Goal: Transaction & Acquisition: Book appointment/travel/reservation

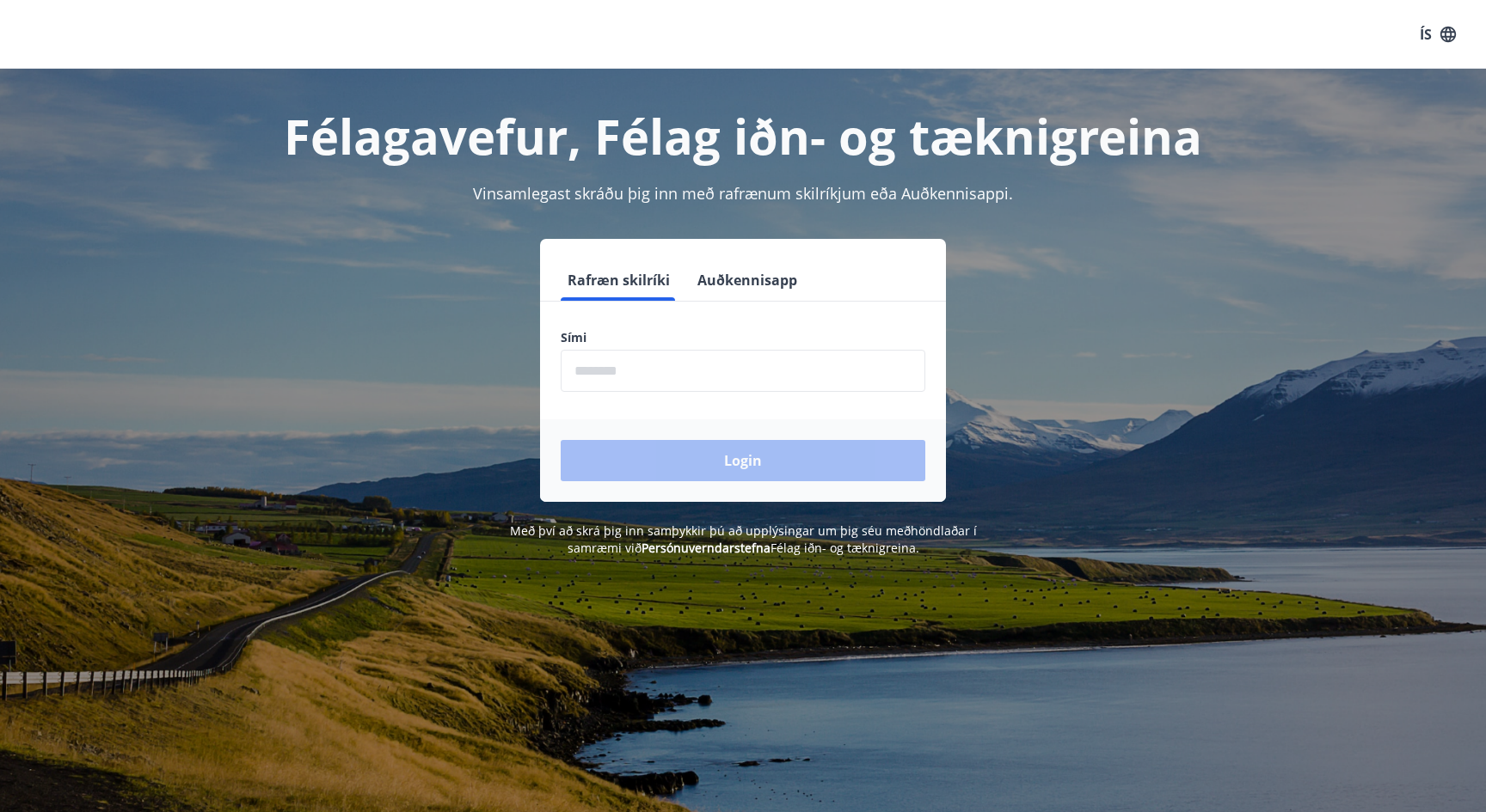
click at [678, 352] on input "phone" at bounding box center [743, 371] width 365 height 42
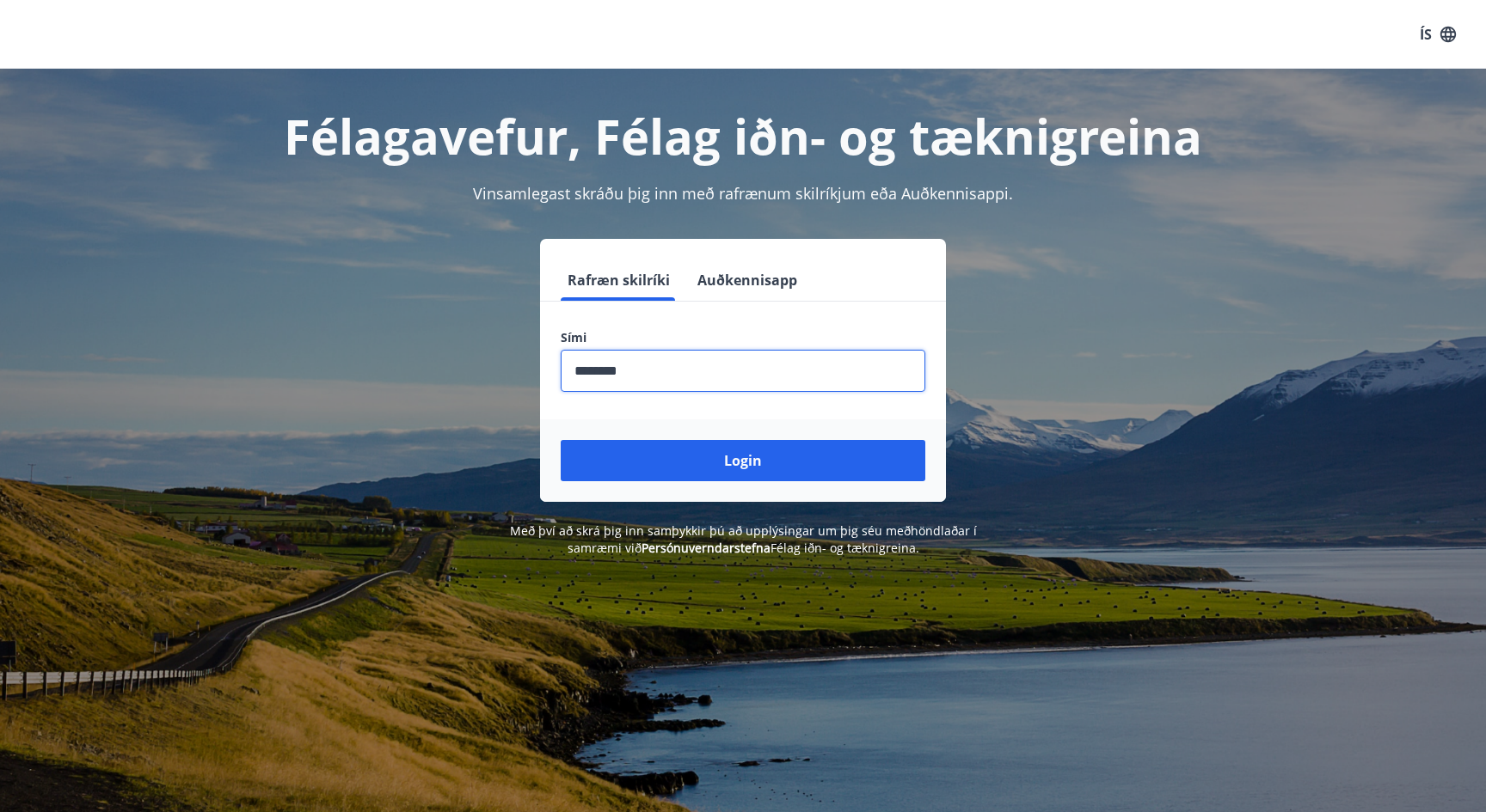
type input "********"
click at [743, 461] on button "Login" at bounding box center [743, 461] width 365 height 41
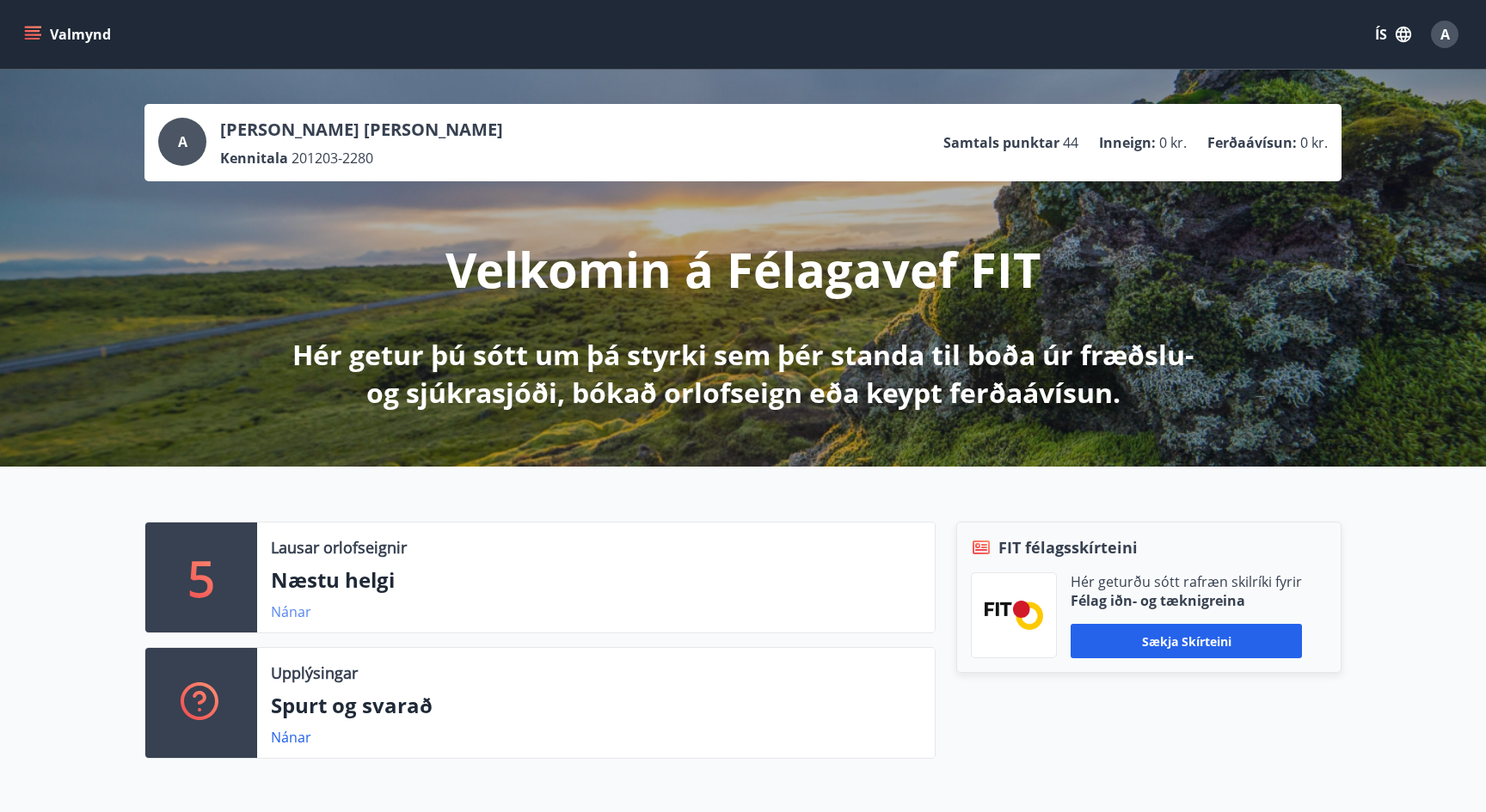
click at [297, 618] on link "Nánar" at bounding box center [290, 611] width 40 height 19
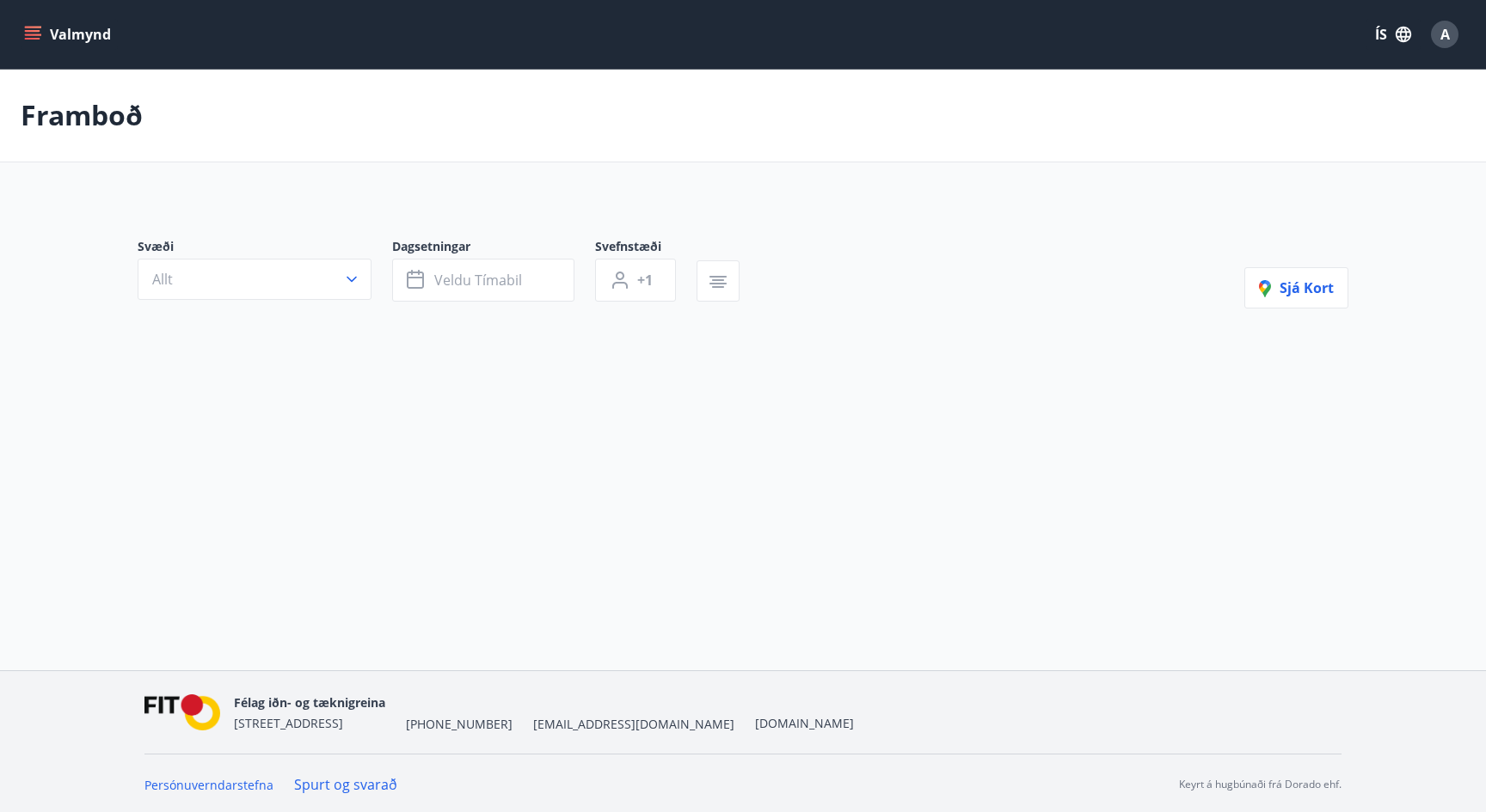
type input "*"
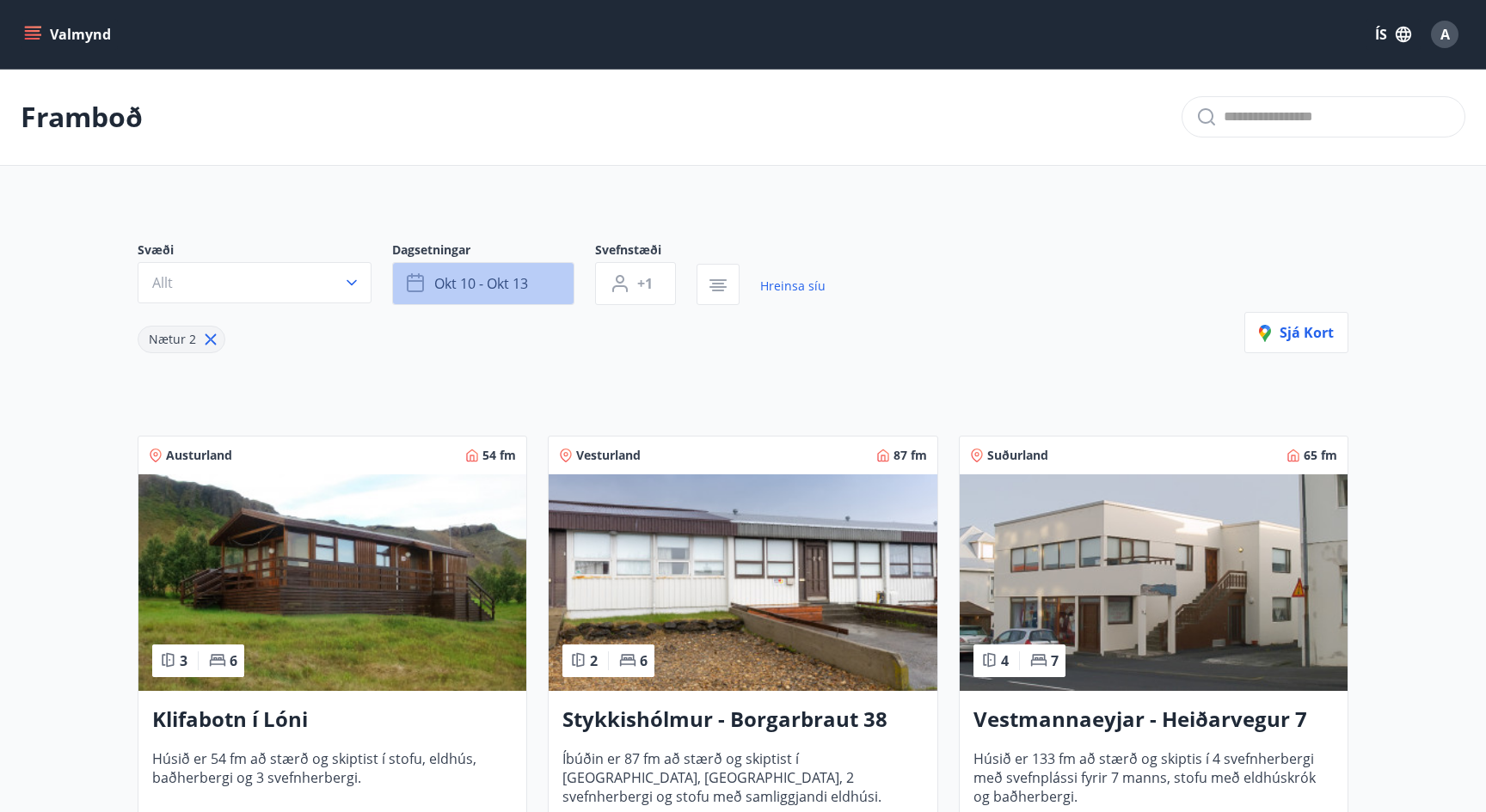
click at [454, 274] on span "okt 10 - okt 13" at bounding box center [481, 283] width 93 height 19
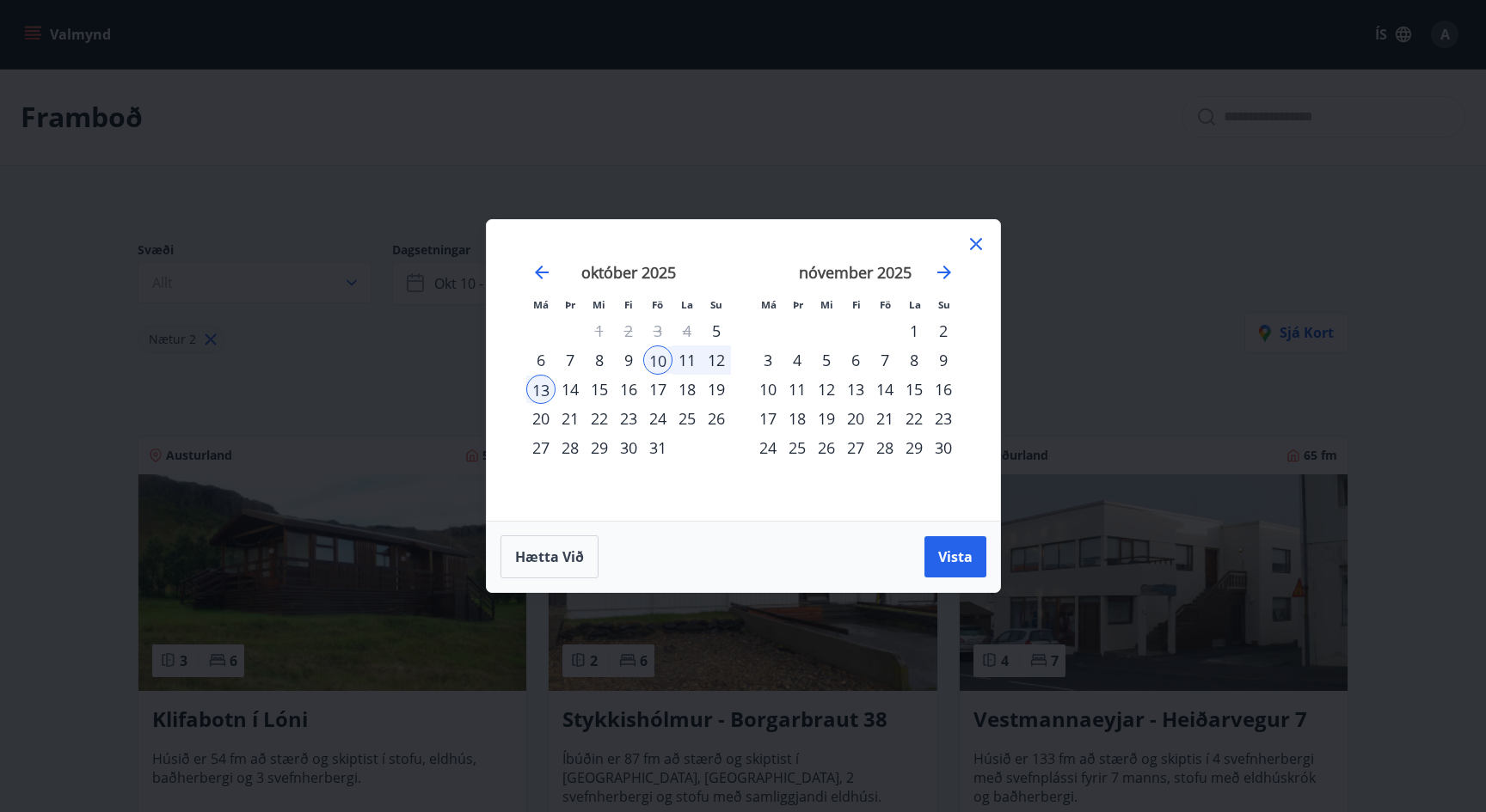
click at [855, 450] on div "27" at bounding box center [856, 448] width 30 height 29
click at [941, 274] on icon "Move forward to switch to the next month." at bounding box center [943, 272] width 21 height 21
click at [797, 329] on div "2" at bounding box center [798, 331] width 30 height 29
click at [662, 477] on div "nóvember 2025 1 2 3 4 5 6 7 8 9 10 11 12 13 14 15 16 17 18 19 20 21 22 23 24 25…" at bounding box center [628, 381] width 227 height 282
click at [660, 458] on div "28" at bounding box center [658, 448] width 30 height 29
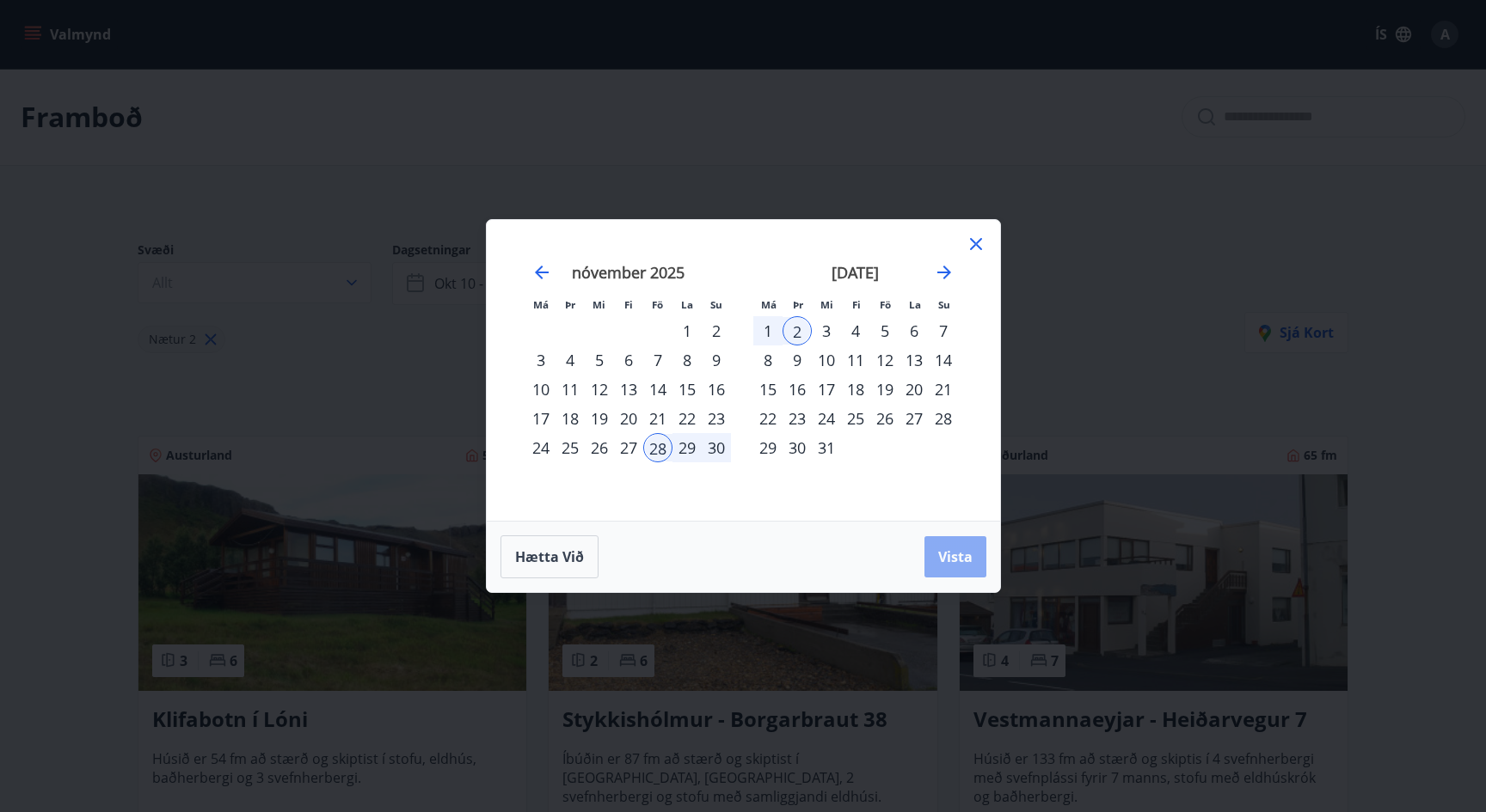
click at [960, 558] on span "Vista" at bounding box center [955, 556] width 34 height 19
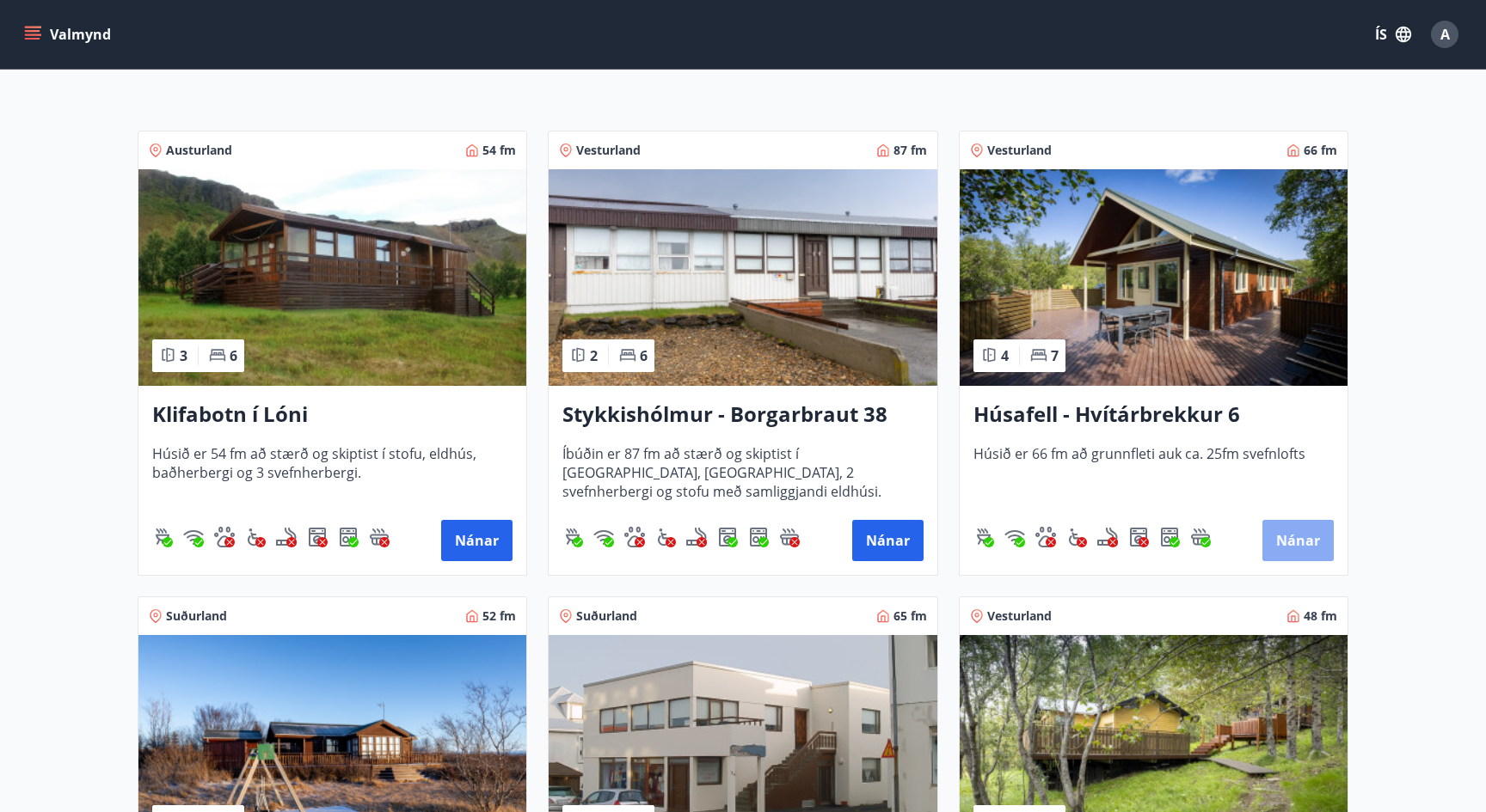
click at [1316, 537] on button "Nánar" at bounding box center [1297, 541] width 72 height 41
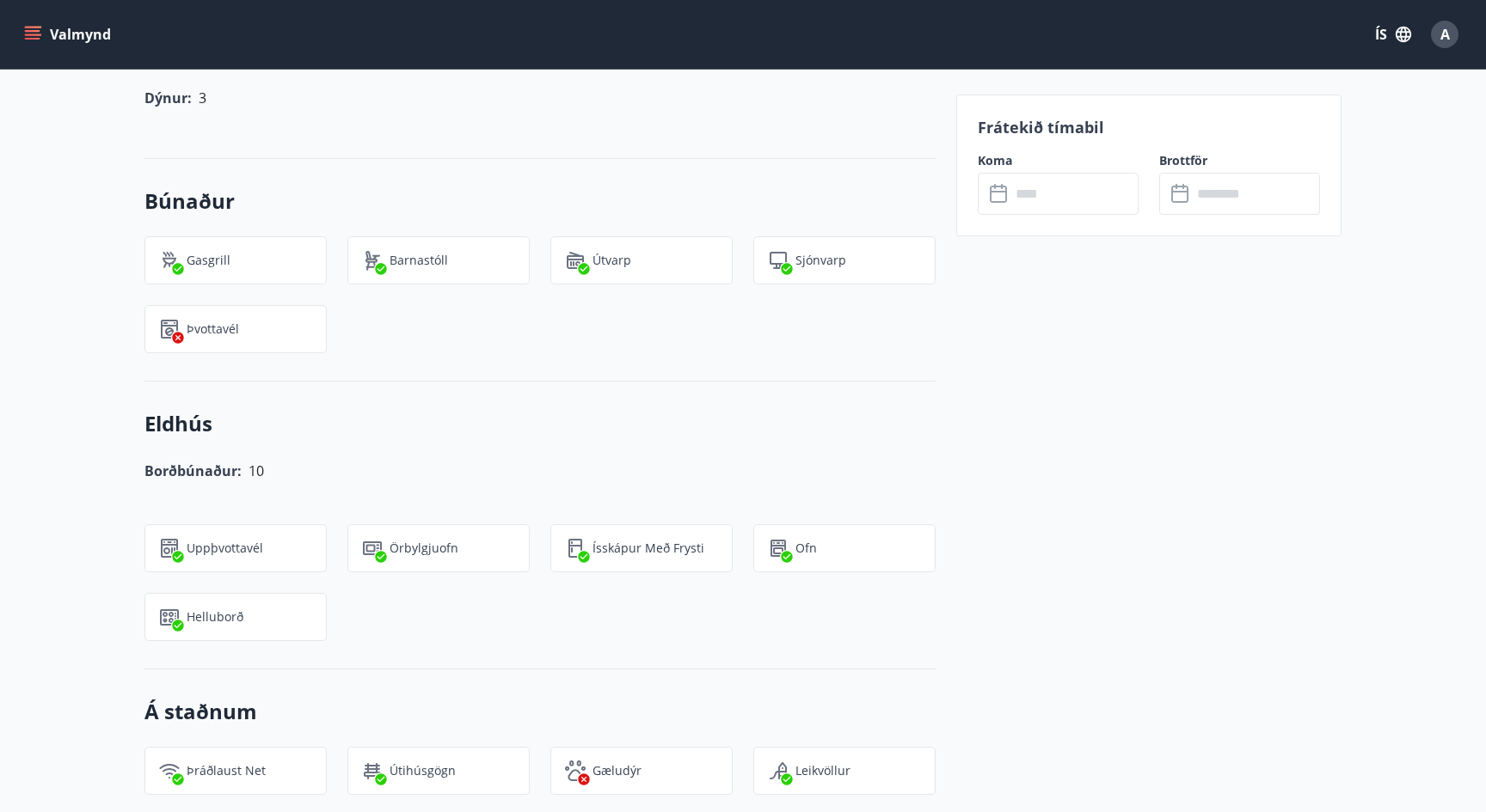
scroll to position [1230, 0]
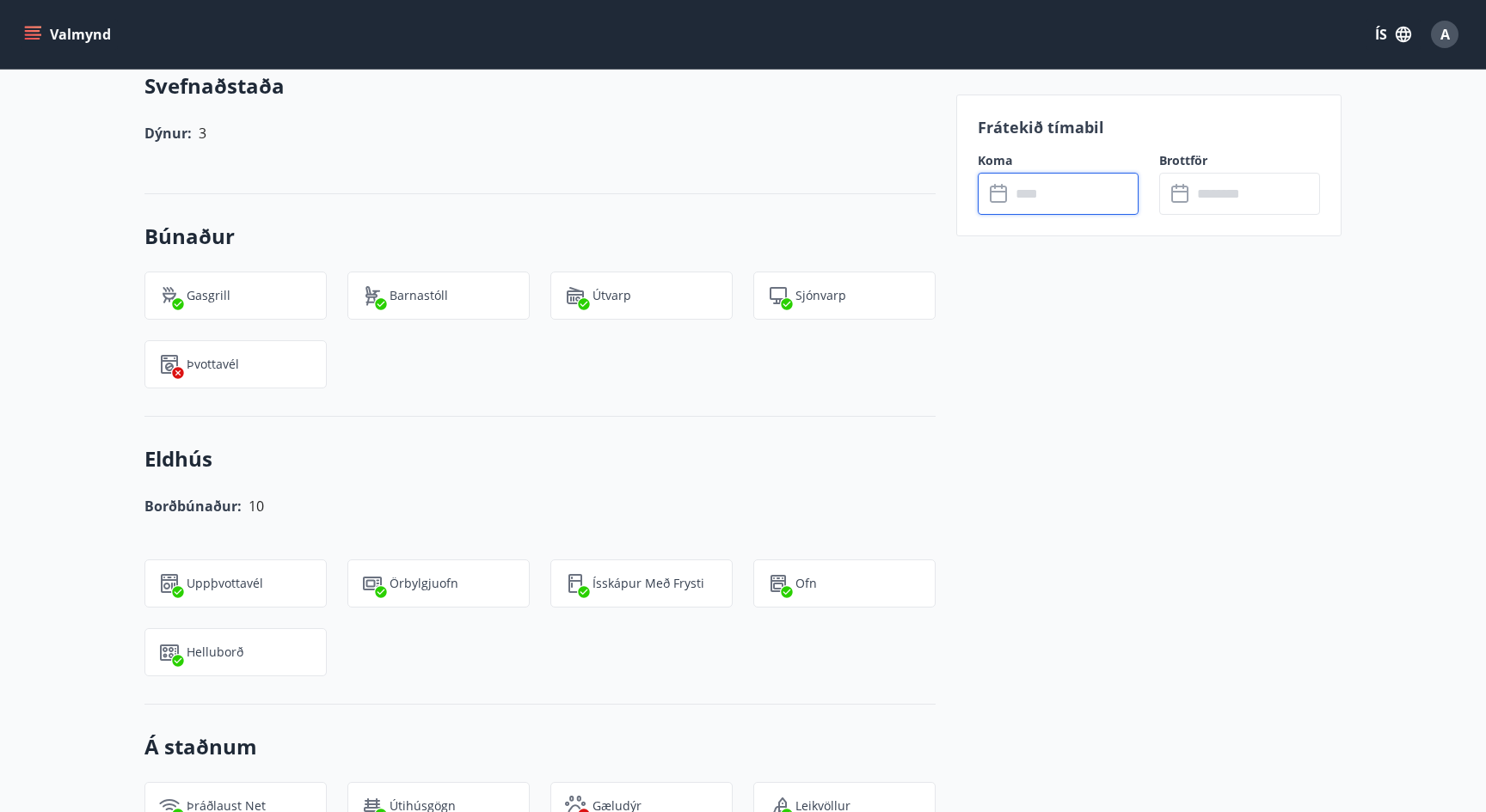
click at [1026, 192] on input "text" at bounding box center [1074, 194] width 128 height 42
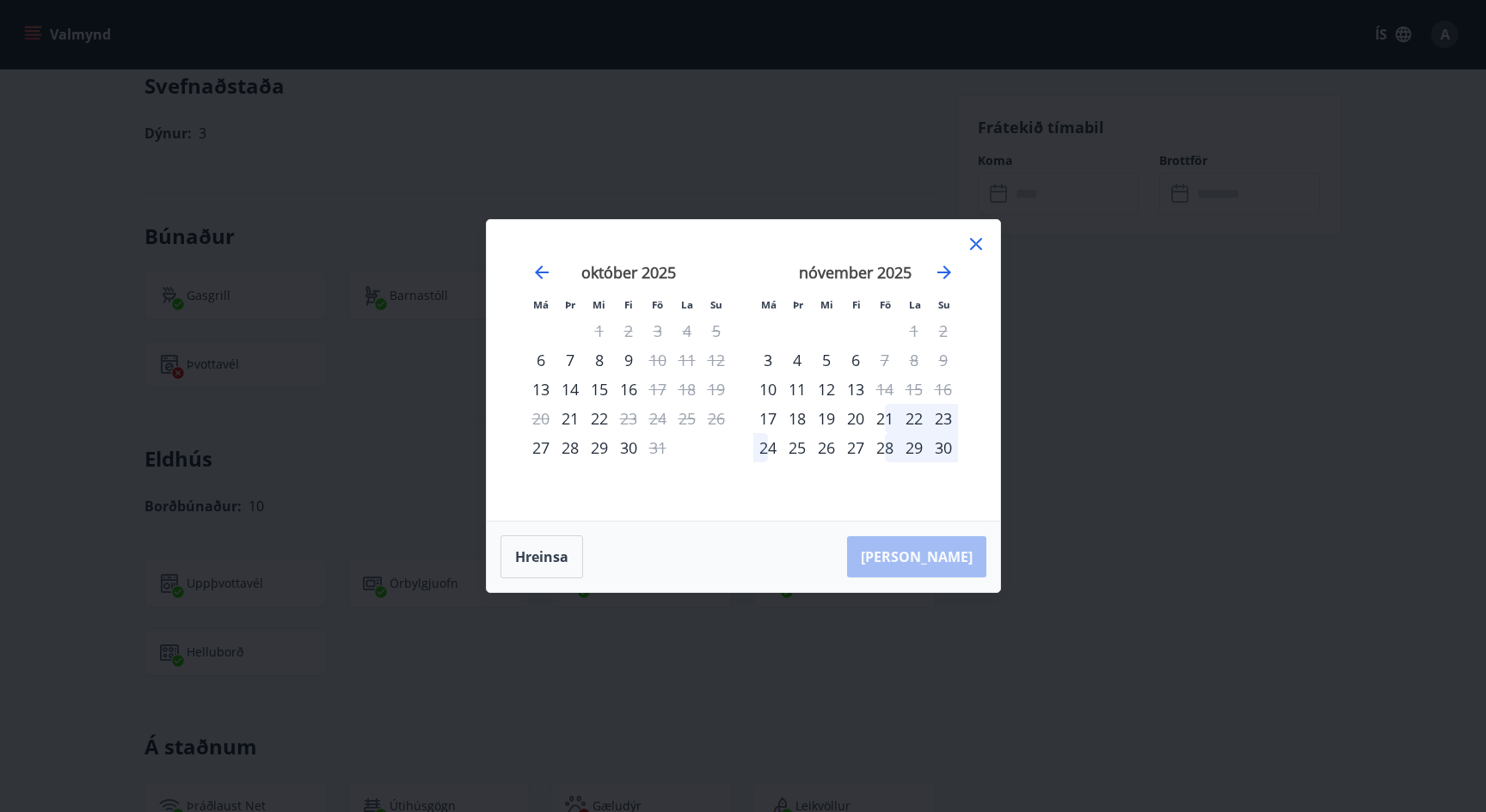
click at [879, 448] on div "28" at bounding box center [885, 448] width 30 height 29
click at [940, 275] on icon "Move forward to switch to the next month." at bounding box center [943, 272] width 21 height 21
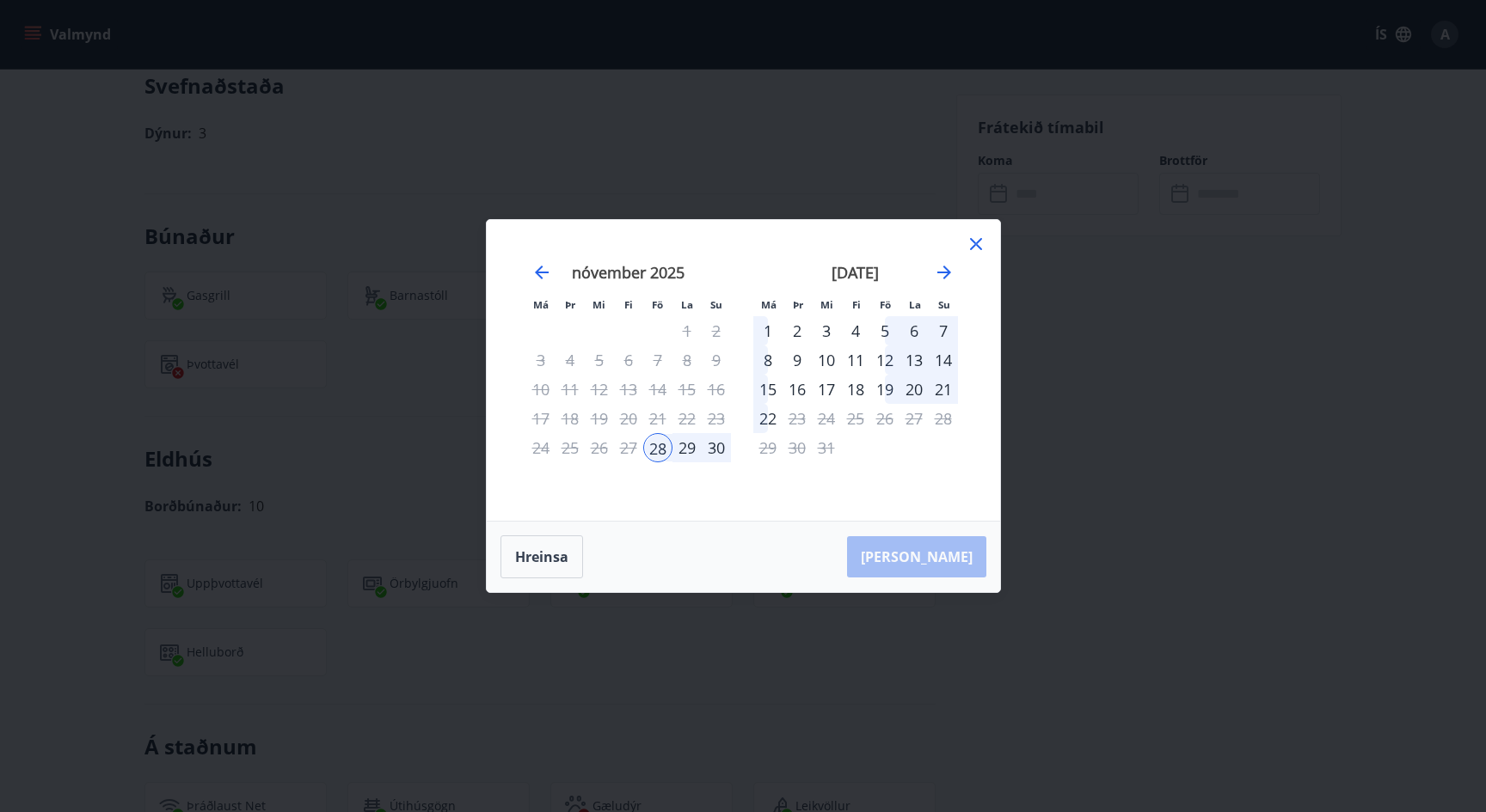
click at [797, 331] on div "2" at bounding box center [798, 331] width 30 height 29
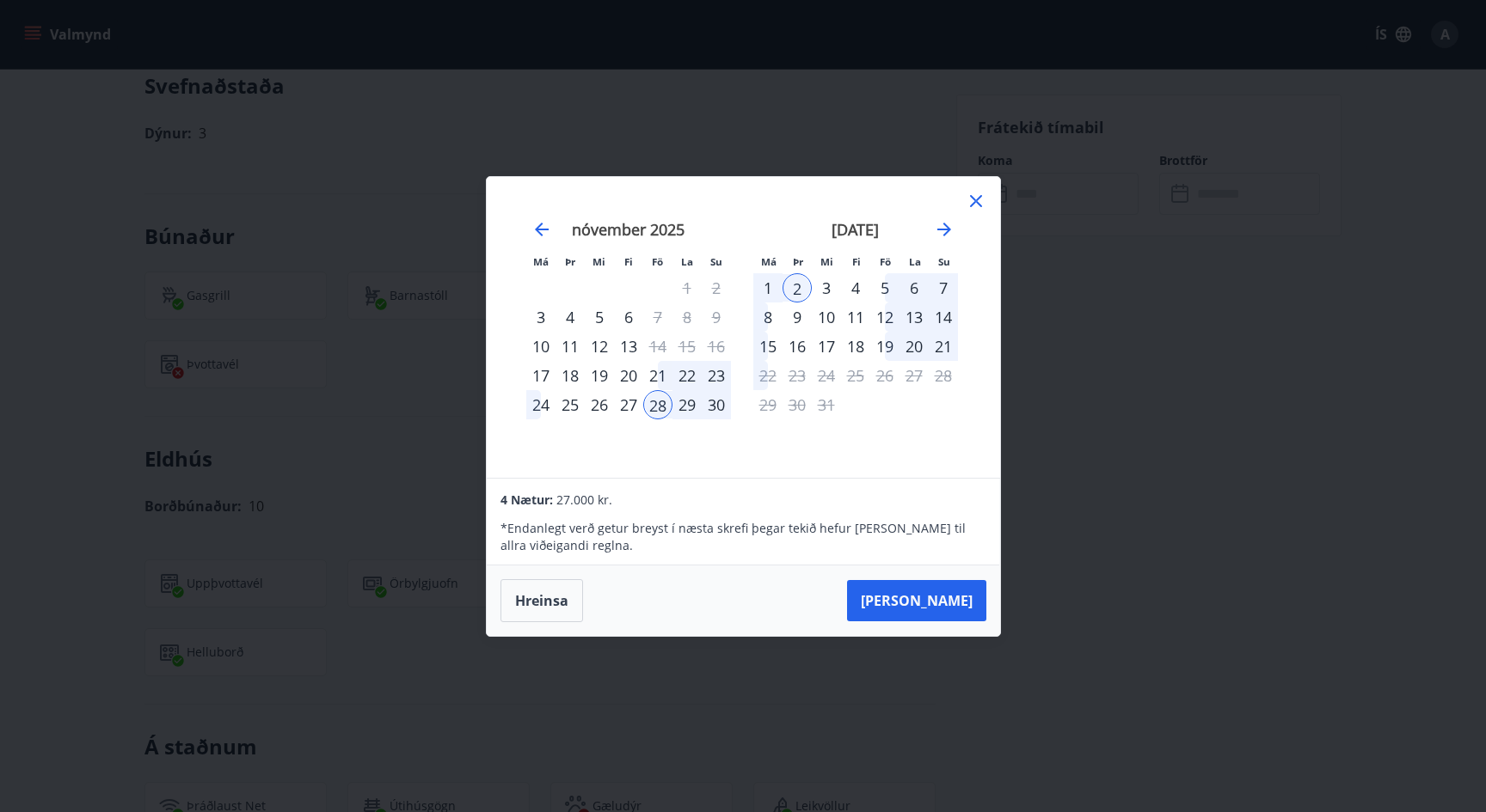
click at [621, 408] on div "27" at bounding box center [628, 405] width 30 height 29
click at [659, 429] on div "nóvember 2025 1 2 3 4 5 6 7 8 9 10 11 12 13 14 15 16 17 18 19 20 21 22 23 24 25…" at bounding box center [628, 338] width 227 height 282
click at [659, 403] on div "28" at bounding box center [658, 405] width 30 height 29
click at [654, 448] on div "nóvember 2025 1 2 3 4 5 6 7 8 9 10 11 12 13 14 15 16 17 18 19 20 21 22 23 24 25…" at bounding box center [628, 338] width 227 height 282
click at [654, 392] on div "28" at bounding box center [658, 405] width 30 height 29
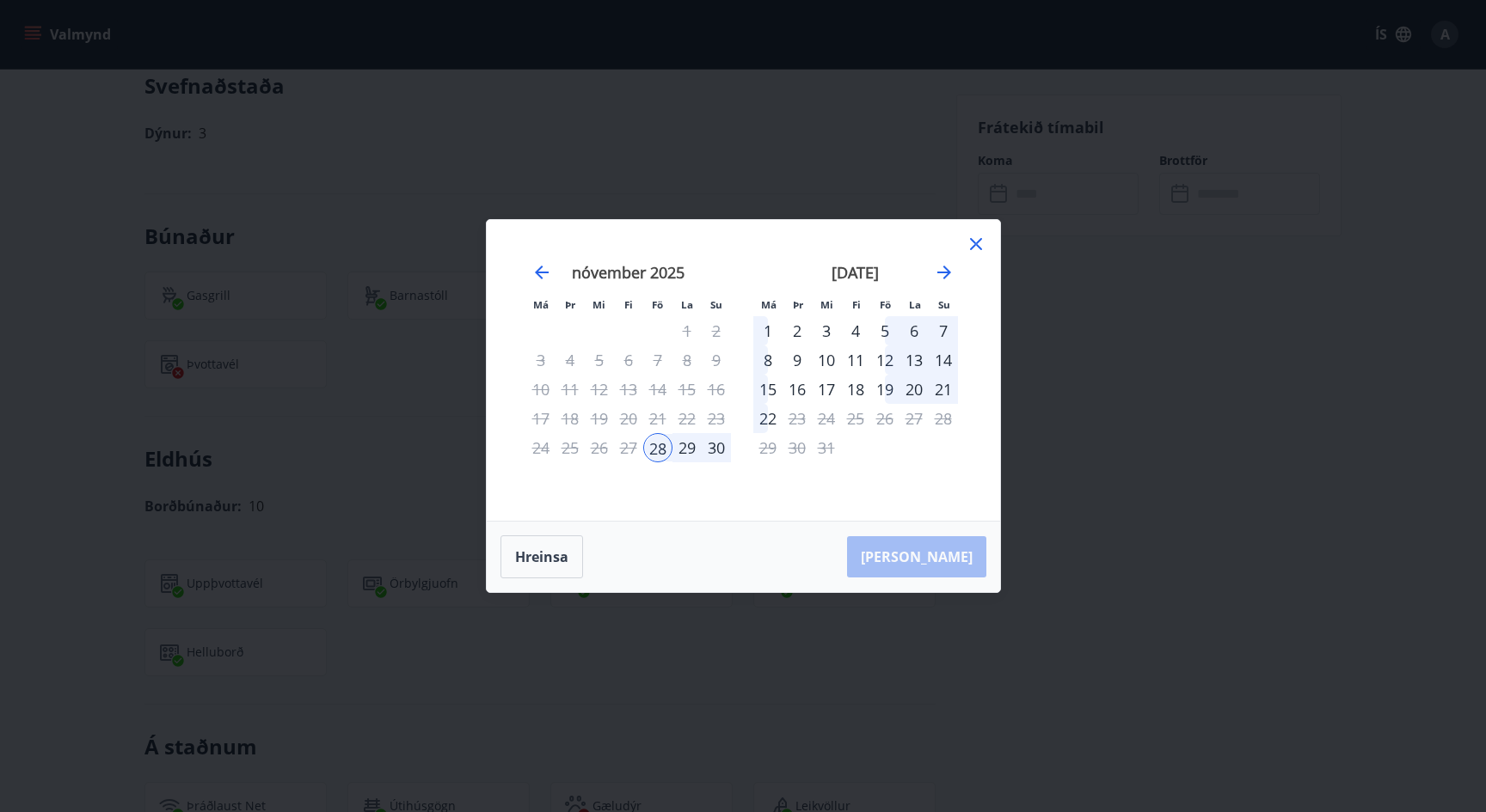
click at [787, 329] on div "2" at bounding box center [798, 331] width 30 height 29
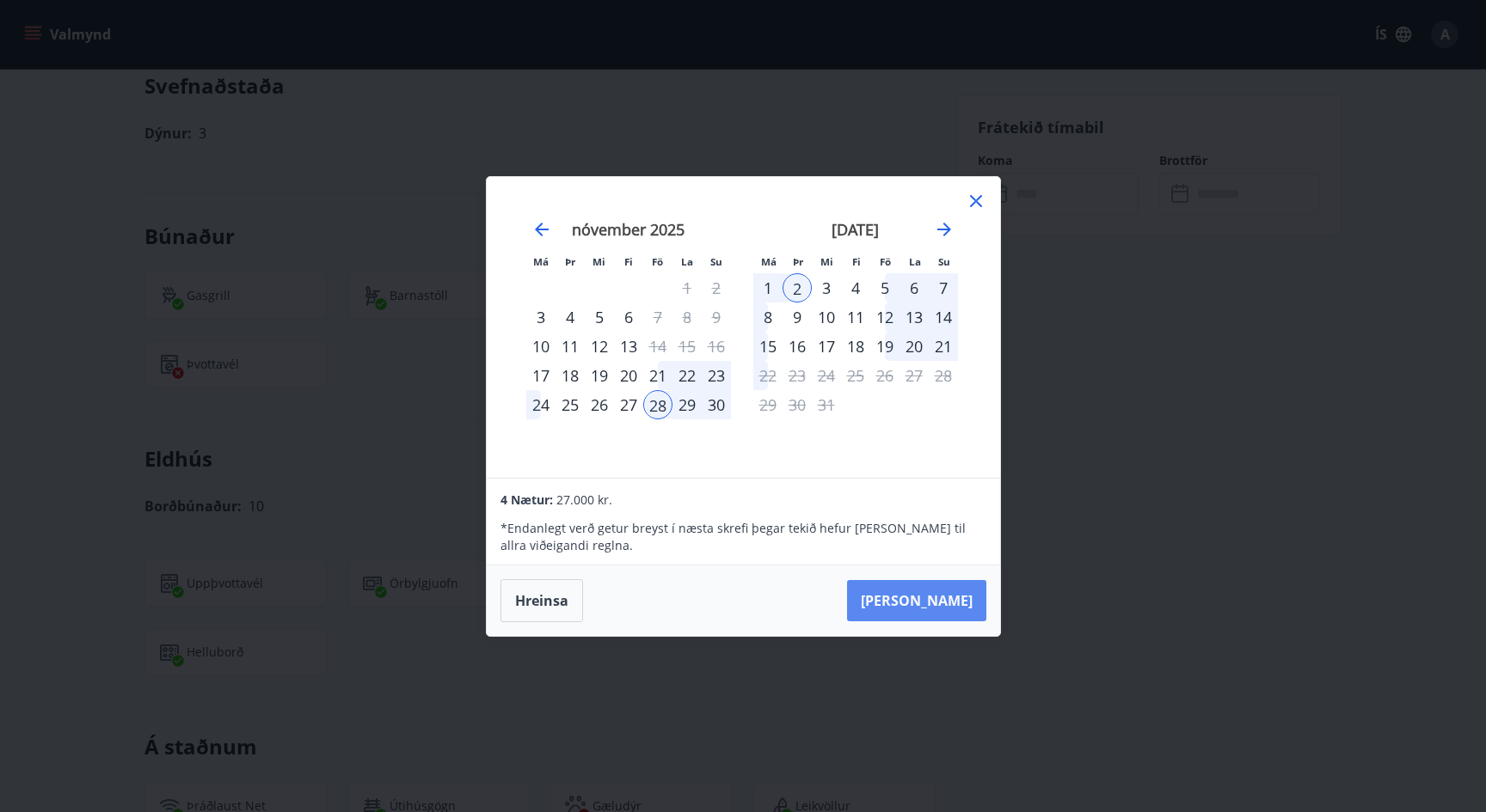
click at [924, 610] on button "Taka Frá" at bounding box center [917, 601] width 140 height 41
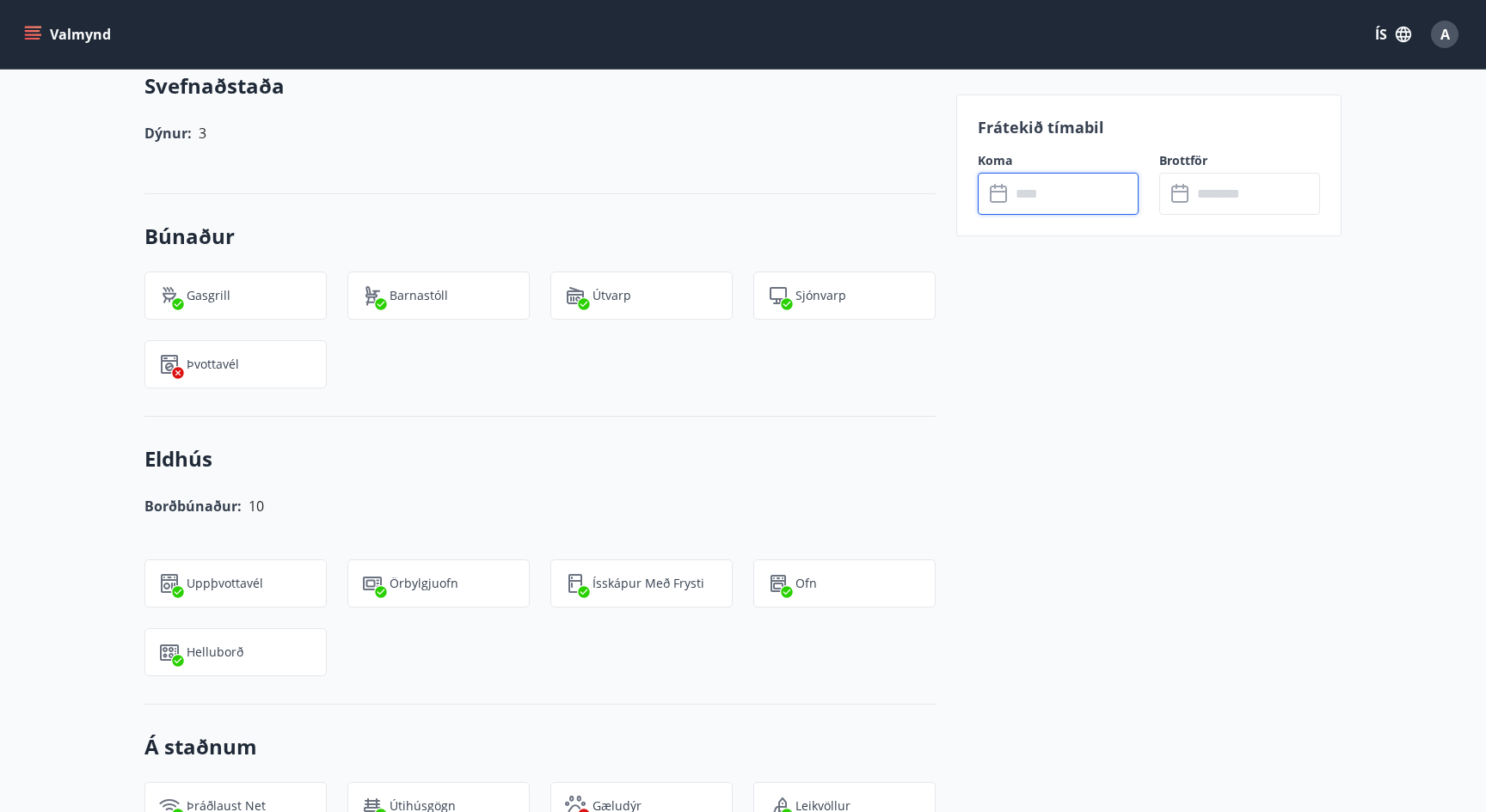
type input "******"
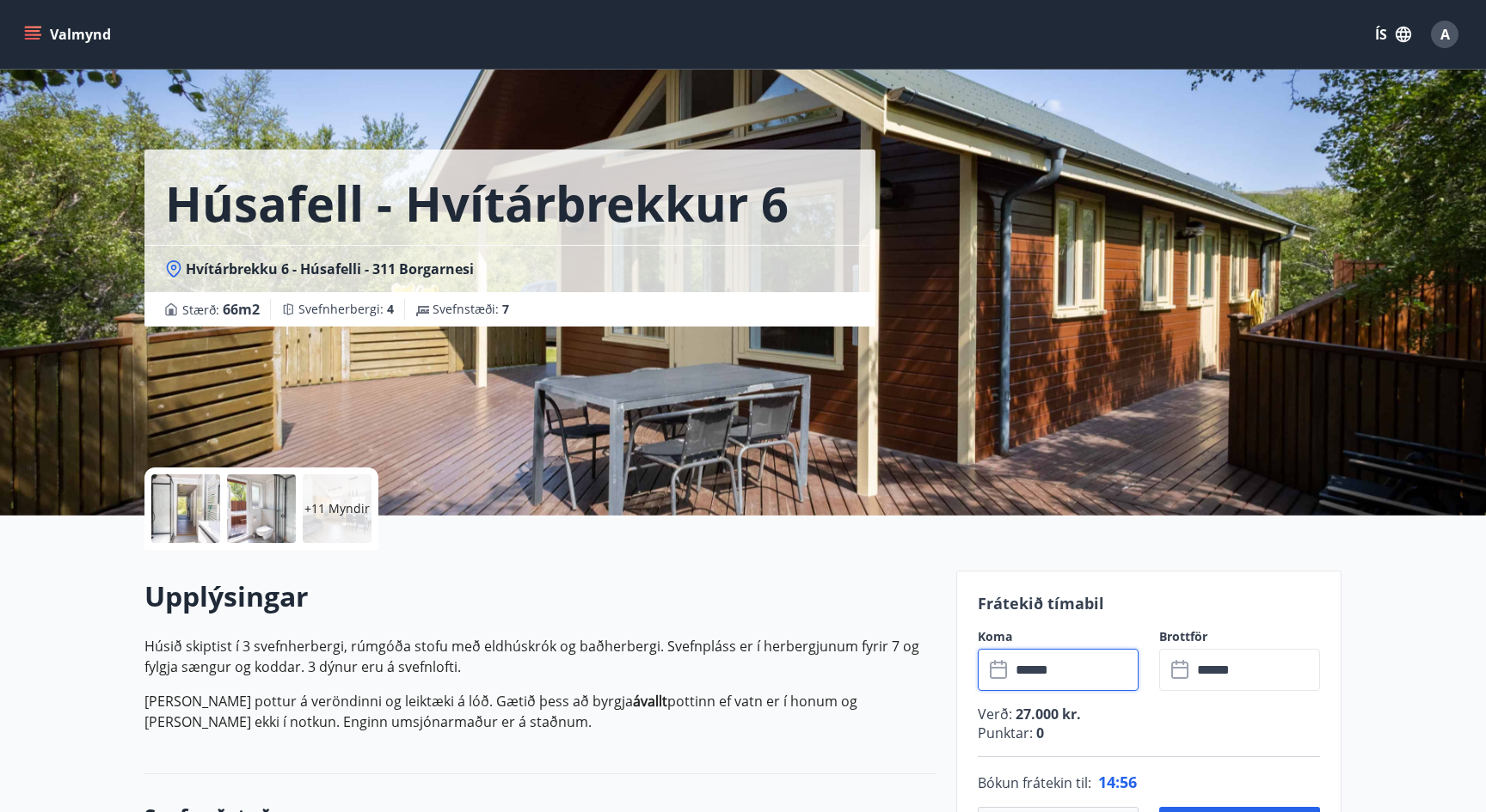
scroll to position [0, 0]
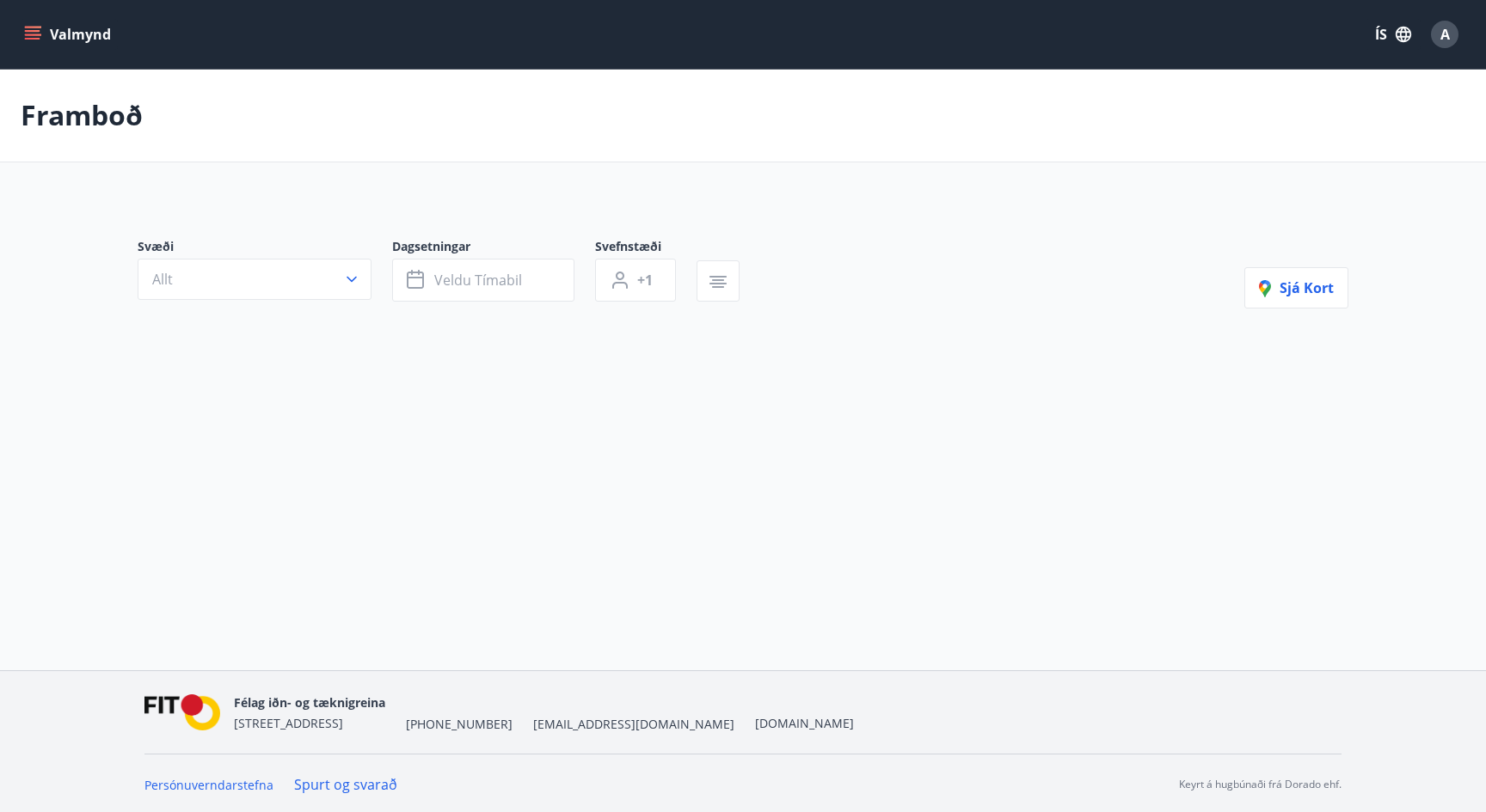
type input "*"
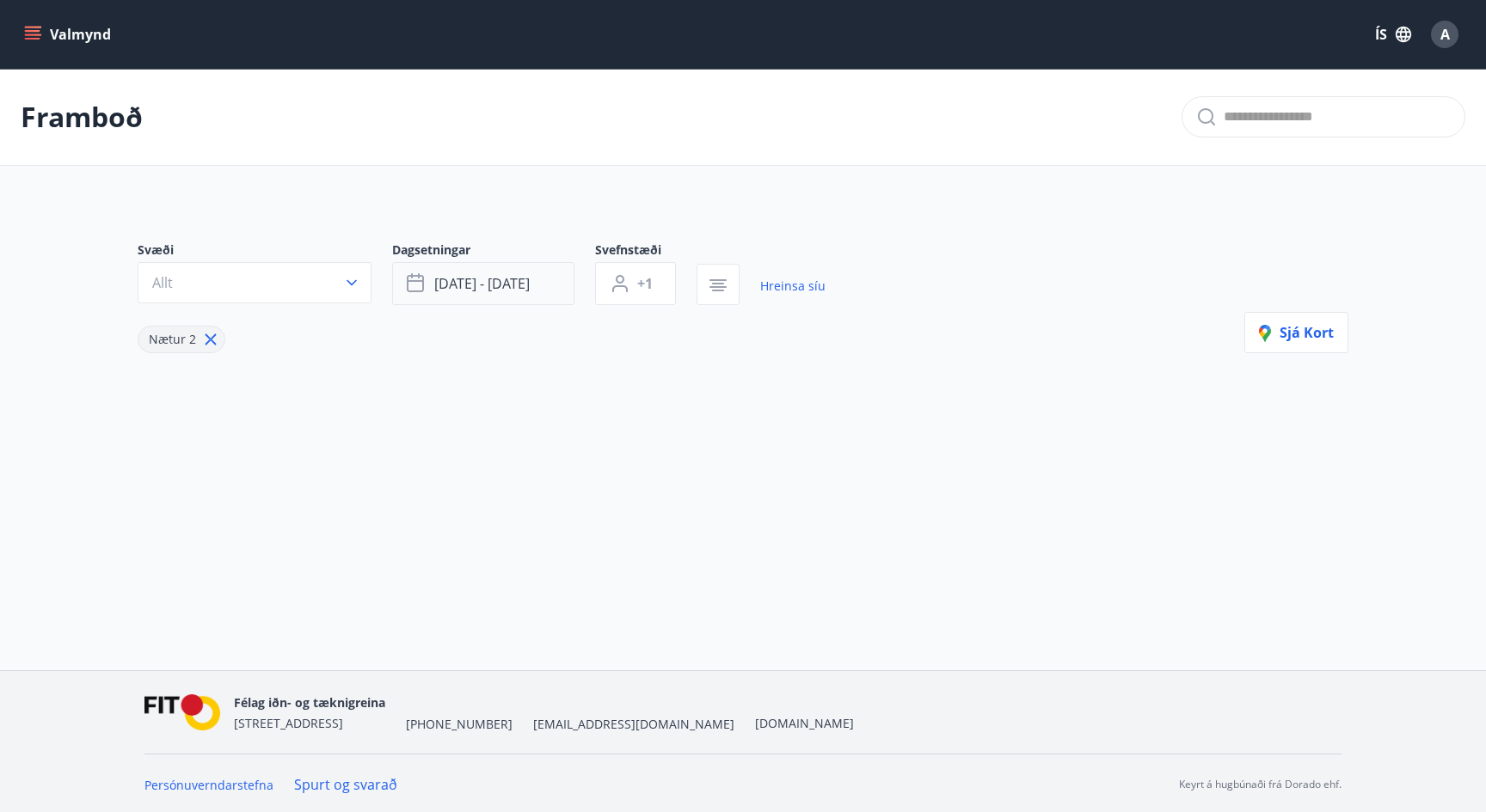
click at [464, 290] on span "nóv 28 - des 02" at bounding box center [482, 283] width 95 height 19
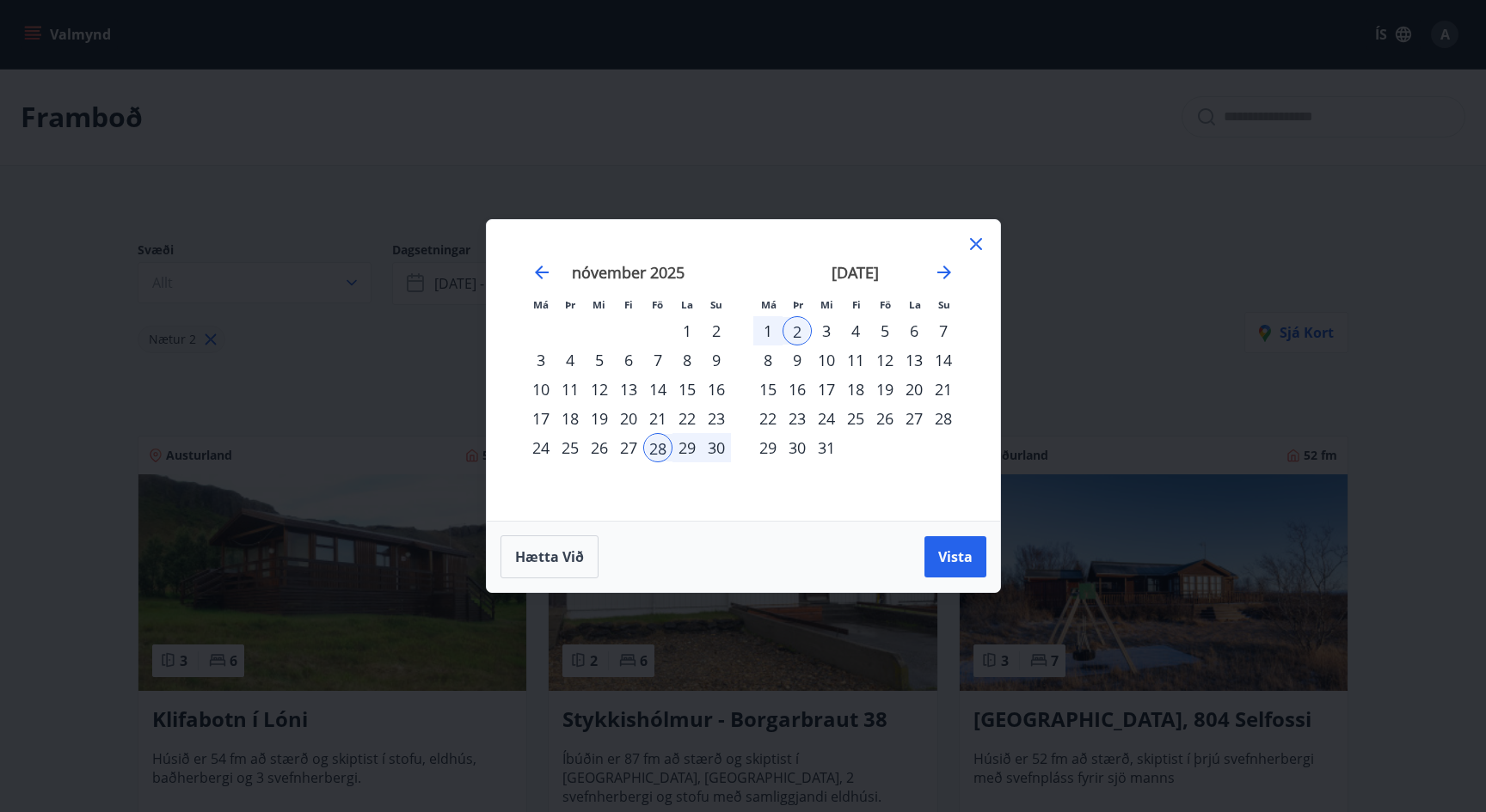
click at [965, 578] on div "Hætta við Vista" at bounding box center [743, 556] width 513 height 72
click at [965, 568] on button "Vista" at bounding box center [955, 557] width 62 height 41
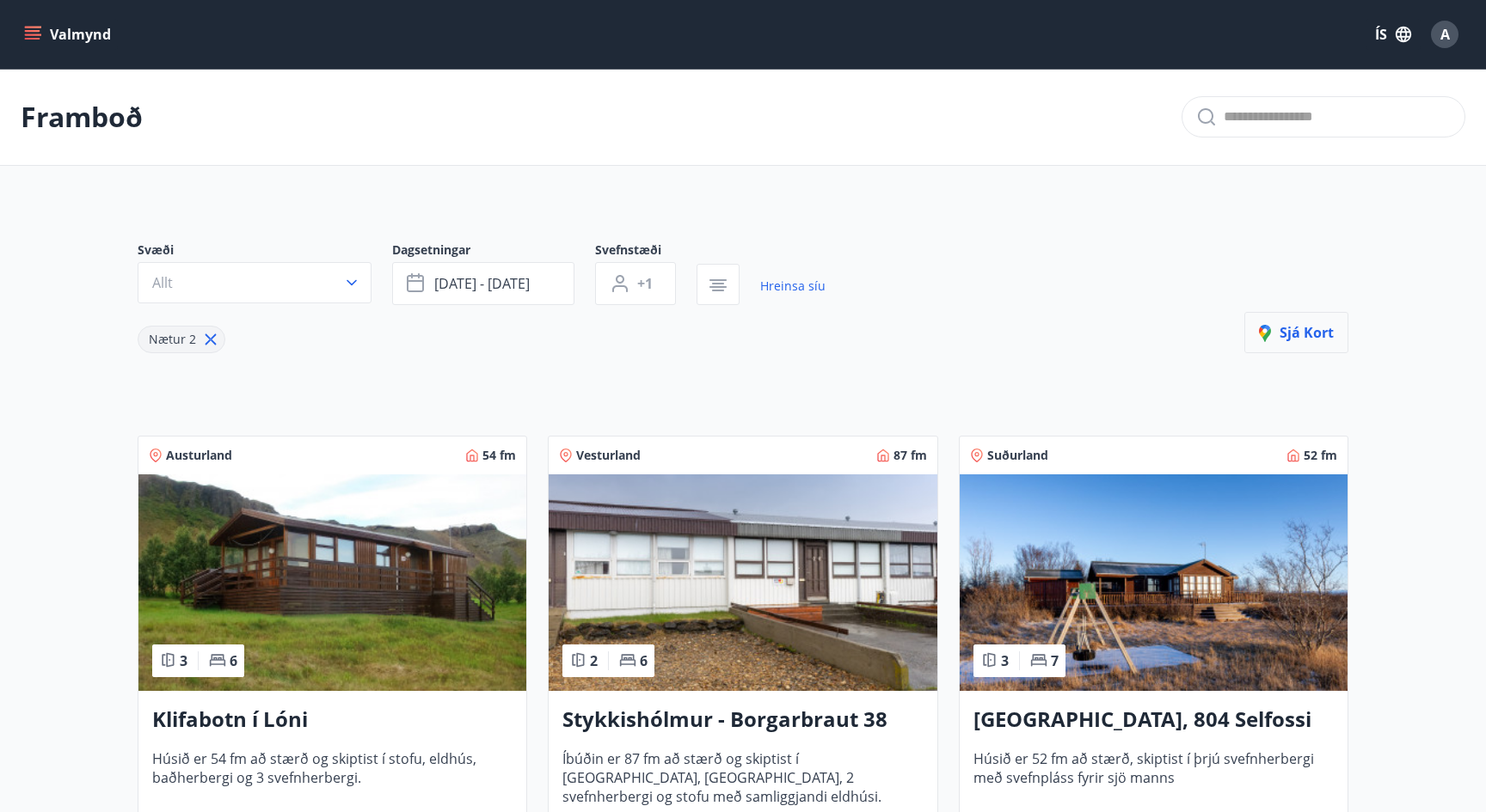
click at [1301, 333] on span "Sjá kort" at bounding box center [1296, 332] width 75 height 19
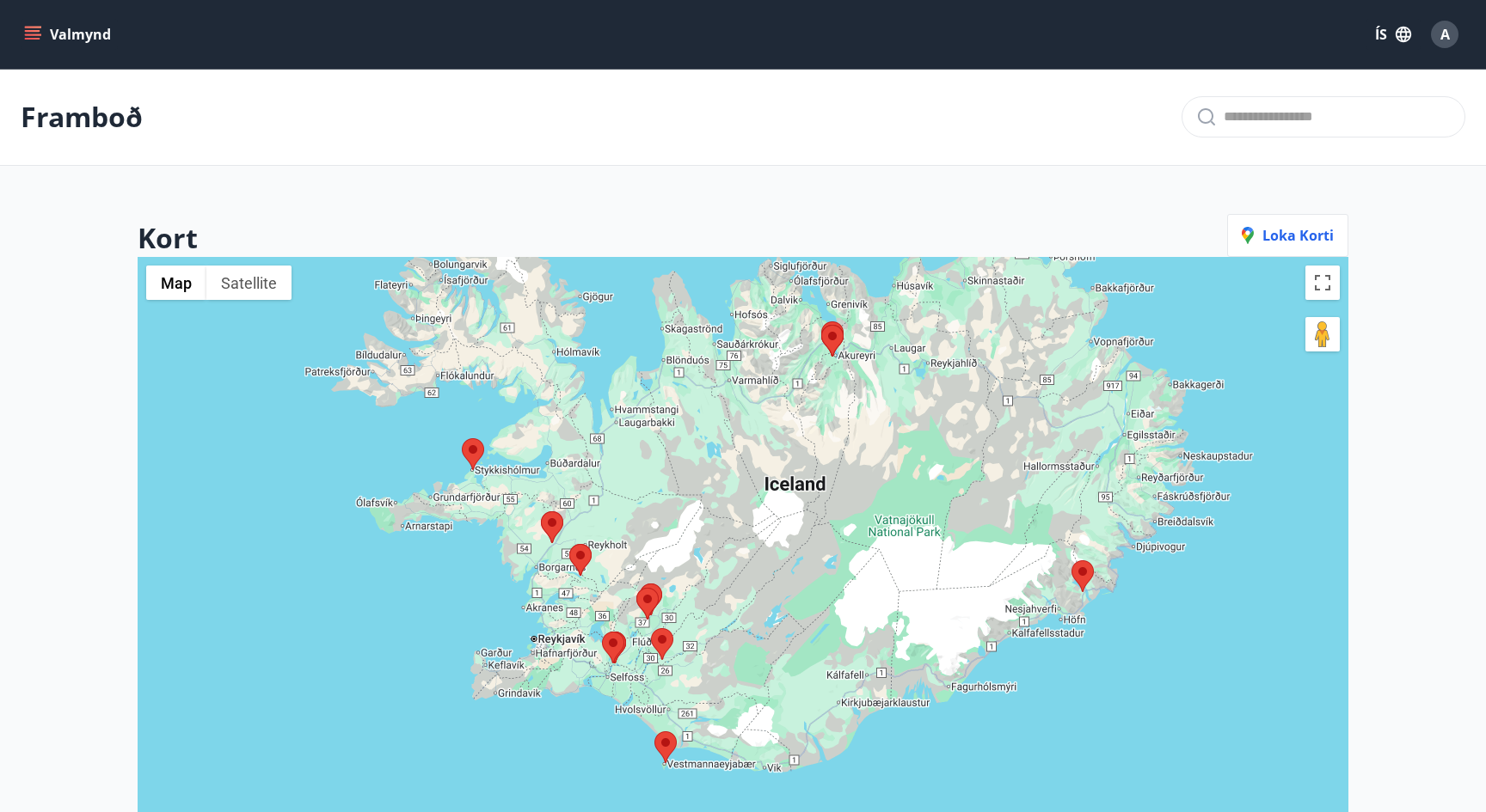
drag, startPoint x: 1002, startPoint y: 432, endPoint x: 1037, endPoint y: 311, distance: 126.0
click at [1037, 311] on div at bounding box center [743, 663] width 1211 height 812
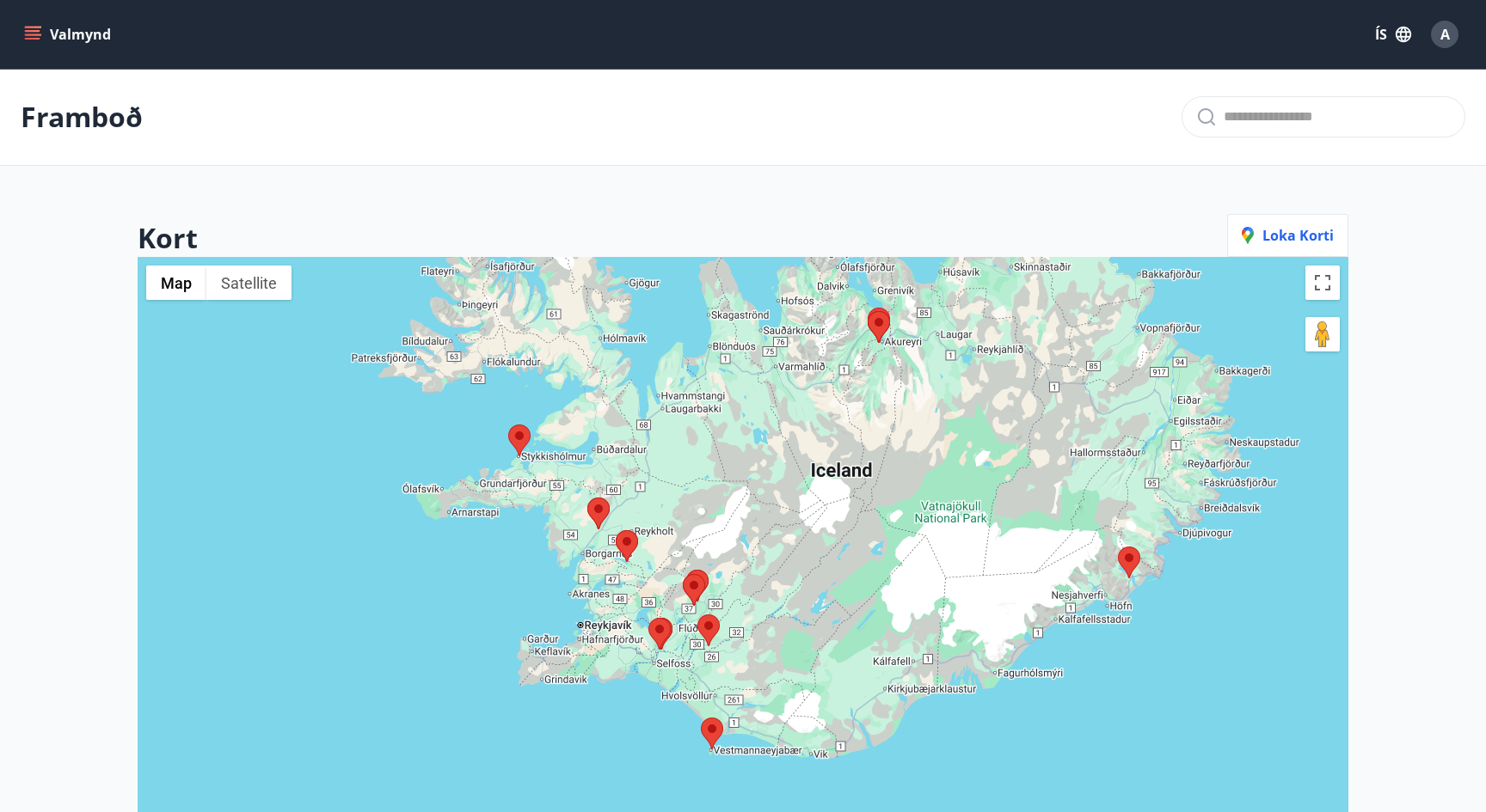
drag, startPoint x: 706, startPoint y: 532, endPoint x: 754, endPoint y: 530, distance: 48.0
click at [756, 530] on div at bounding box center [743, 663] width 1211 height 812
click at [615, 530] on area at bounding box center [615, 530] width 0 height 0
click at [1297, 229] on span "Loka korti" at bounding box center [1287, 235] width 92 height 19
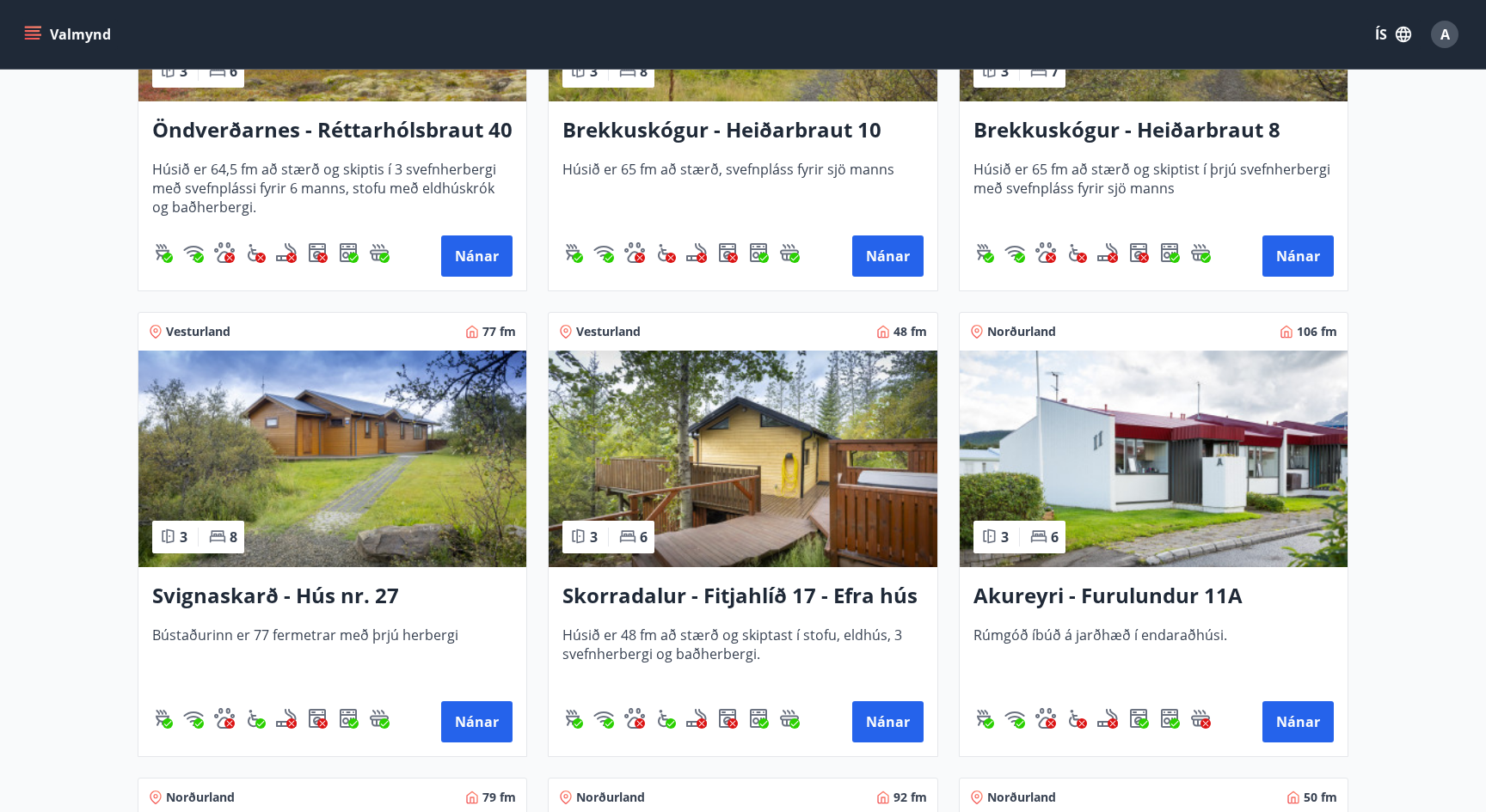
scroll to position [2422, 0]
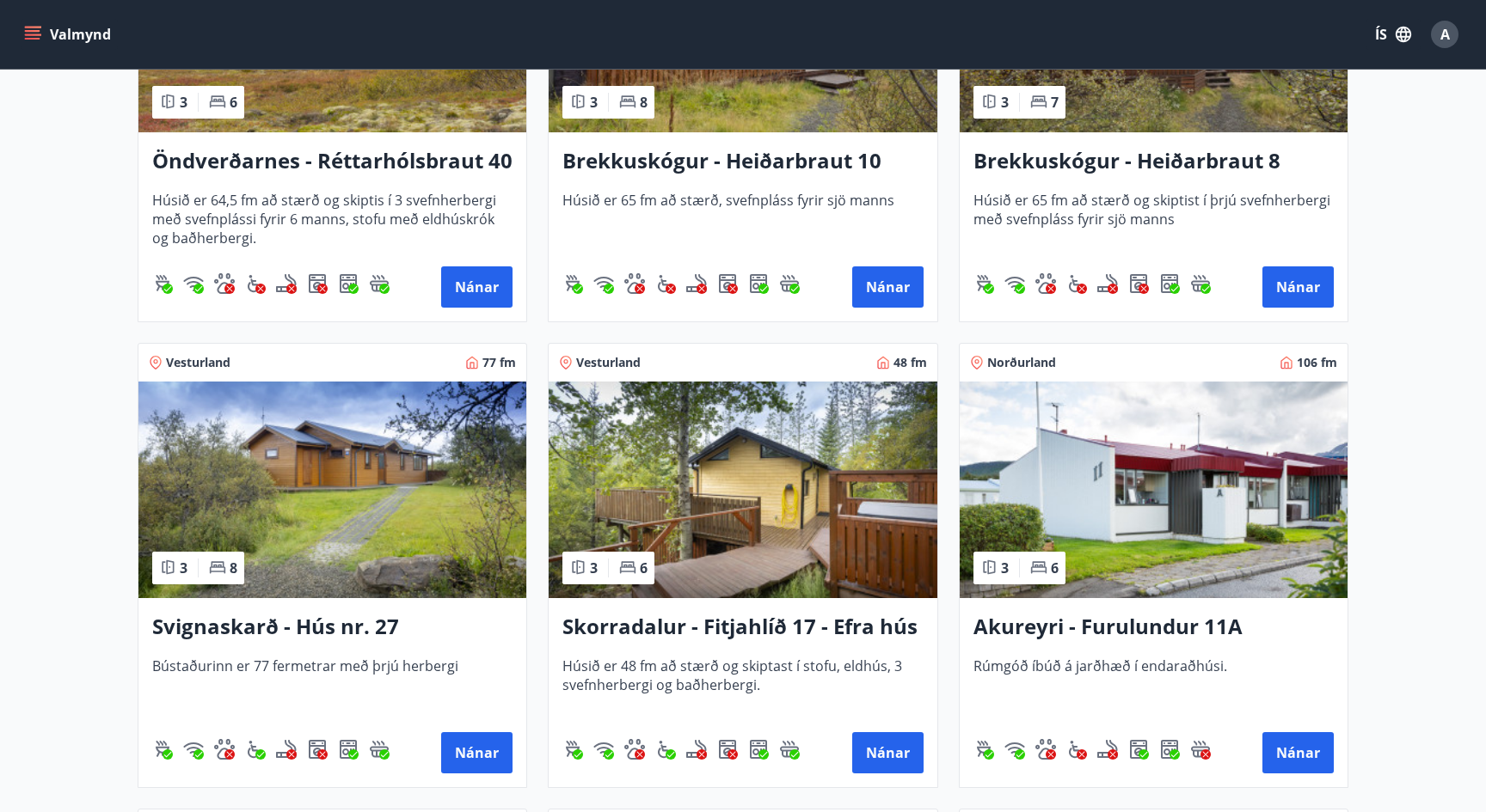
click at [778, 621] on h3 "Skorradalur - Fitjahlíð 17 - Efra hús" at bounding box center [743, 626] width 360 height 30
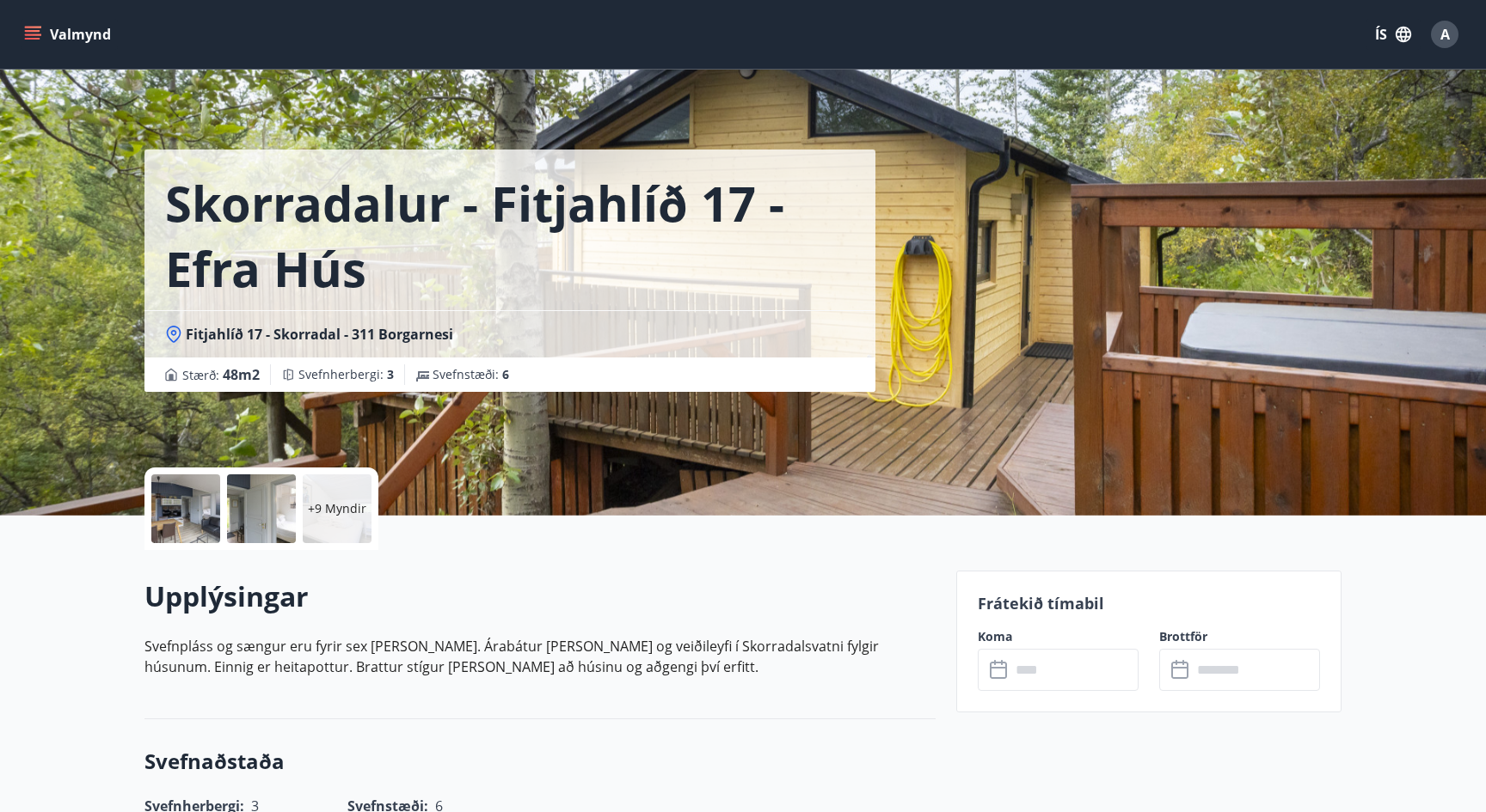
click at [233, 513] on div at bounding box center [262, 509] width 69 height 69
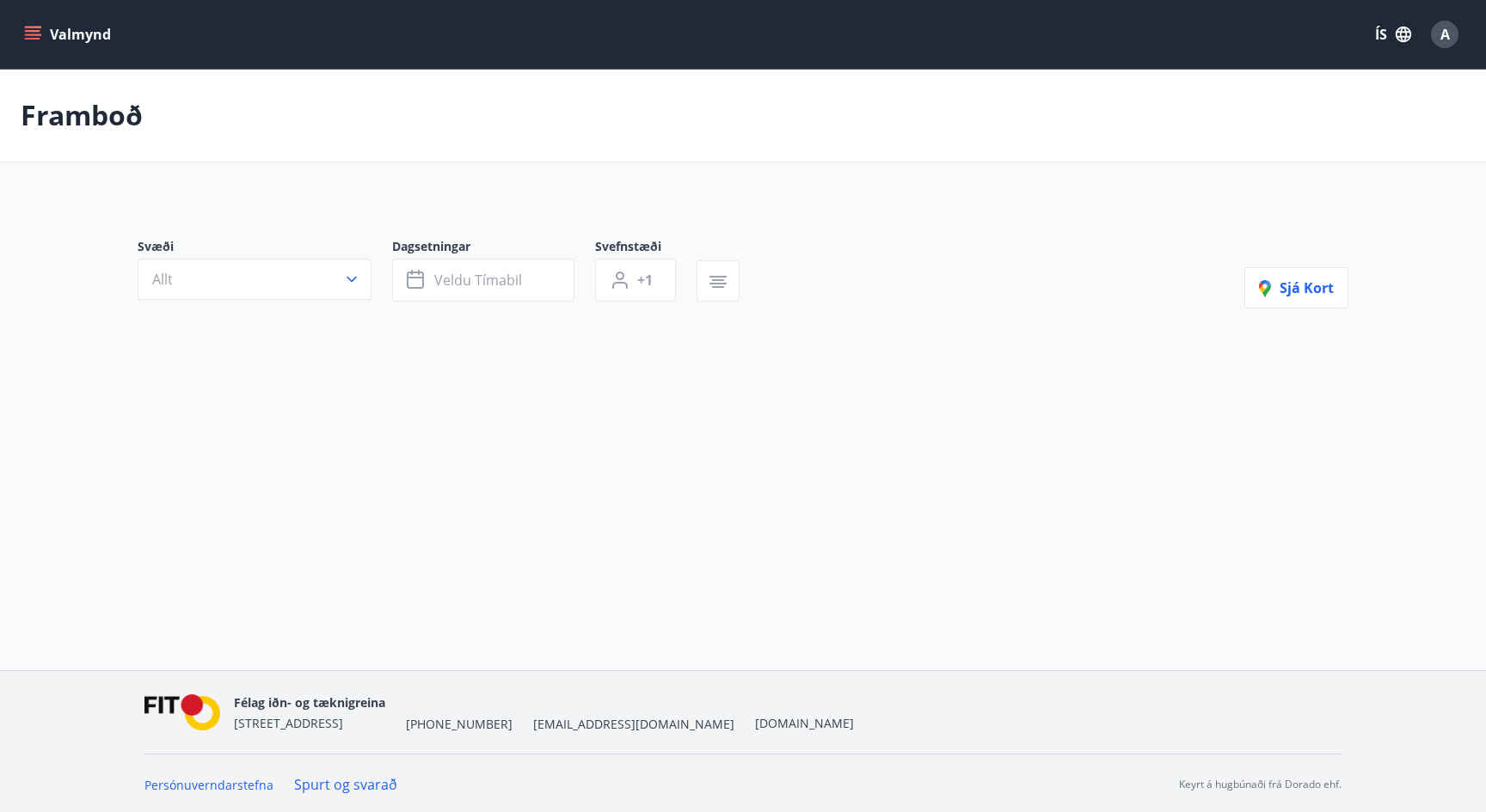
type input "*"
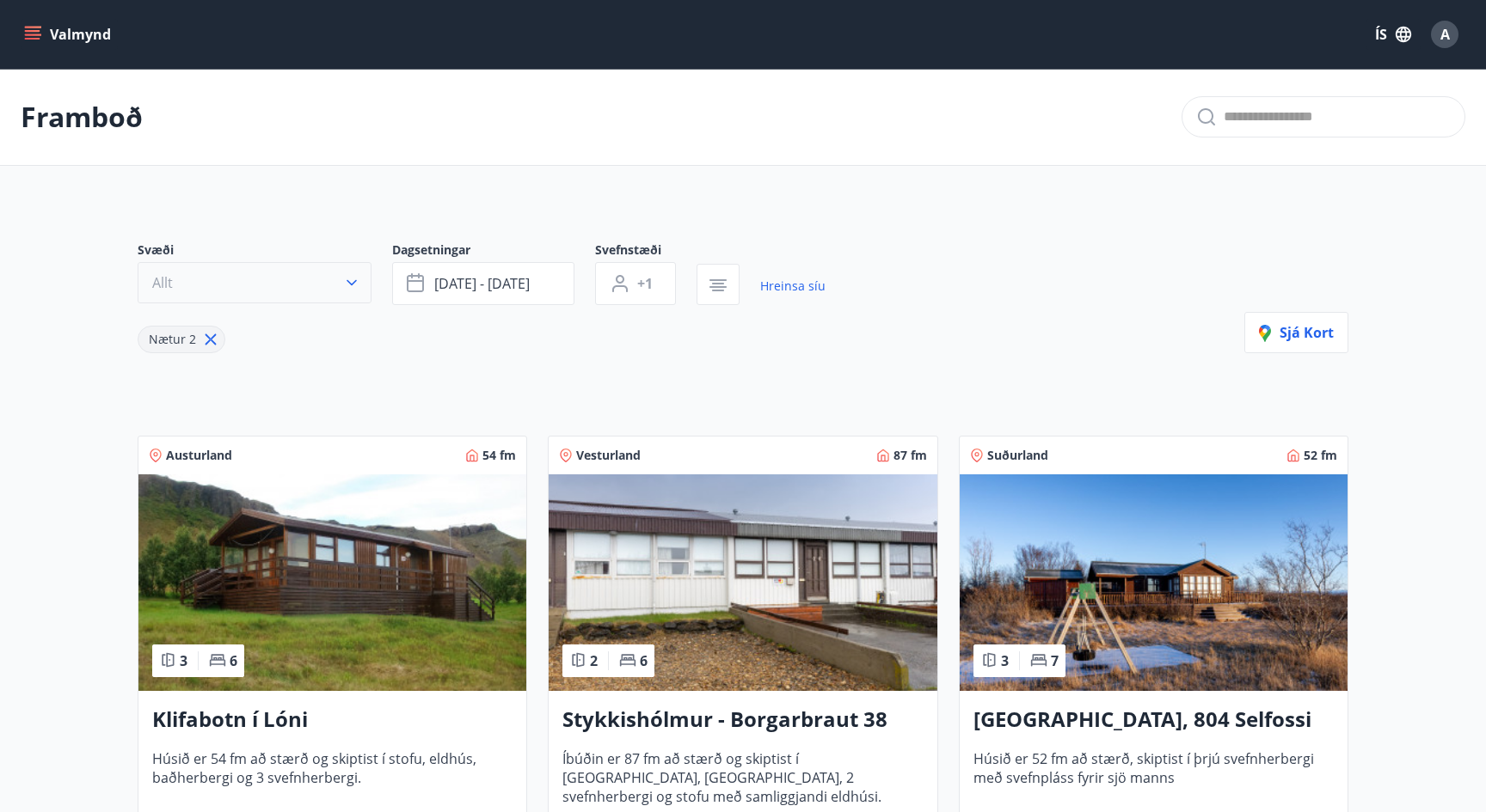
click at [239, 276] on button "Allt" at bounding box center [255, 283] width 234 height 41
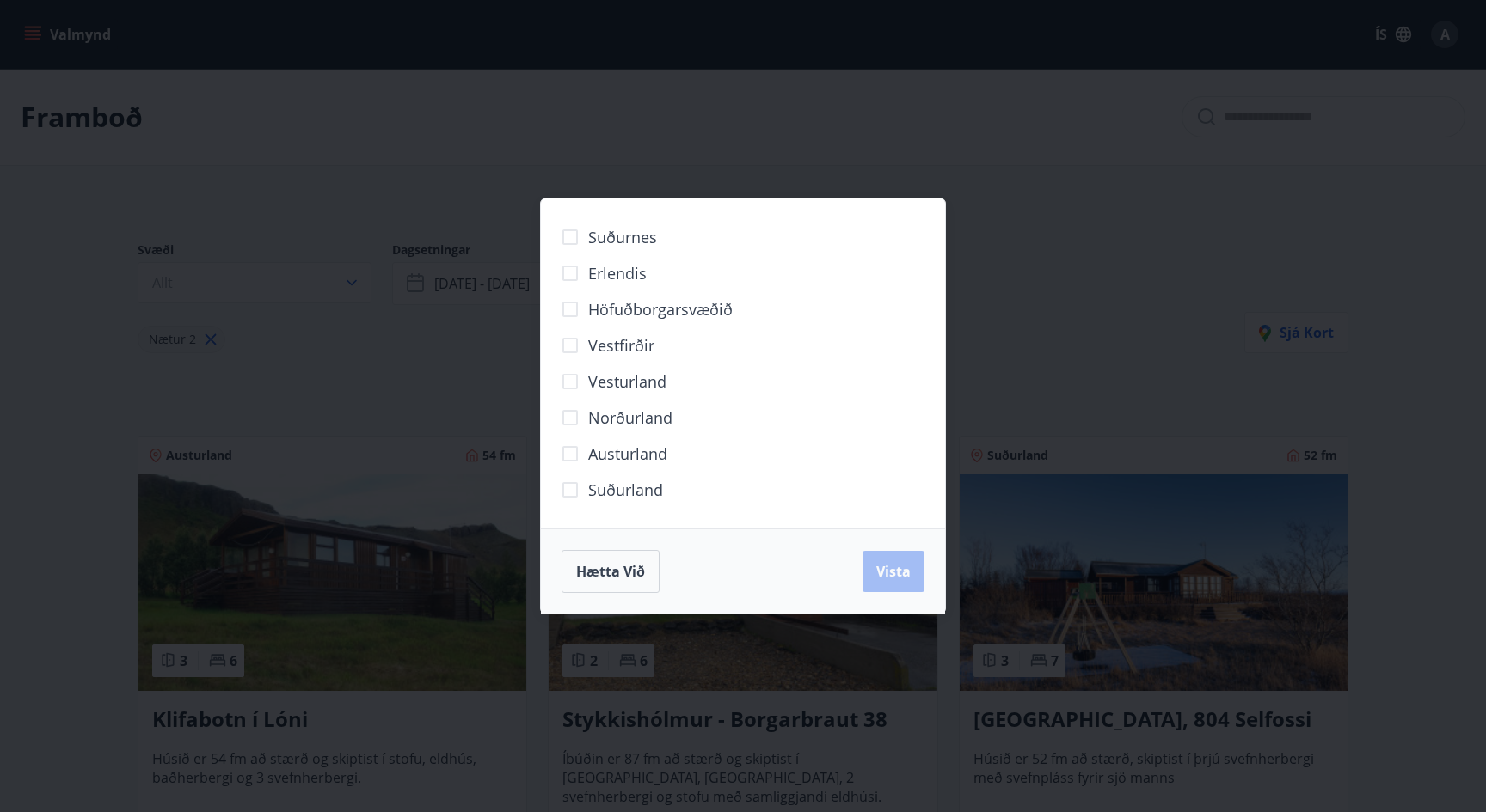
click at [1029, 359] on div "Suðurnes Erlendis Höfuðborgarsvæðið Vestfirðir Vesturland Norðurland Austurland…" at bounding box center [743, 406] width 1486 height 812
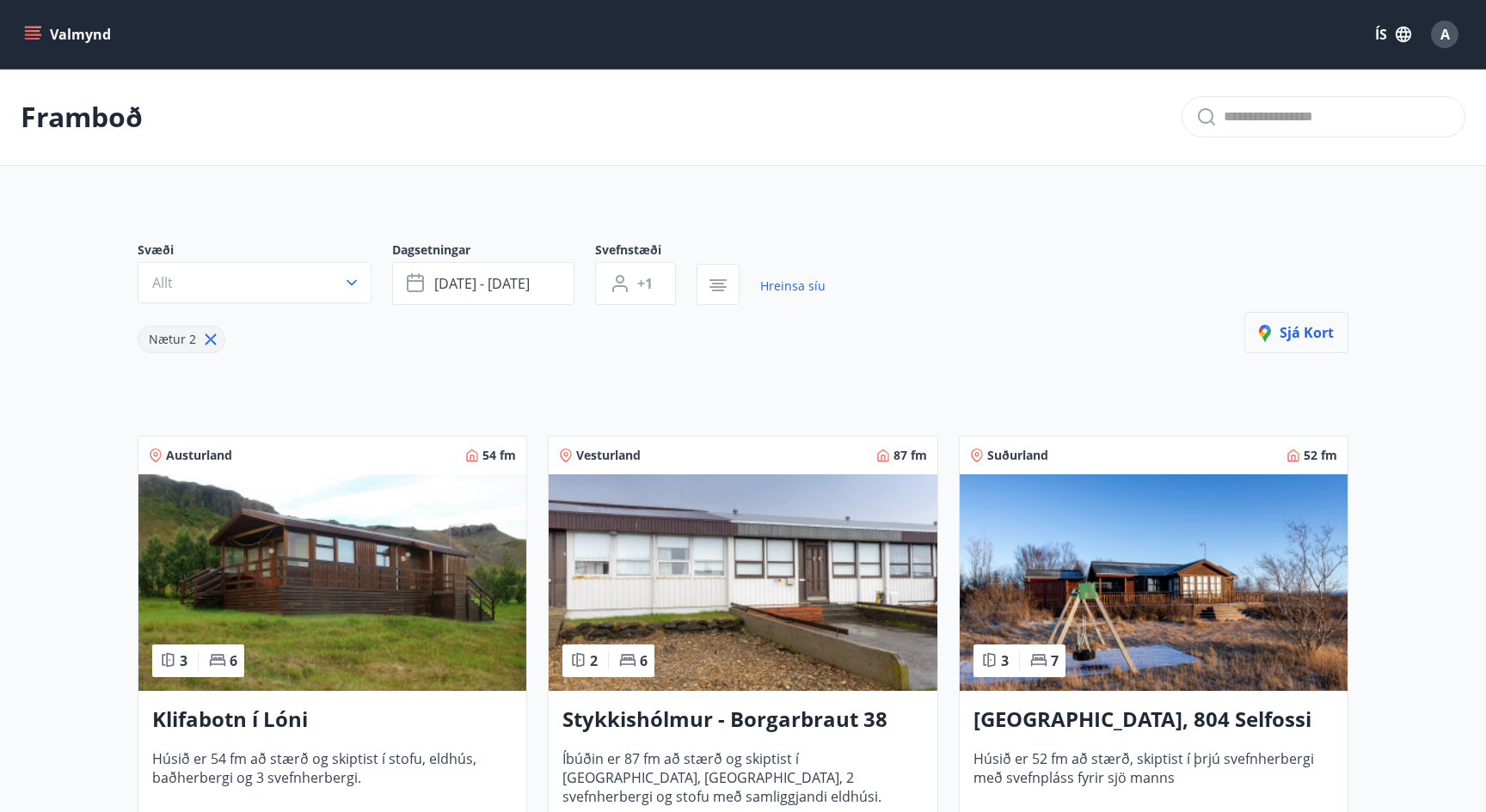
click at [1279, 332] on icon "button" at bounding box center [1269, 334] width 21 height 21
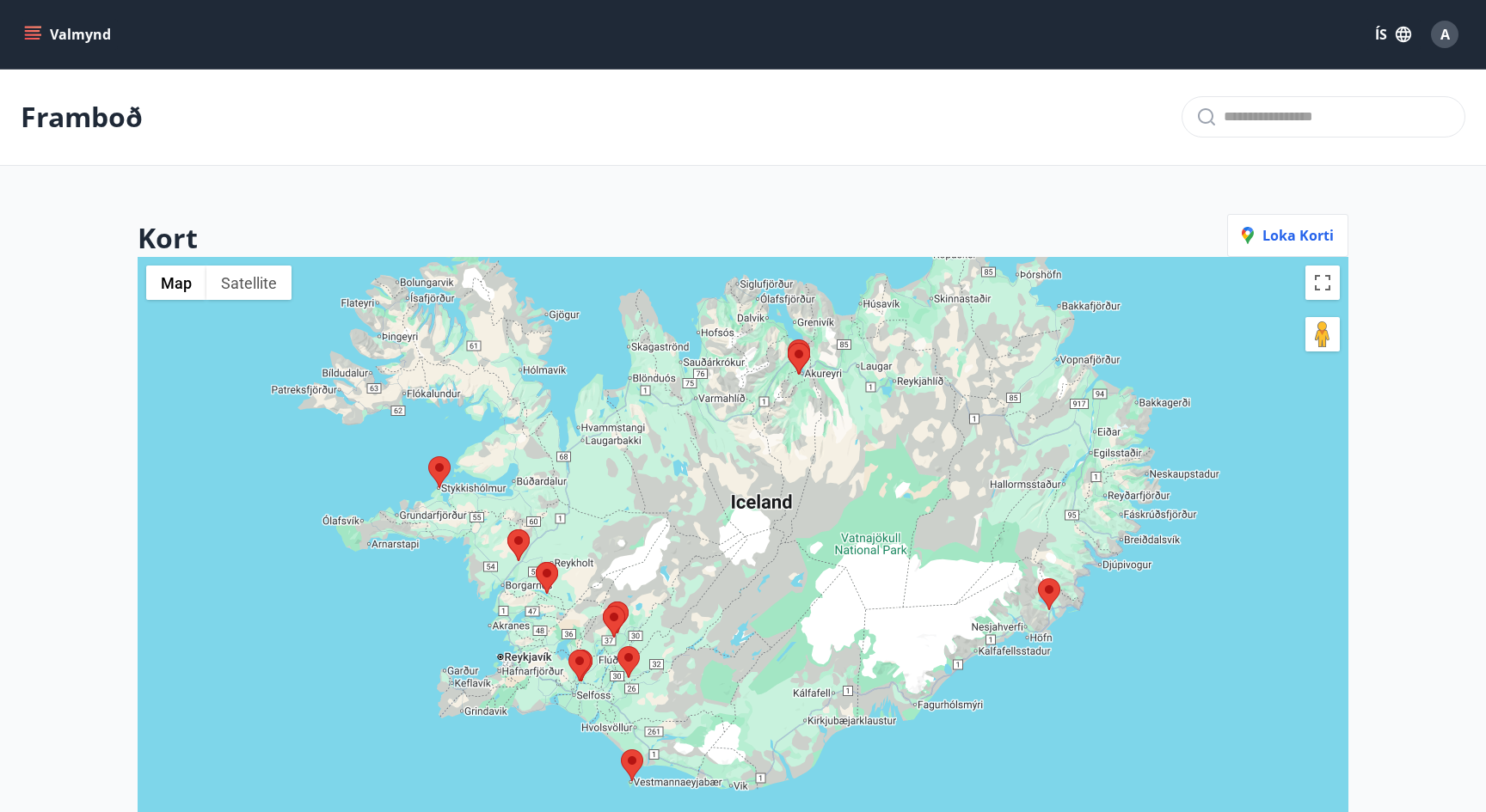
drag, startPoint x: 1139, startPoint y: 483, endPoint x: 1148, endPoint y: 359, distance: 124.3
click at [1146, 359] on div at bounding box center [743, 663] width 1211 height 812
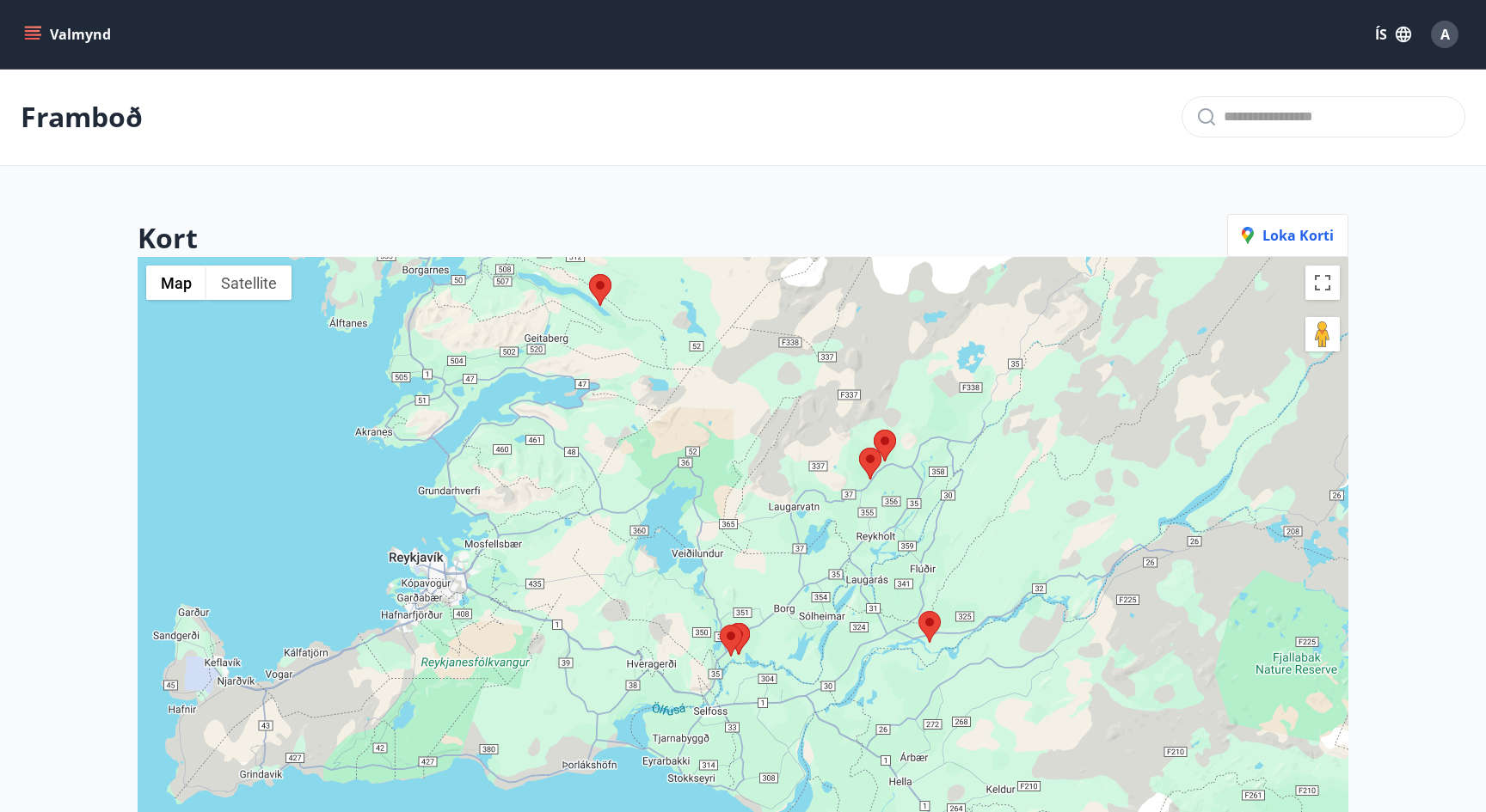
drag, startPoint x: 579, startPoint y: 596, endPoint x: 757, endPoint y: 468, distance: 219.2
click at [757, 468] on div at bounding box center [743, 663] width 1211 height 812
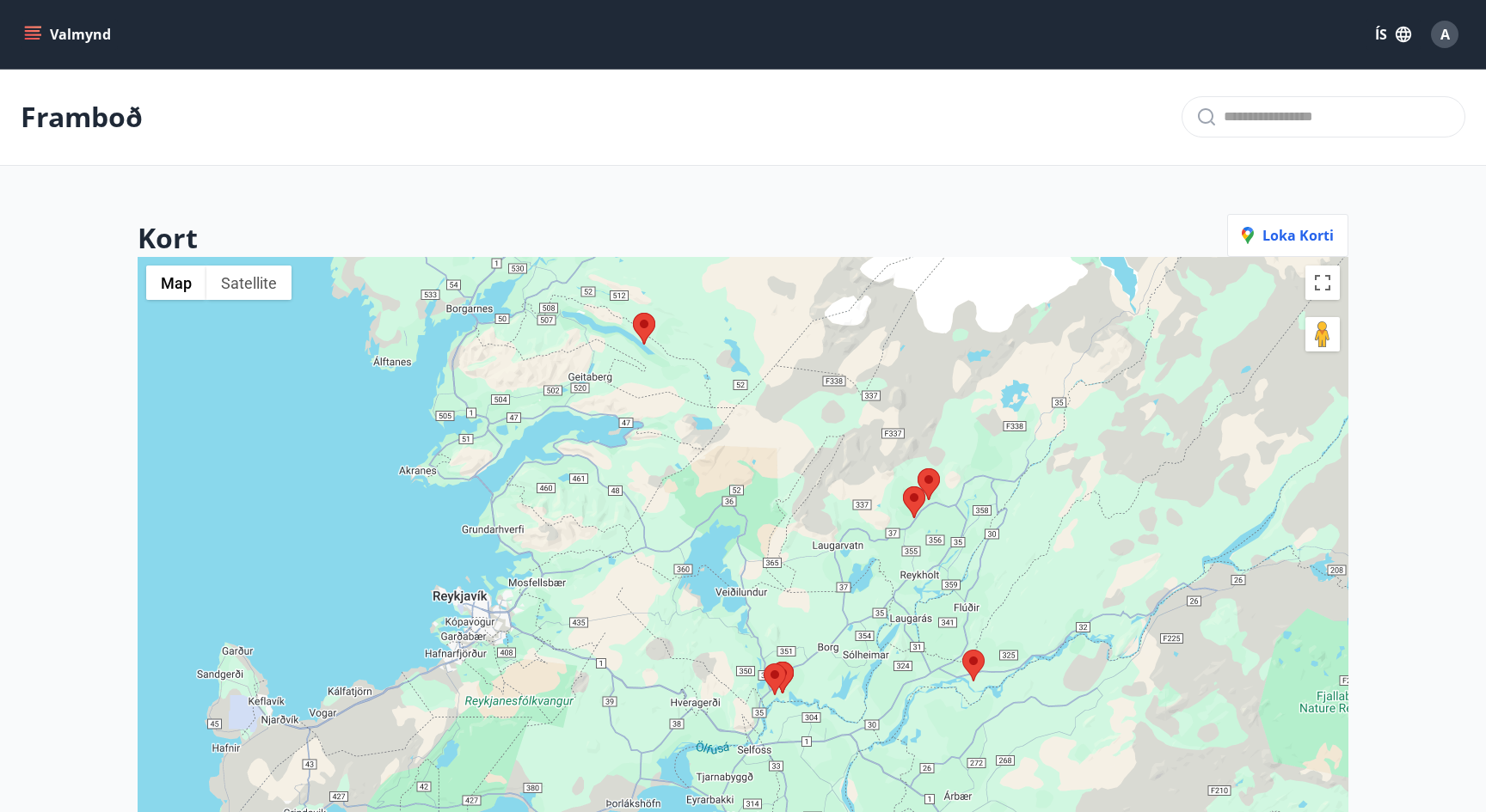
drag, startPoint x: 547, startPoint y: 542, endPoint x: 583, endPoint y: 592, distance: 61.6
click at [583, 592] on div at bounding box center [743, 663] width 1211 height 812
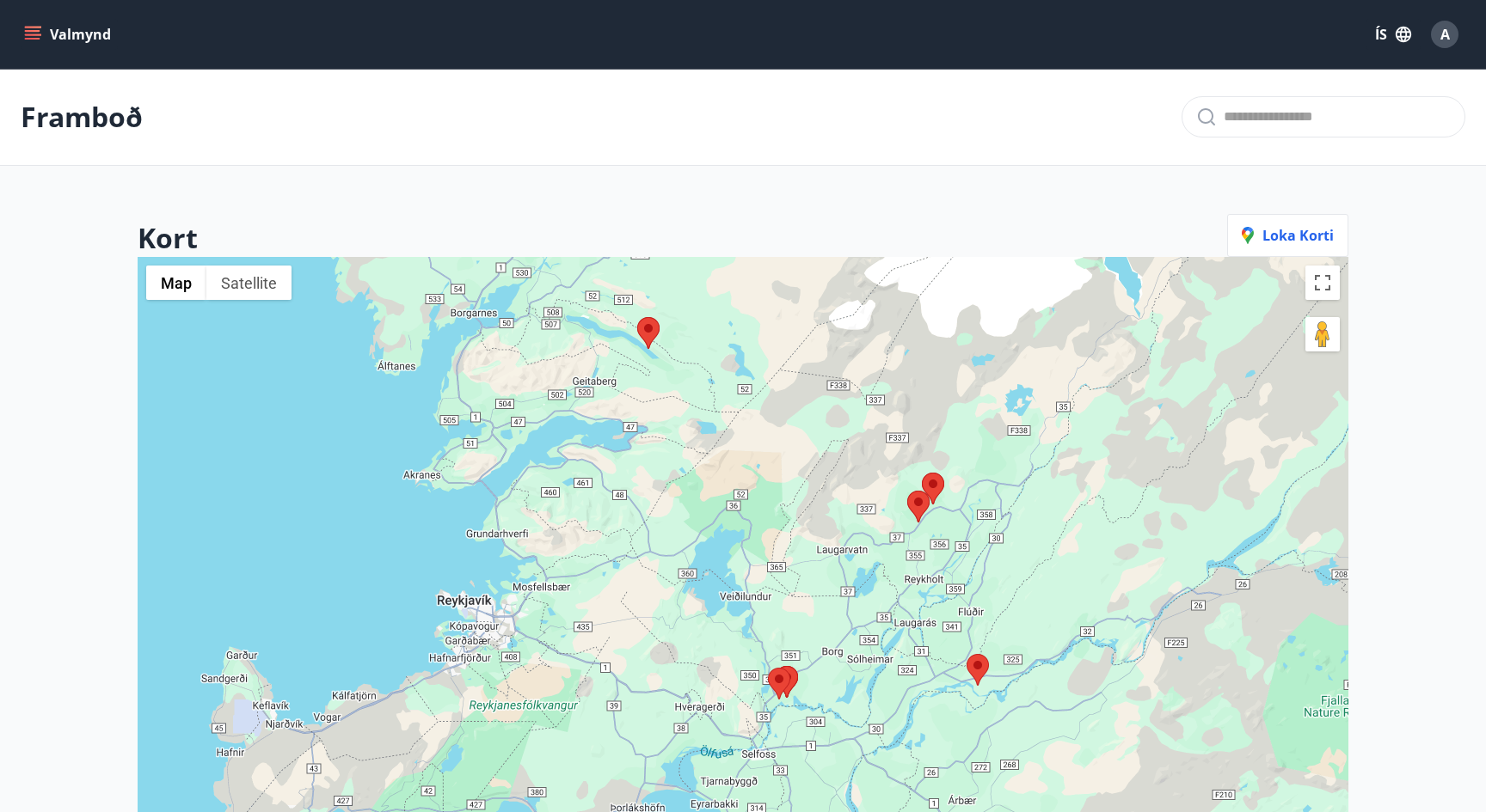
click at [637, 318] on area at bounding box center [637, 318] width 0 height 0
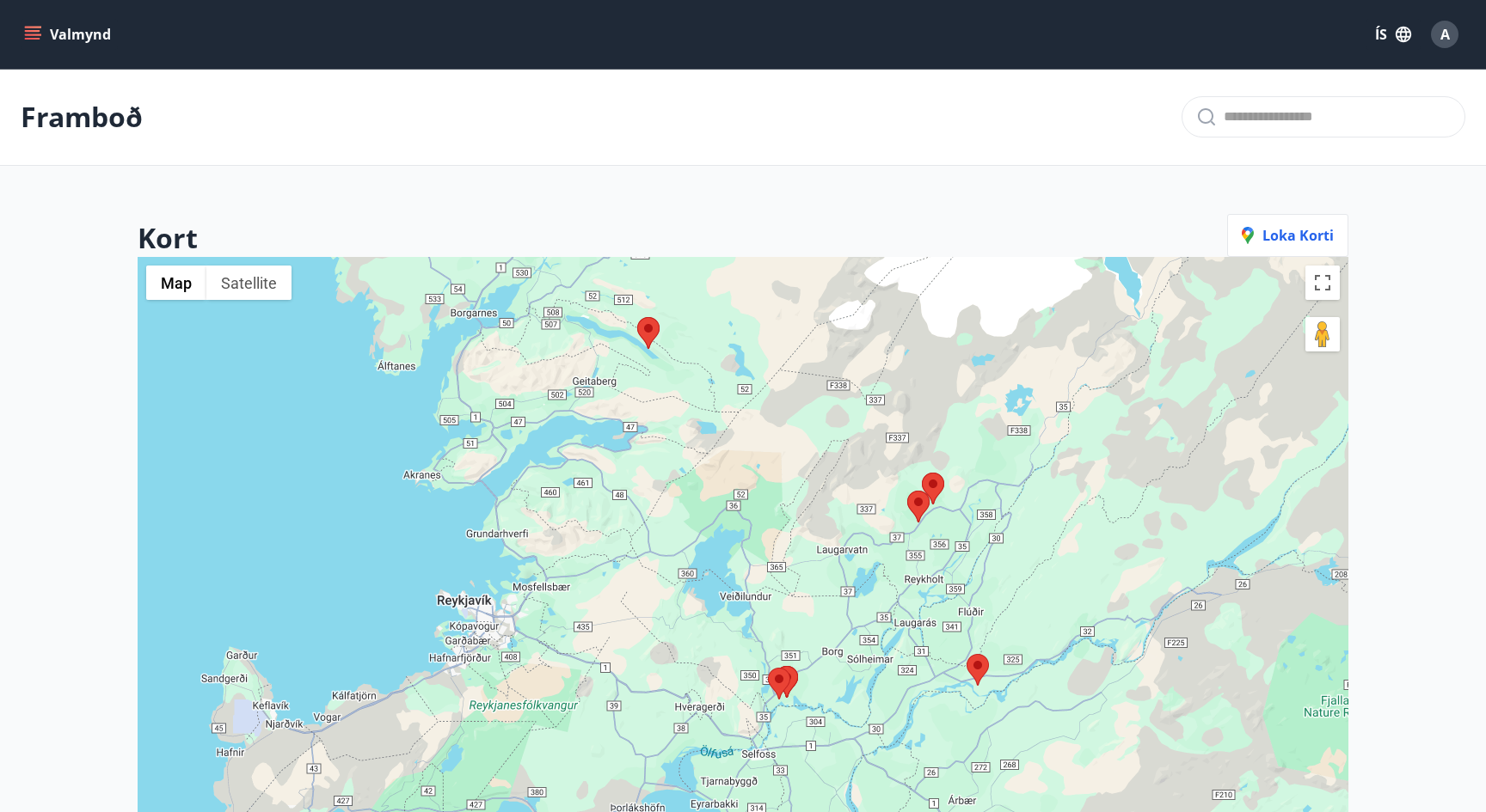
click at [637, 318] on area at bounding box center [637, 318] width 0 height 0
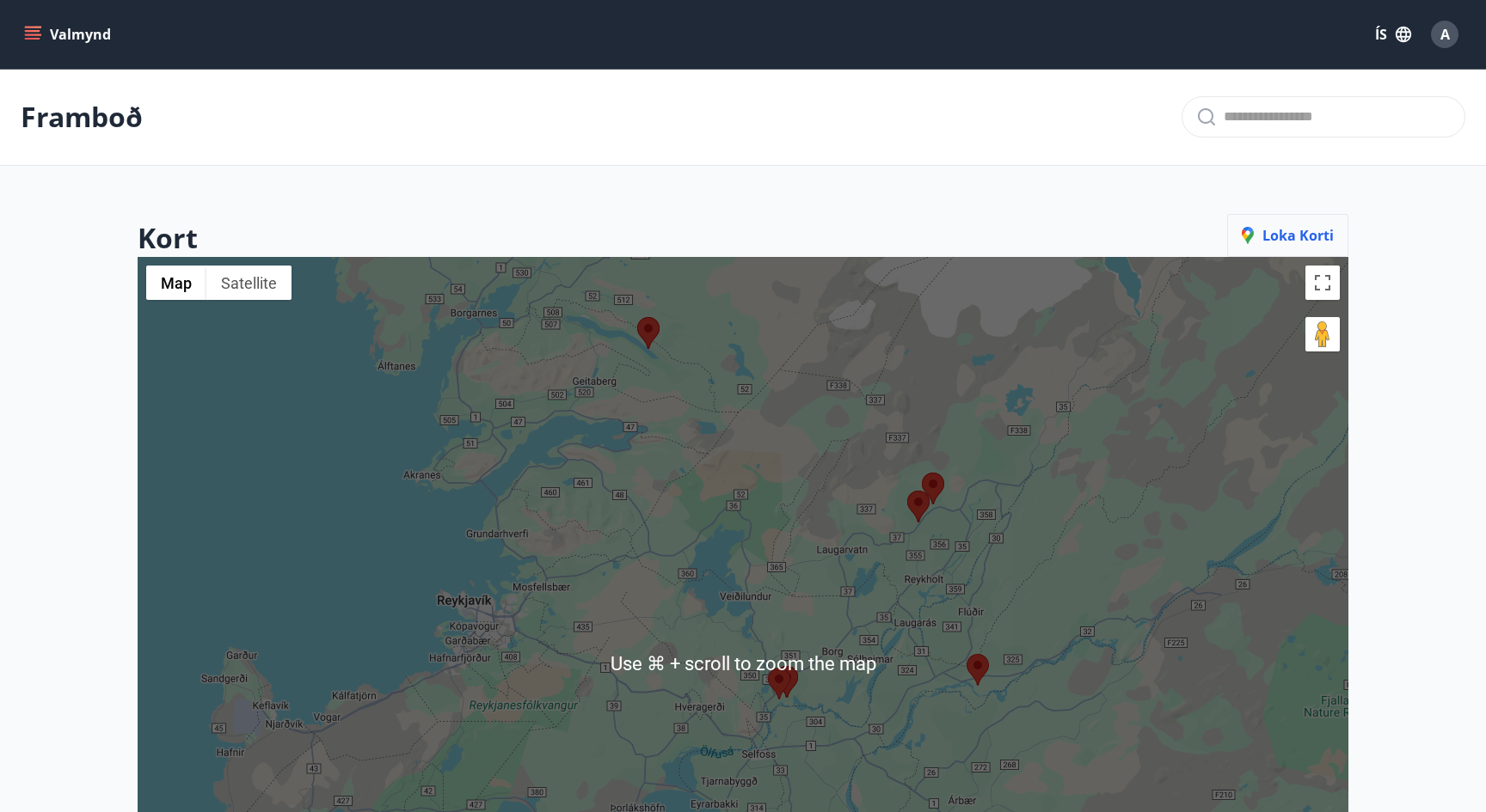
click at [1297, 221] on button "Loka korti" at bounding box center [1287, 236] width 121 height 43
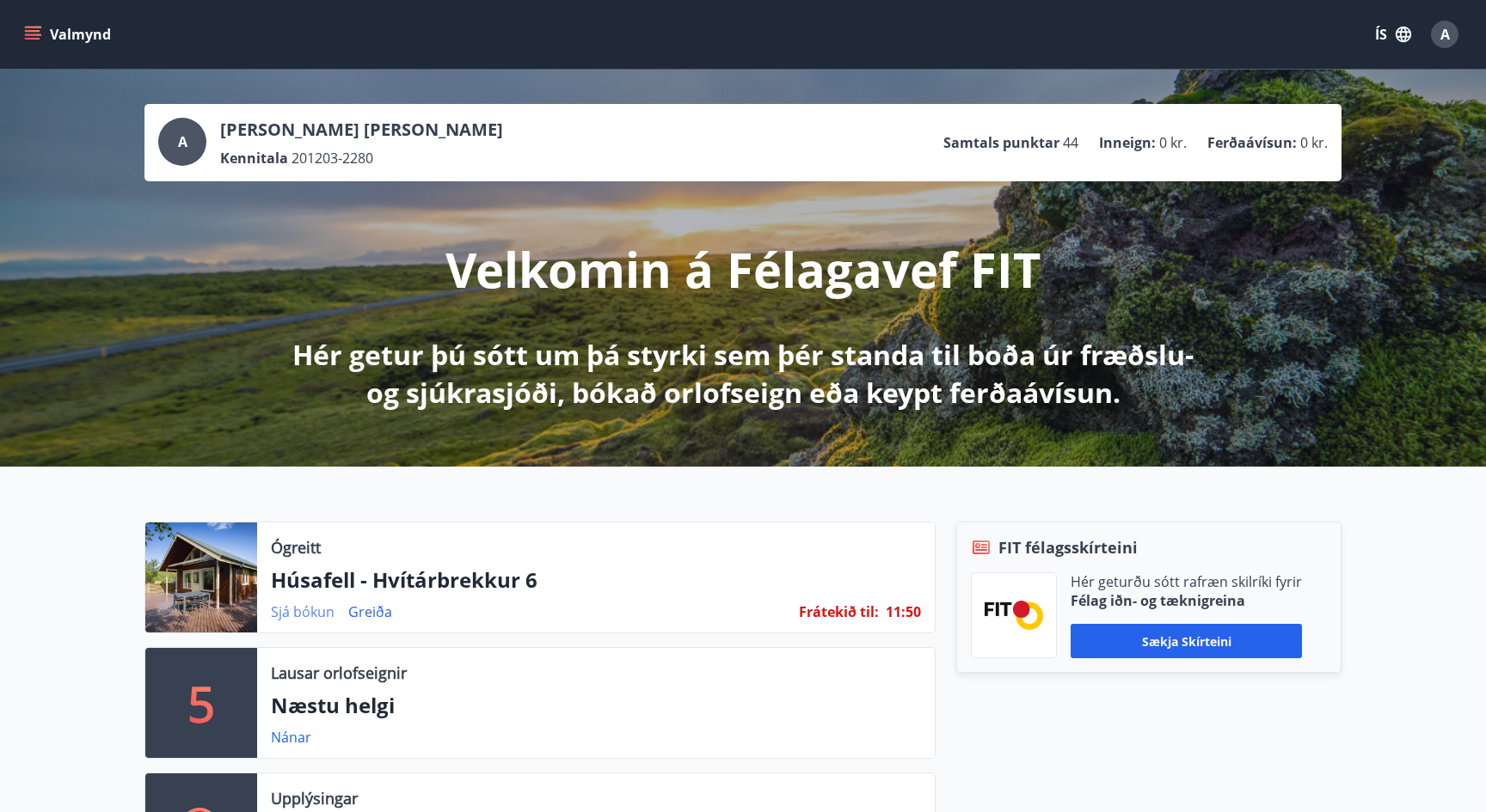
click at [312, 617] on link "Sjá bókun" at bounding box center [302, 611] width 64 height 19
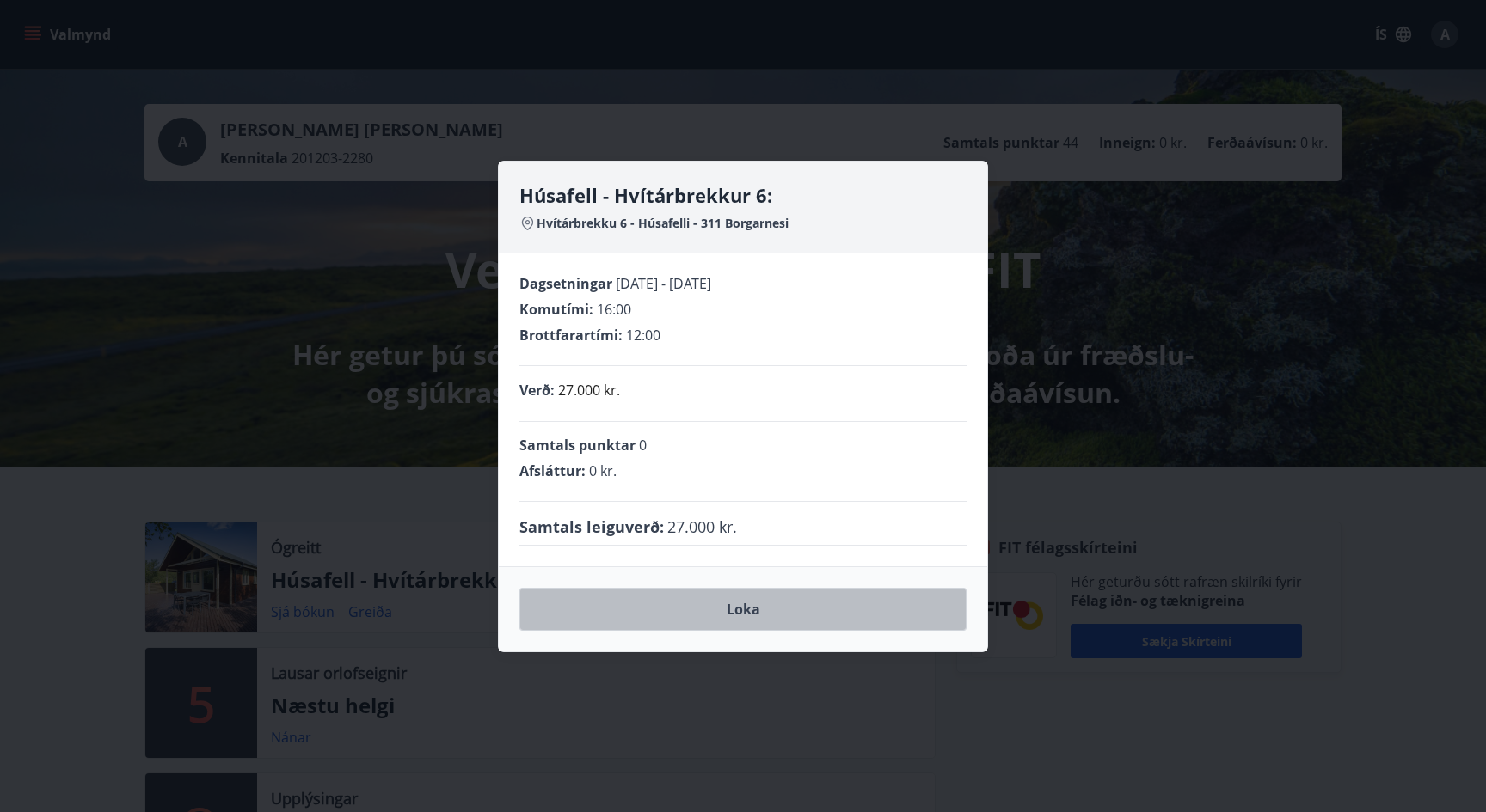
click at [708, 594] on button "Loka" at bounding box center [743, 609] width 447 height 43
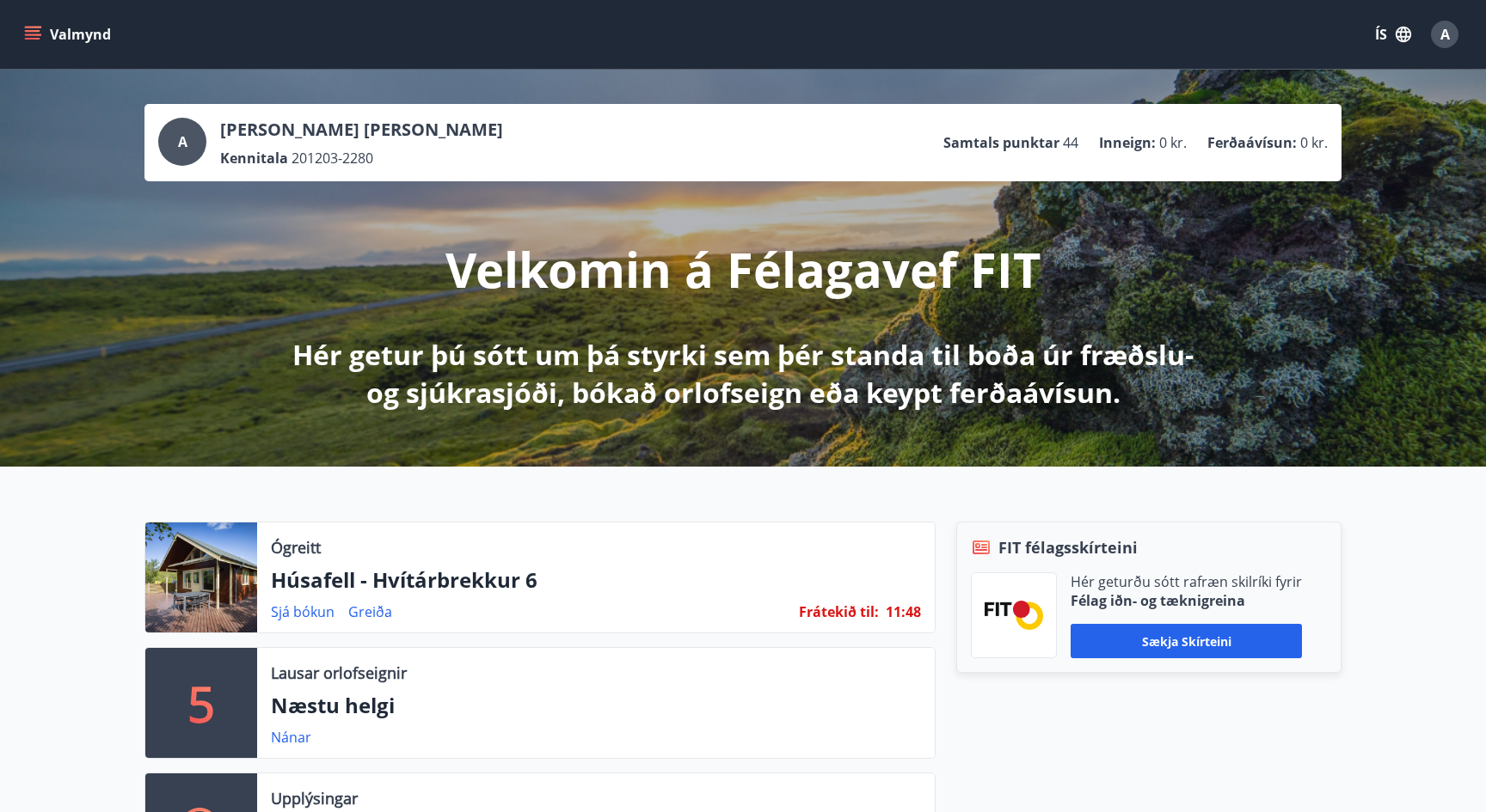
click at [286, 567] on p "Húsafell - Hvítárbrekkur 6" at bounding box center [595, 580] width 650 height 29
click at [318, 591] on p "Húsafell - Hvítárbrekkur 6" at bounding box center [595, 580] width 650 height 29
click at [231, 583] on div at bounding box center [202, 578] width 112 height 110
click at [302, 550] on p "Ógreitt" at bounding box center [295, 548] width 50 height 23
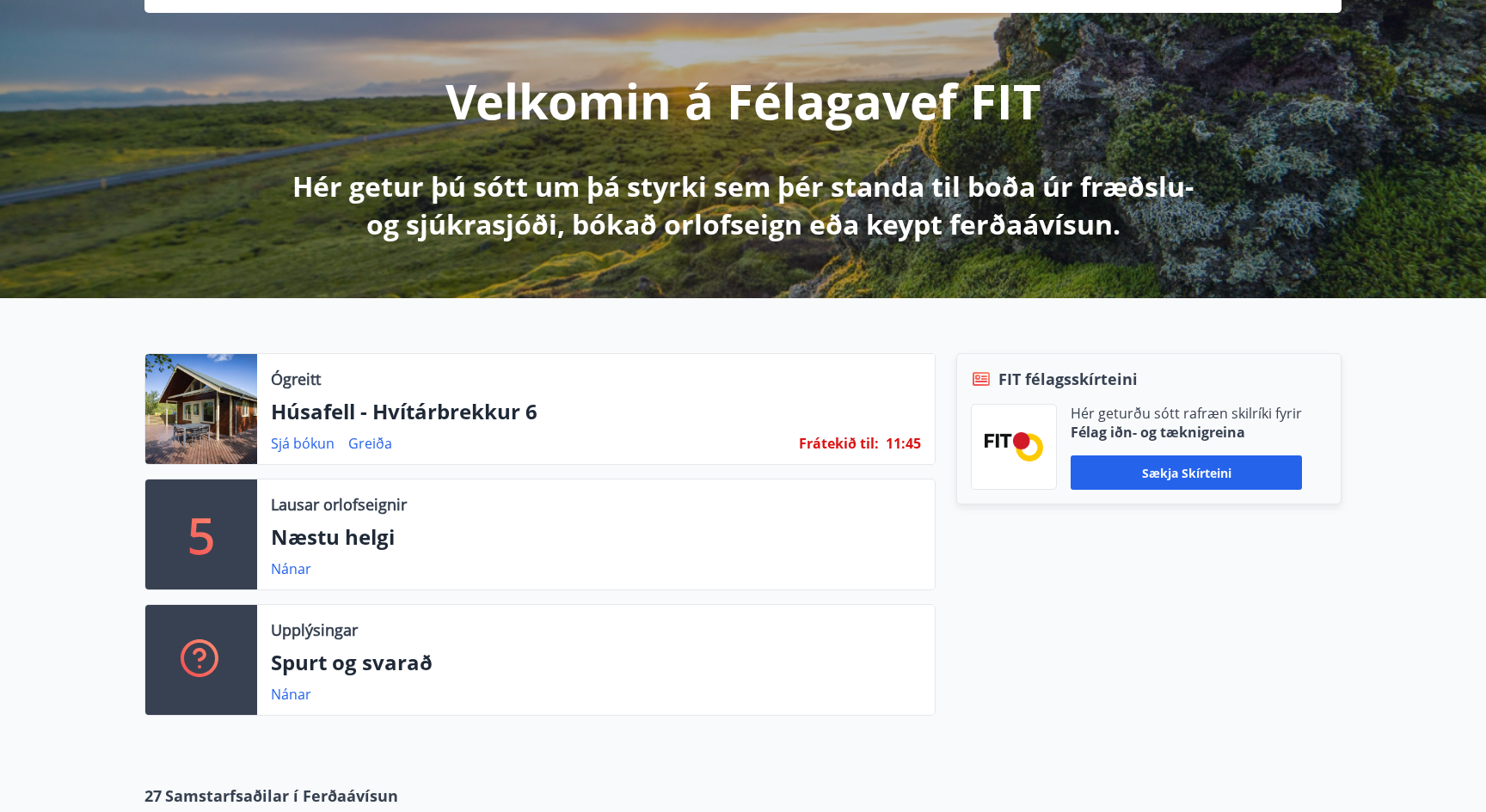
scroll to position [176, 0]
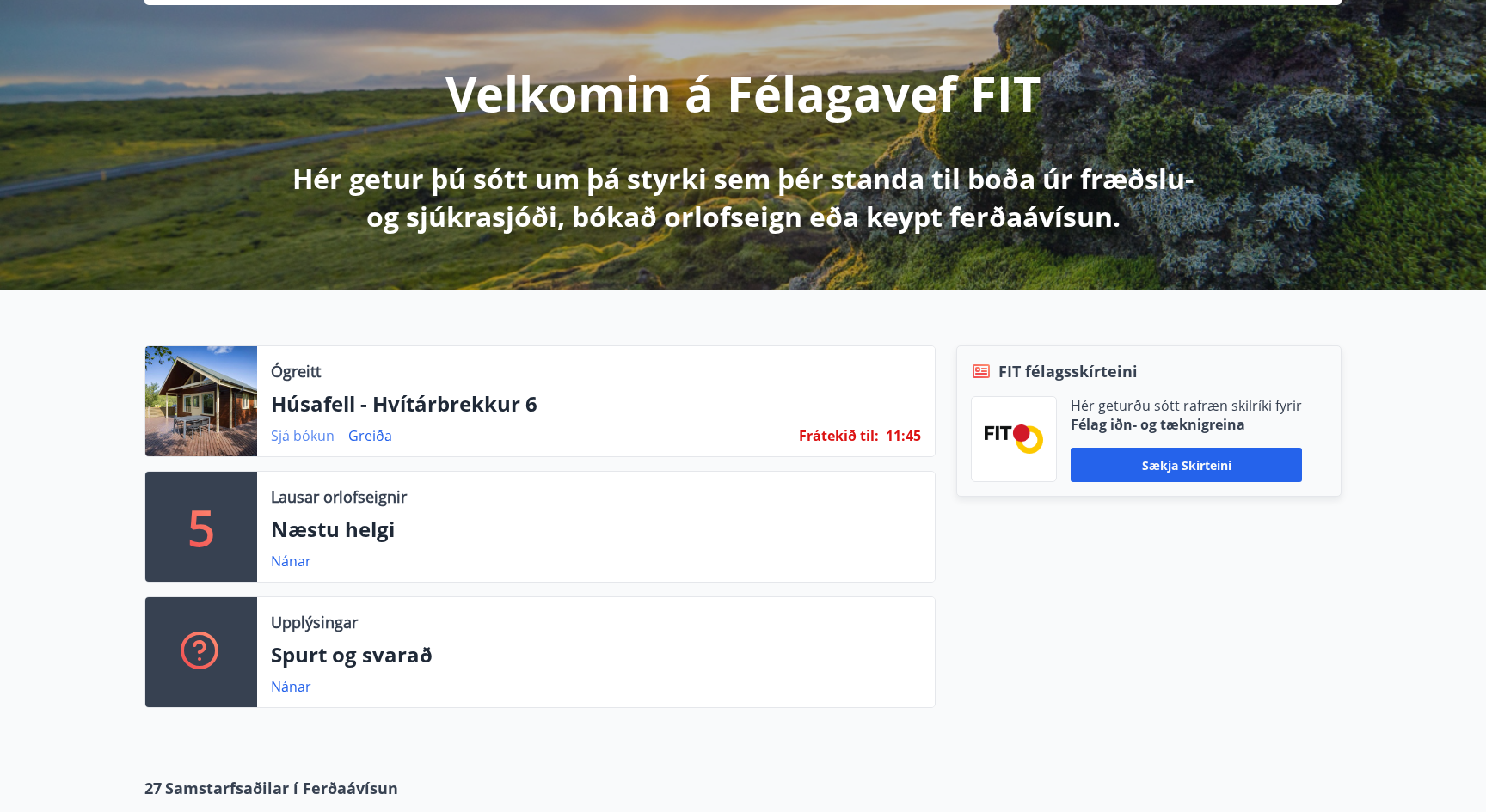
click at [304, 435] on link "Sjá bókun" at bounding box center [302, 435] width 64 height 19
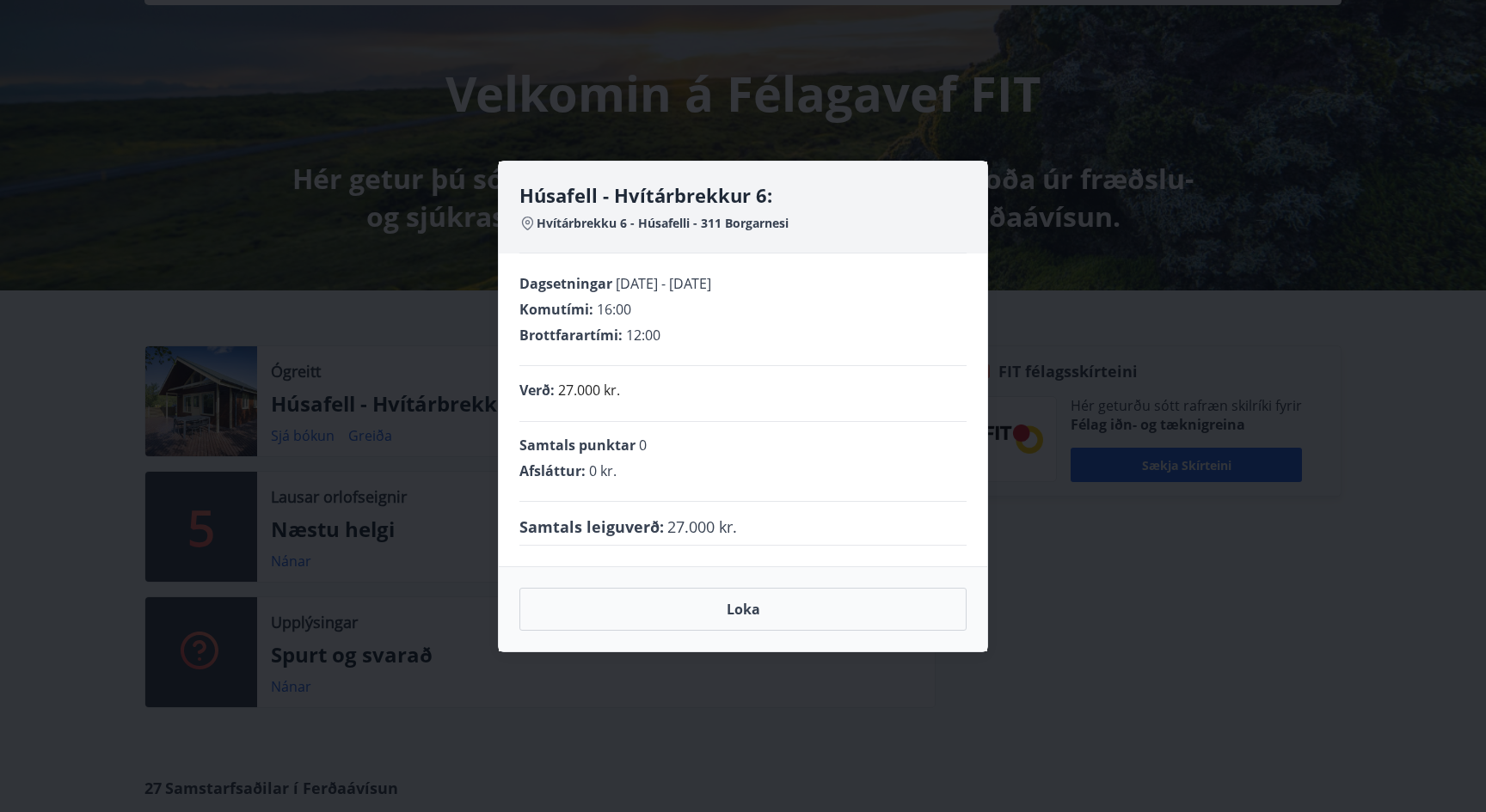
click at [588, 222] on span "Hvítárbrekku 6 - Húsafelli - 311 Borgarnesi" at bounding box center [663, 223] width 252 height 17
click at [588, 223] on span "Hvítárbrekku 6 - Húsafelli - 311 Borgarnesi" at bounding box center [663, 223] width 252 height 17
click at [625, 218] on span "Hvítárbrekku 6 - Húsafelli - 311 Borgarnesi" at bounding box center [663, 223] width 252 height 17
copy span "Hvítárbrekku 6"
click at [665, 219] on span "Hvítárbrekku 6 - Húsafelli - 311 Borgarnesi" at bounding box center [663, 223] width 252 height 17
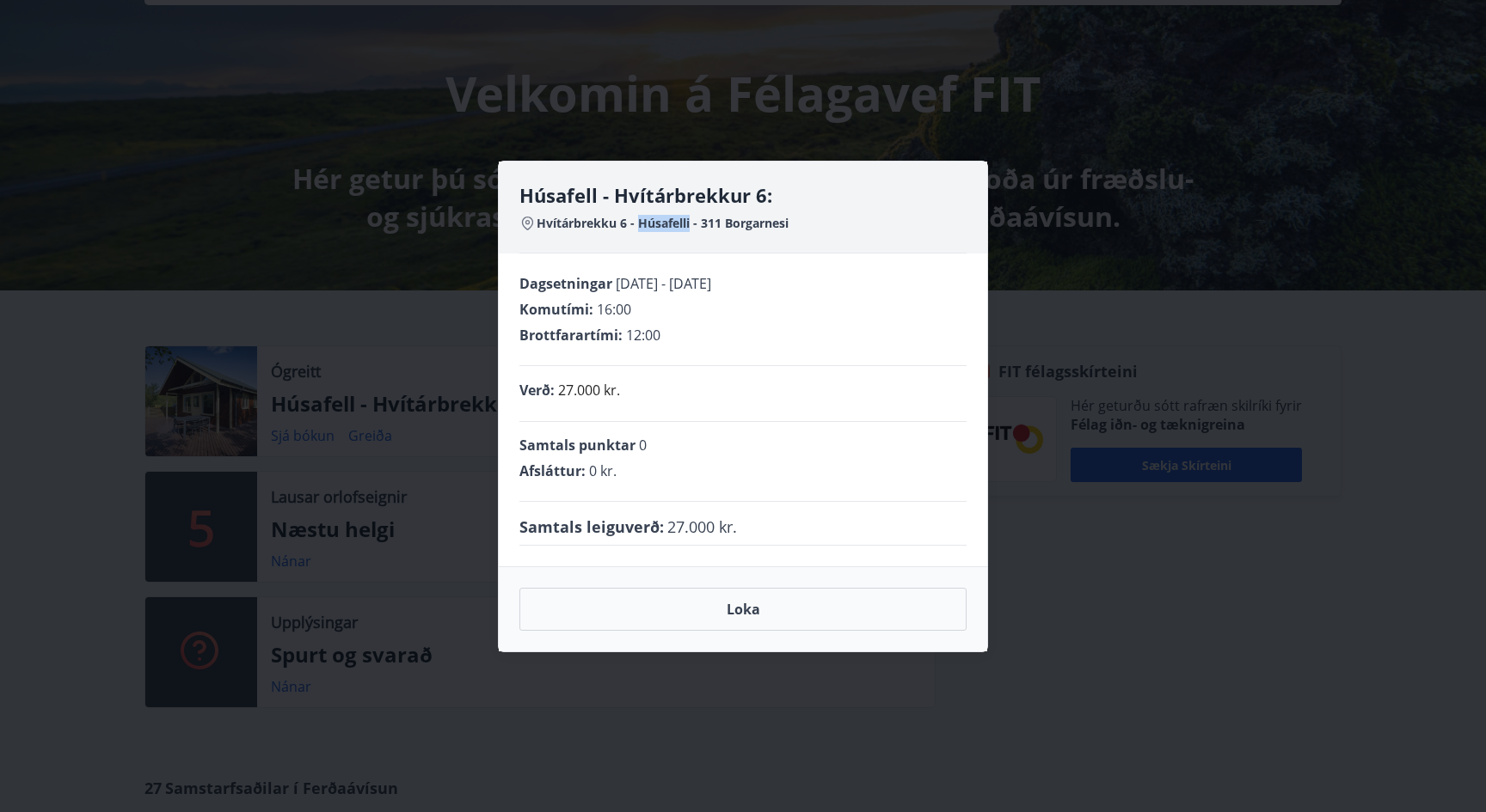
click at [665, 219] on span "Hvítárbrekku 6 - Húsafelli - 311 Borgarnesi" at bounding box center [663, 223] width 252 height 17
copy span "Húsafelli"
click at [682, 285] on span "[DATE] - [DATE]" at bounding box center [663, 283] width 95 height 19
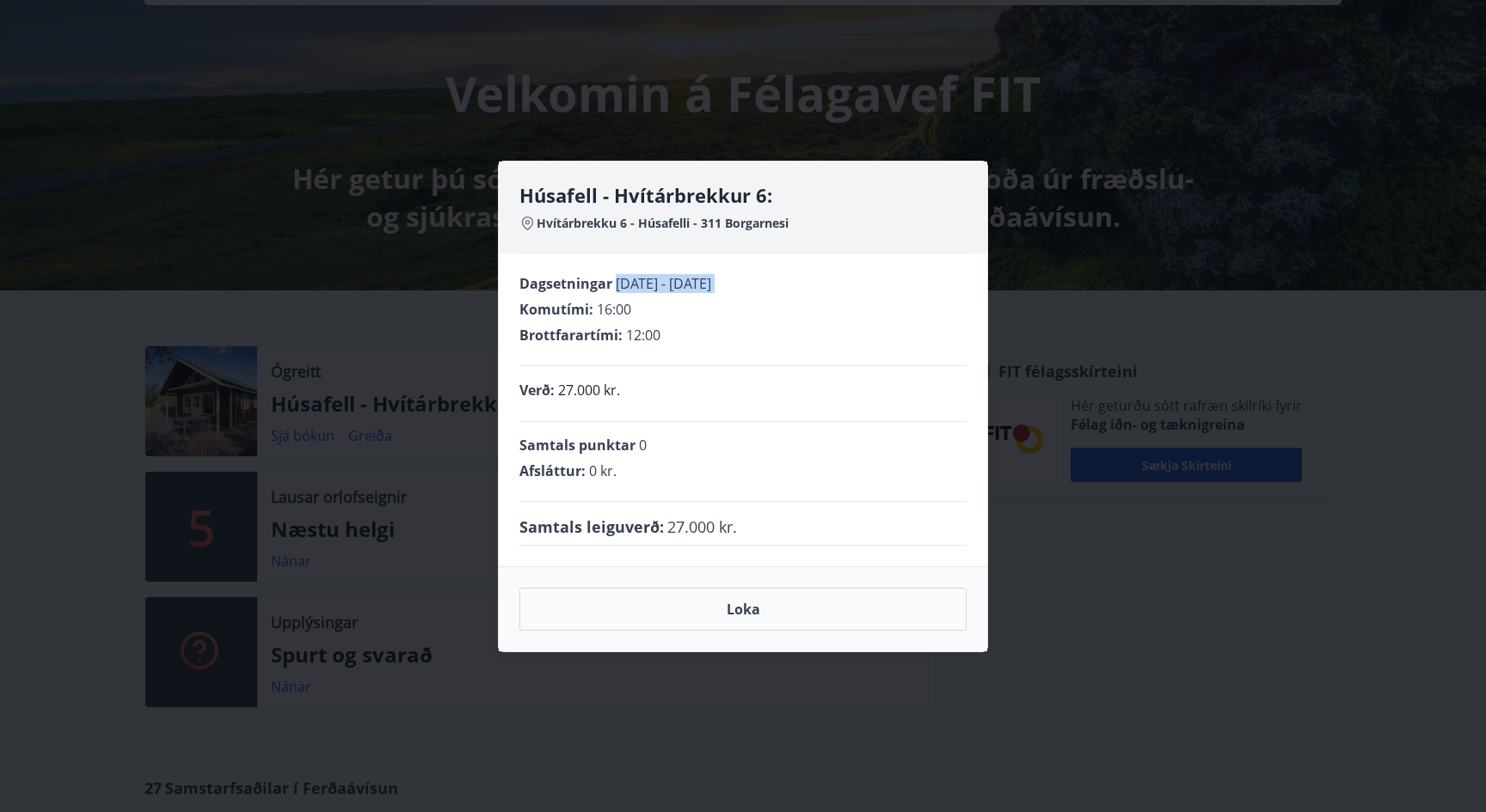
click at [666, 281] on span "[DATE] - [DATE]" at bounding box center [663, 283] width 95 height 19
click at [658, 283] on span "[DATE] - [DATE]" at bounding box center [663, 283] width 95 height 19
click at [624, 283] on span "[DATE] - [DATE]" at bounding box center [663, 283] width 95 height 19
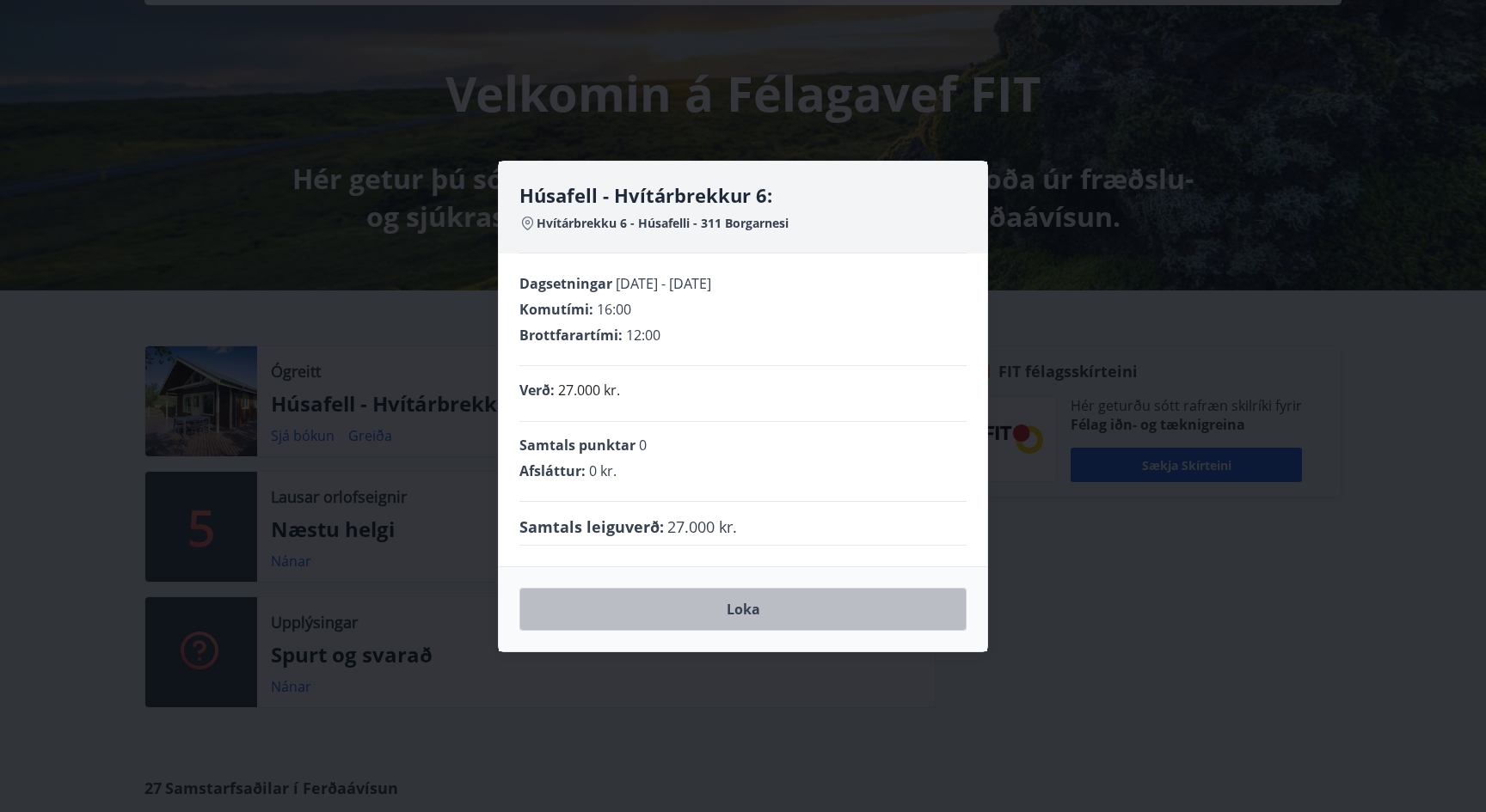
click at [702, 616] on button "Loka" at bounding box center [743, 609] width 447 height 43
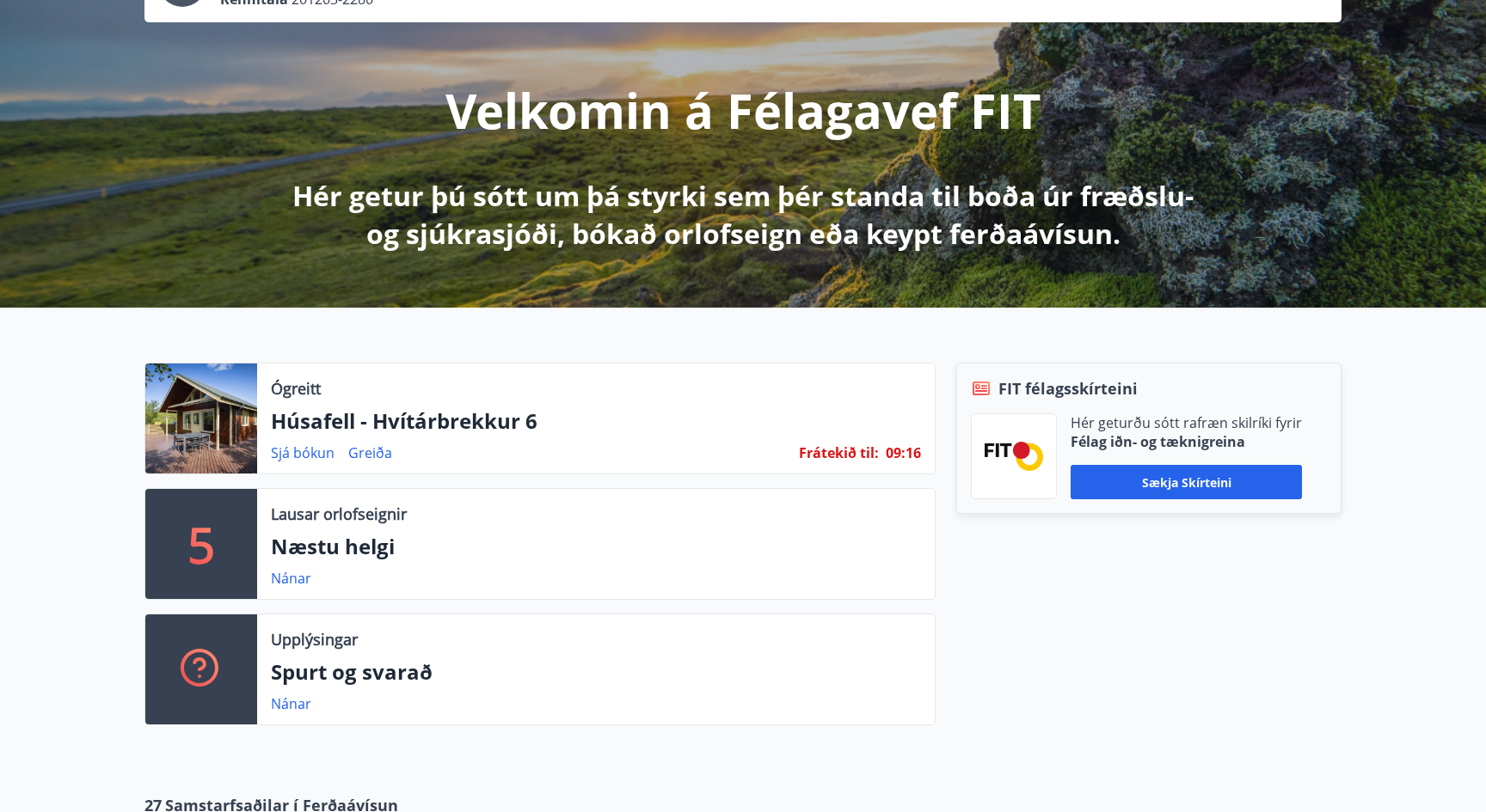
scroll to position [193, 0]
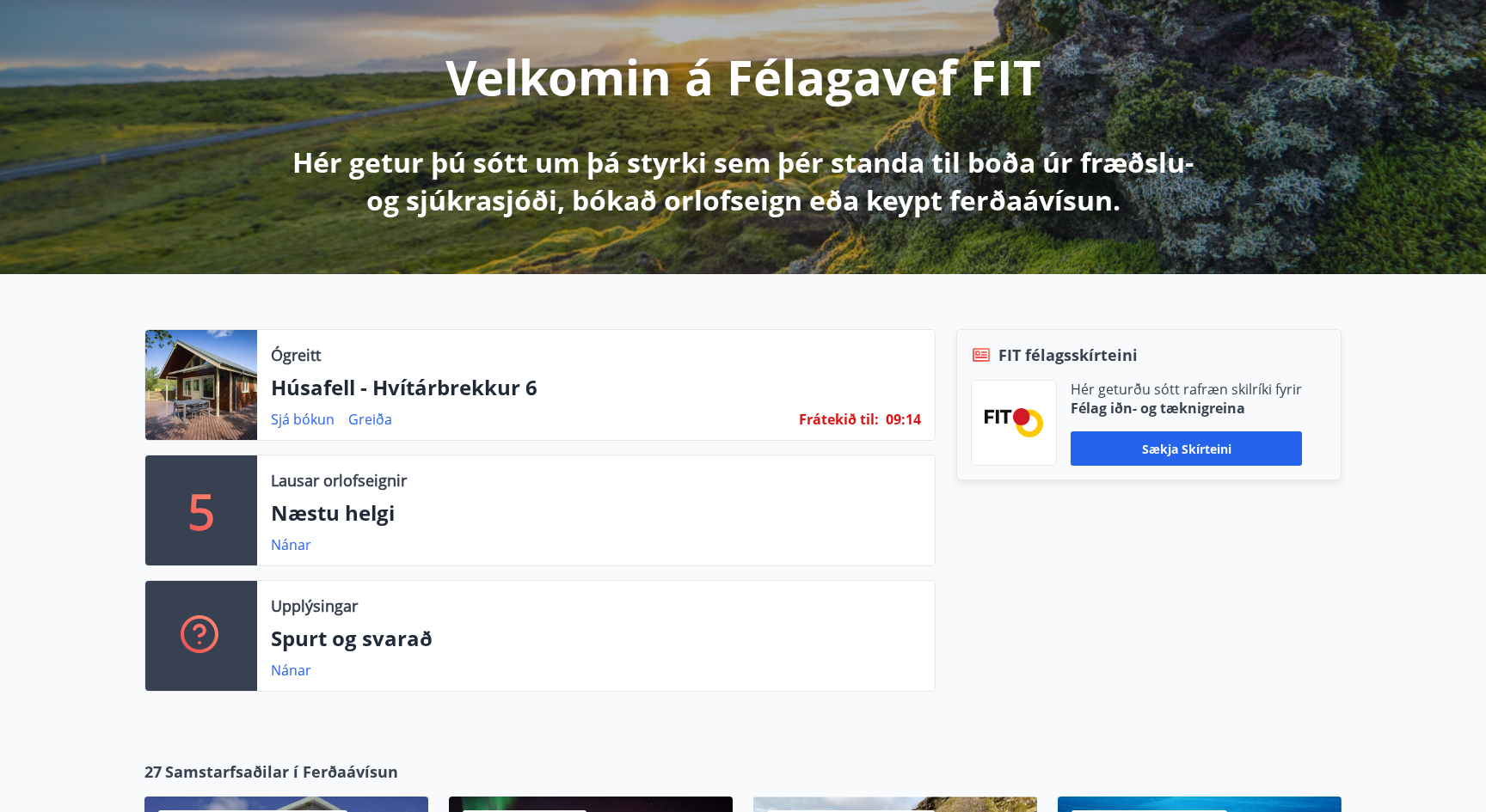
click at [342, 385] on p "Húsafell - Hvítárbrekkur 6" at bounding box center [595, 387] width 650 height 29
click at [307, 414] on link "Sjá bókun" at bounding box center [302, 419] width 64 height 19
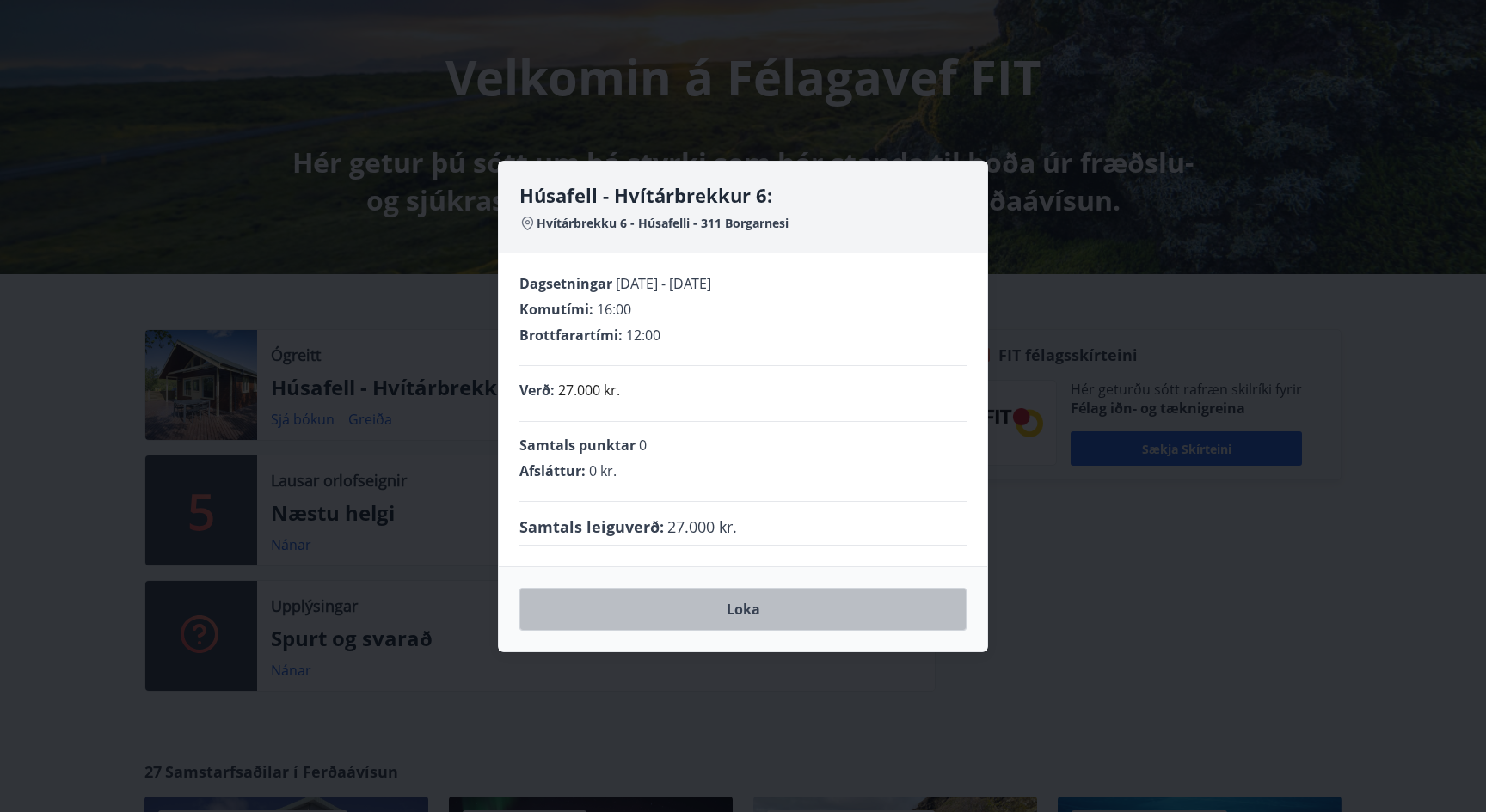
click at [632, 600] on button "Loka" at bounding box center [743, 609] width 447 height 43
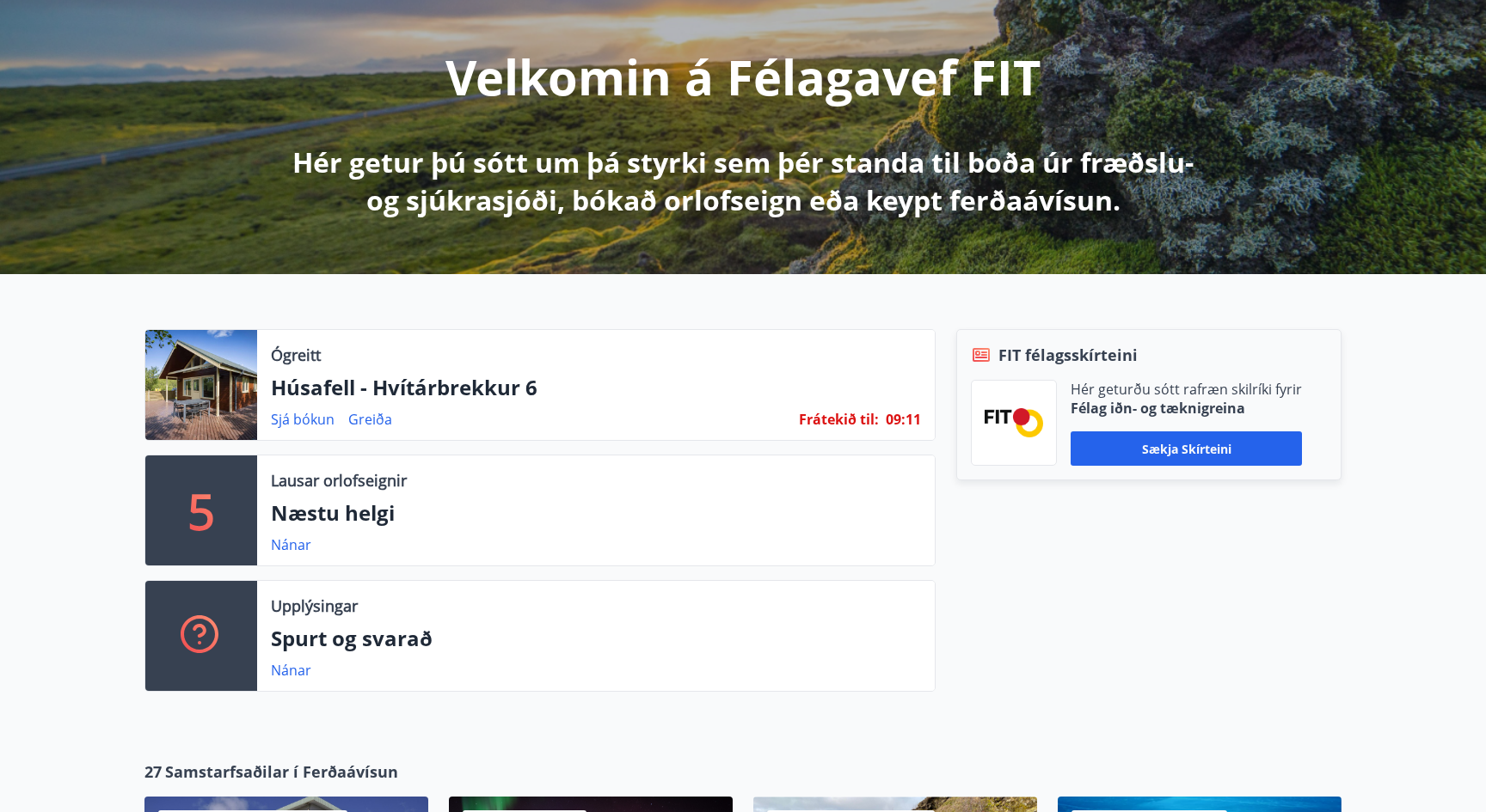
click at [233, 356] on div at bounding box center [202, 385] width 112 height 110
click at [311, 383] on p "Húsafell - Hvítárbrekkur 6" at bounding box center [595, 387] width 650 height 29
click at [227, 388] on div at bounding box center [202, 385] width 112 height 110
click at [226, 388] on div at bounding box center [202, 385] width 112 height 110
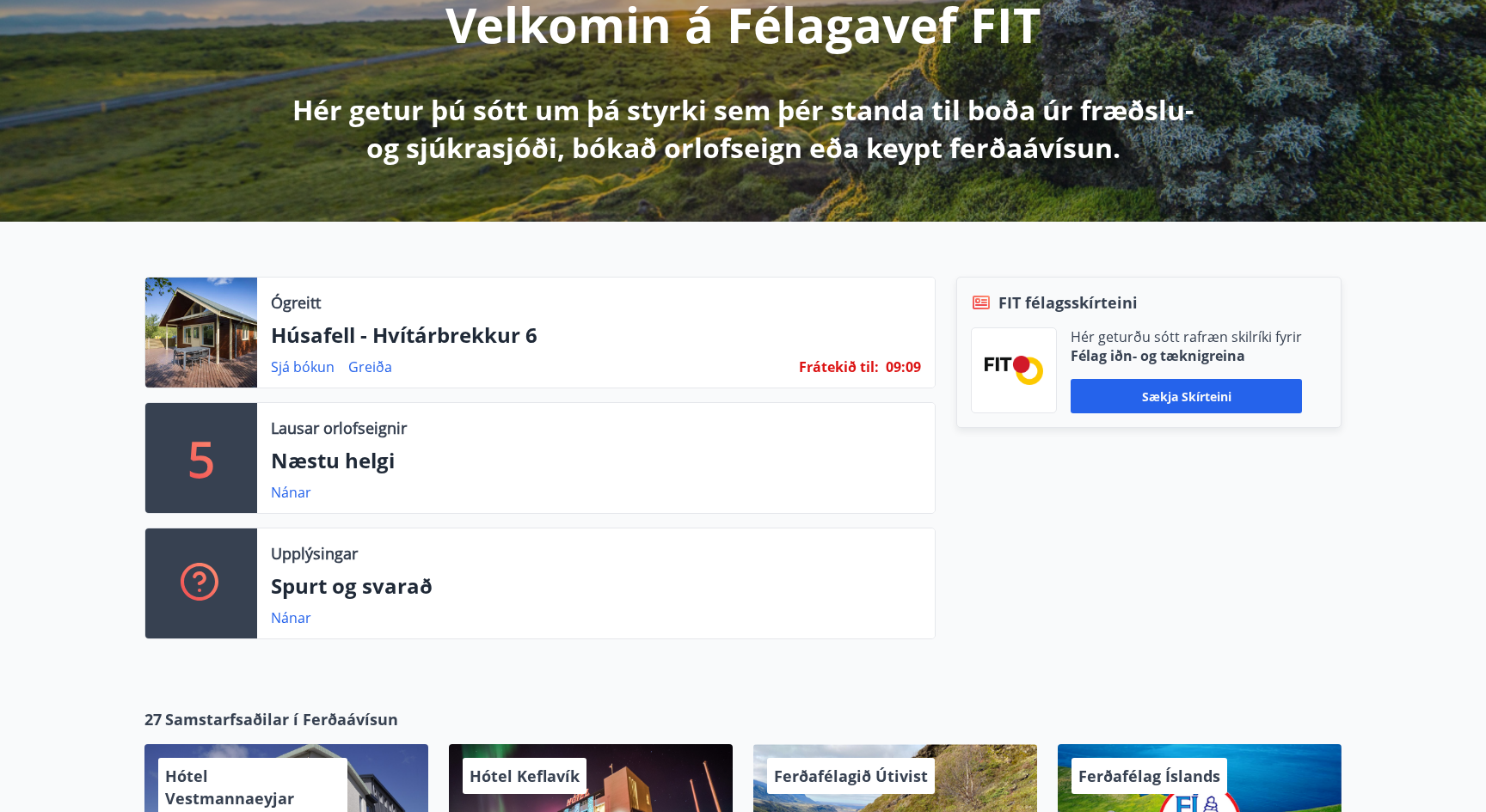
scroll to position [249, 0]
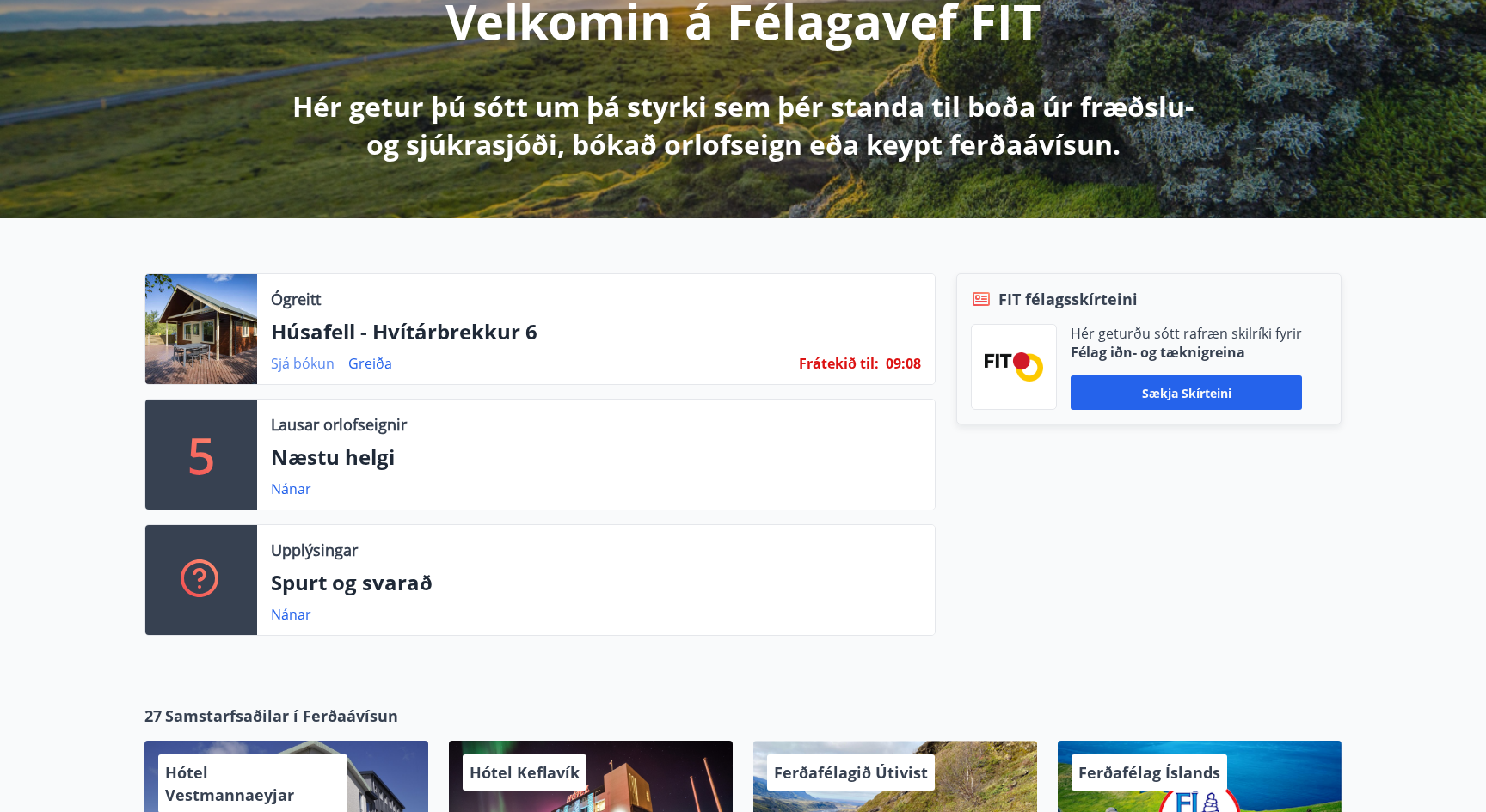
click at [295, 359] on link "Sjá bókun" at bounding box center [302, 363] width 64 height 19
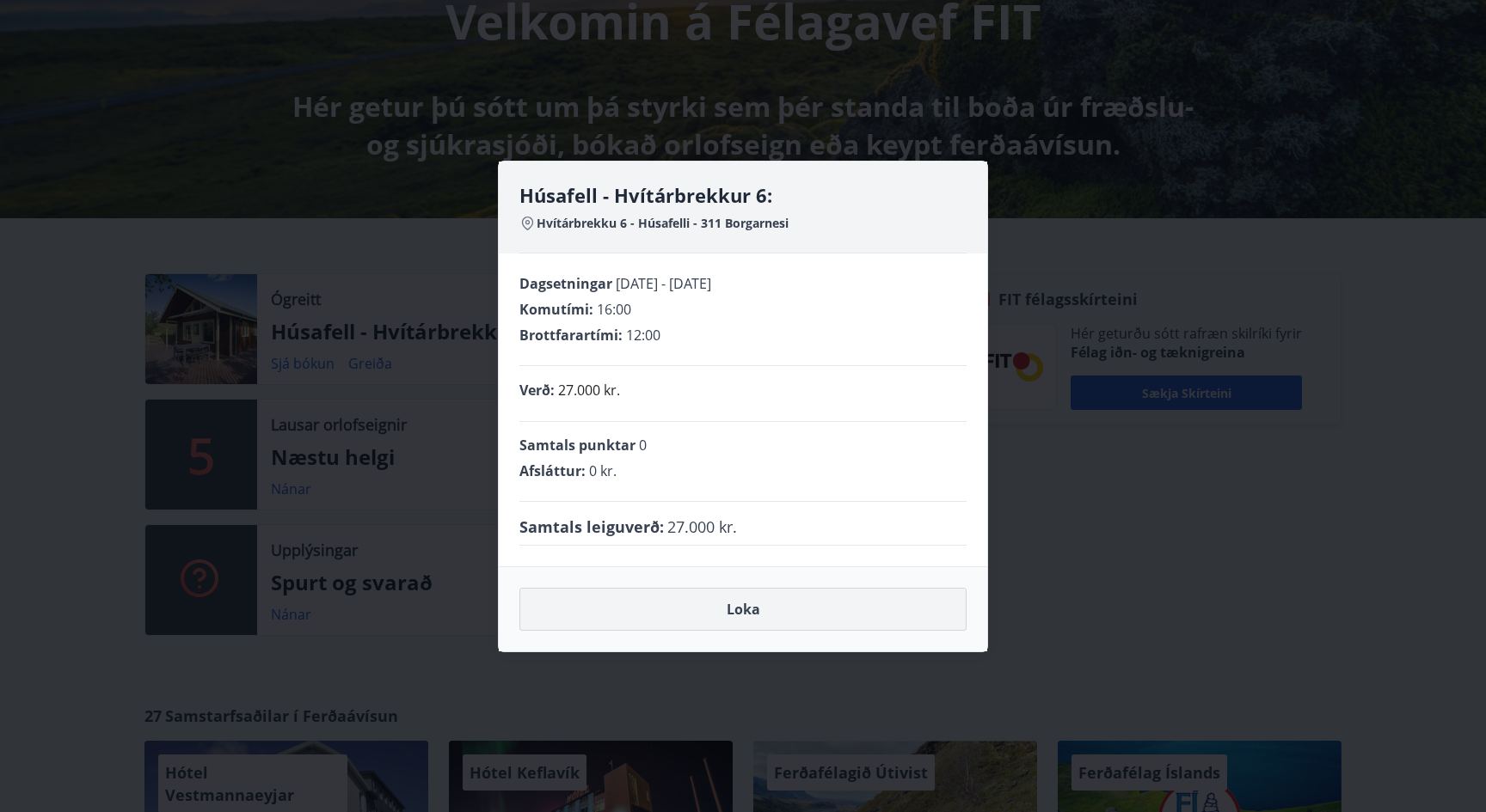
click at [744, 607] on button "Loka" at bounding box center [743, 609] width 447 height 43
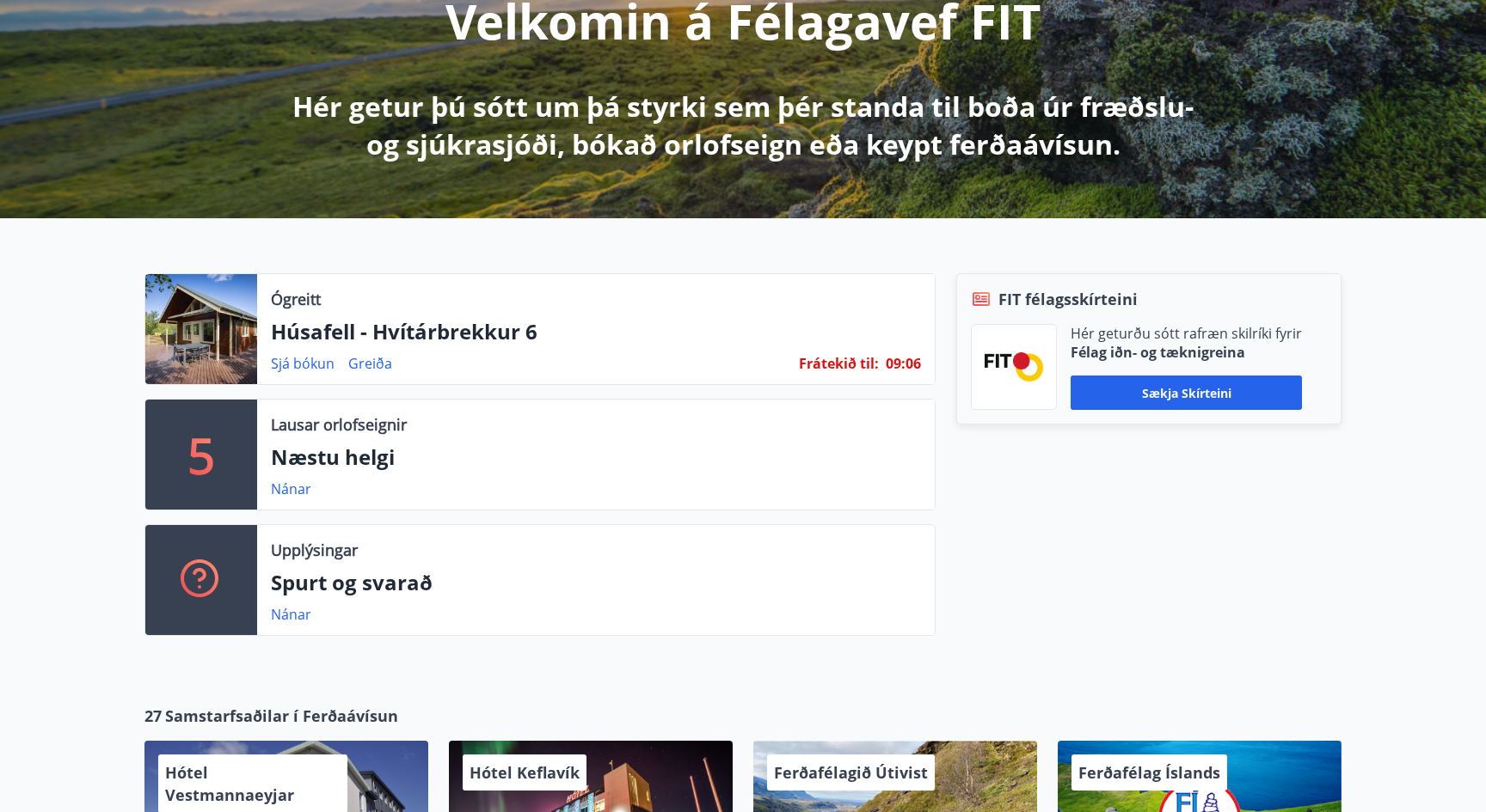
click at [312, 345] on p "Húsafell - Hvítárbrekkur 6" at bounding box center [595, 332] width 650 height 29
click at [313, 346] on div "Ógreitt Húsafell - Hvítárbrekkur 6 Sjá bókun Greiða Frátekið til : 09 : 06" at bounding box center [595, 329] width 678 height 110
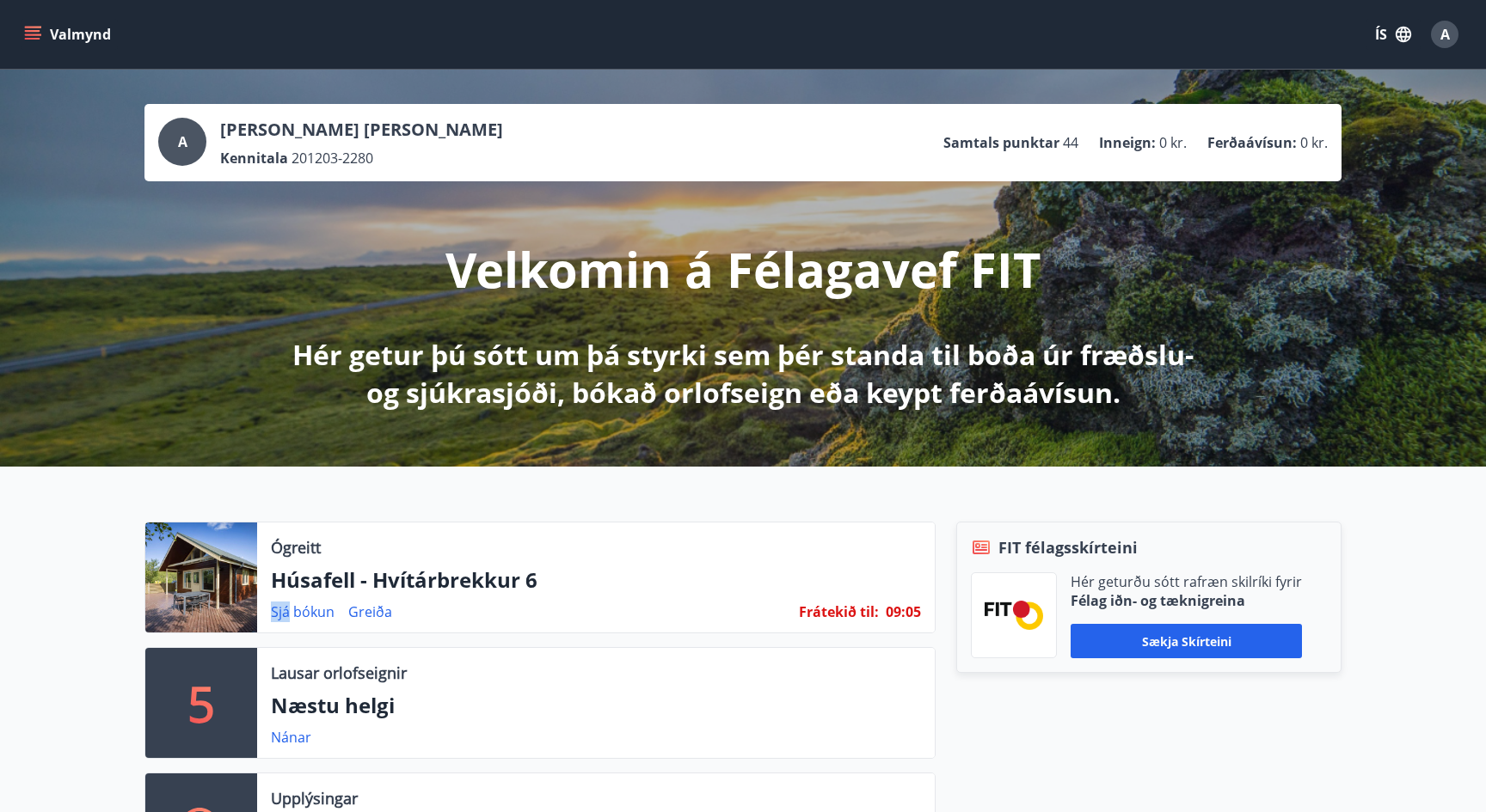
scroll to position [0, 0]
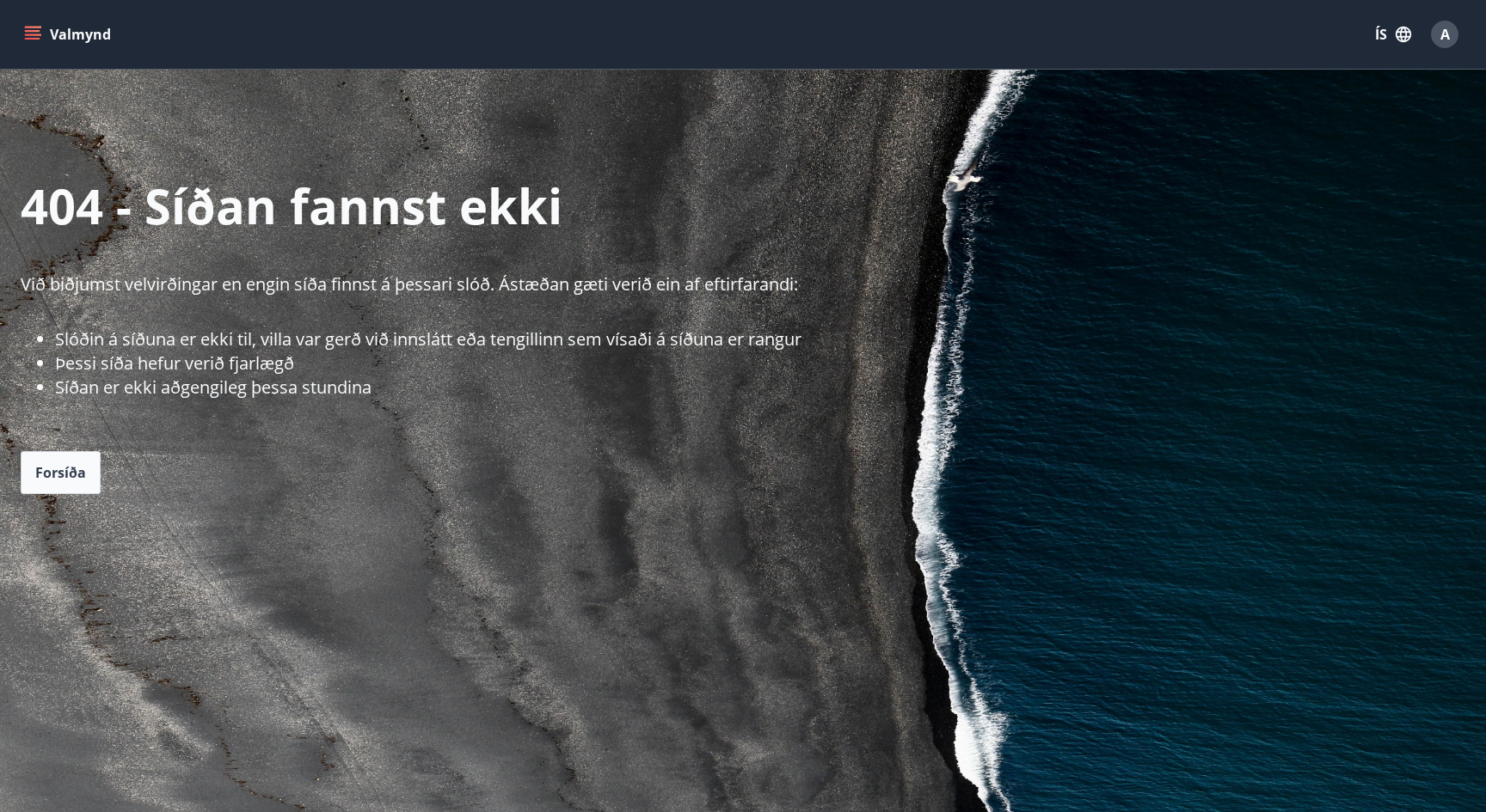
click at [62, 40] on button "Valmynd" at bounding box center [69, 33] width 97 height 30
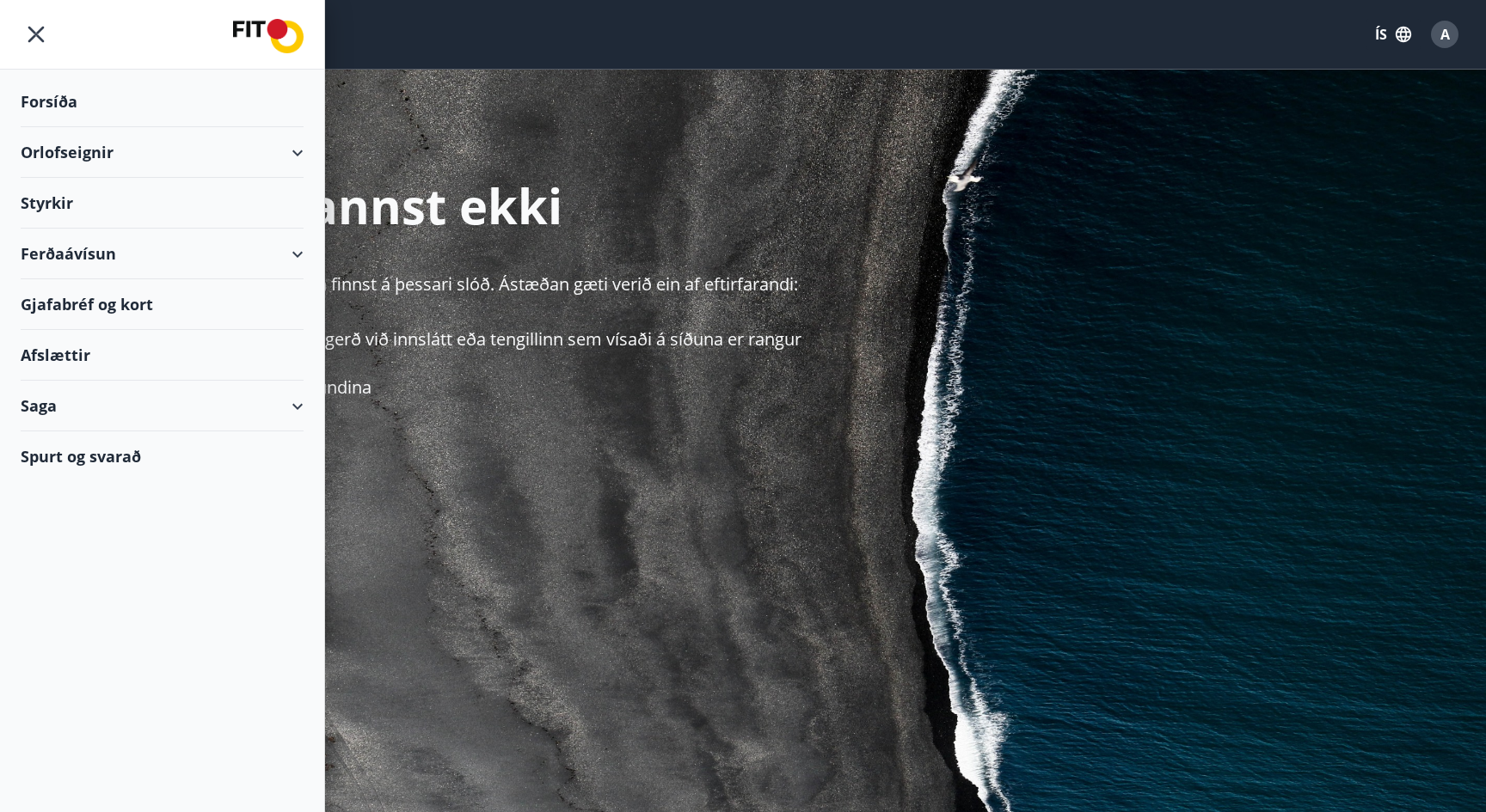
click at [96, 152] on div "Orlofseignir" at bounding box center [162, 152] width 283 height 51
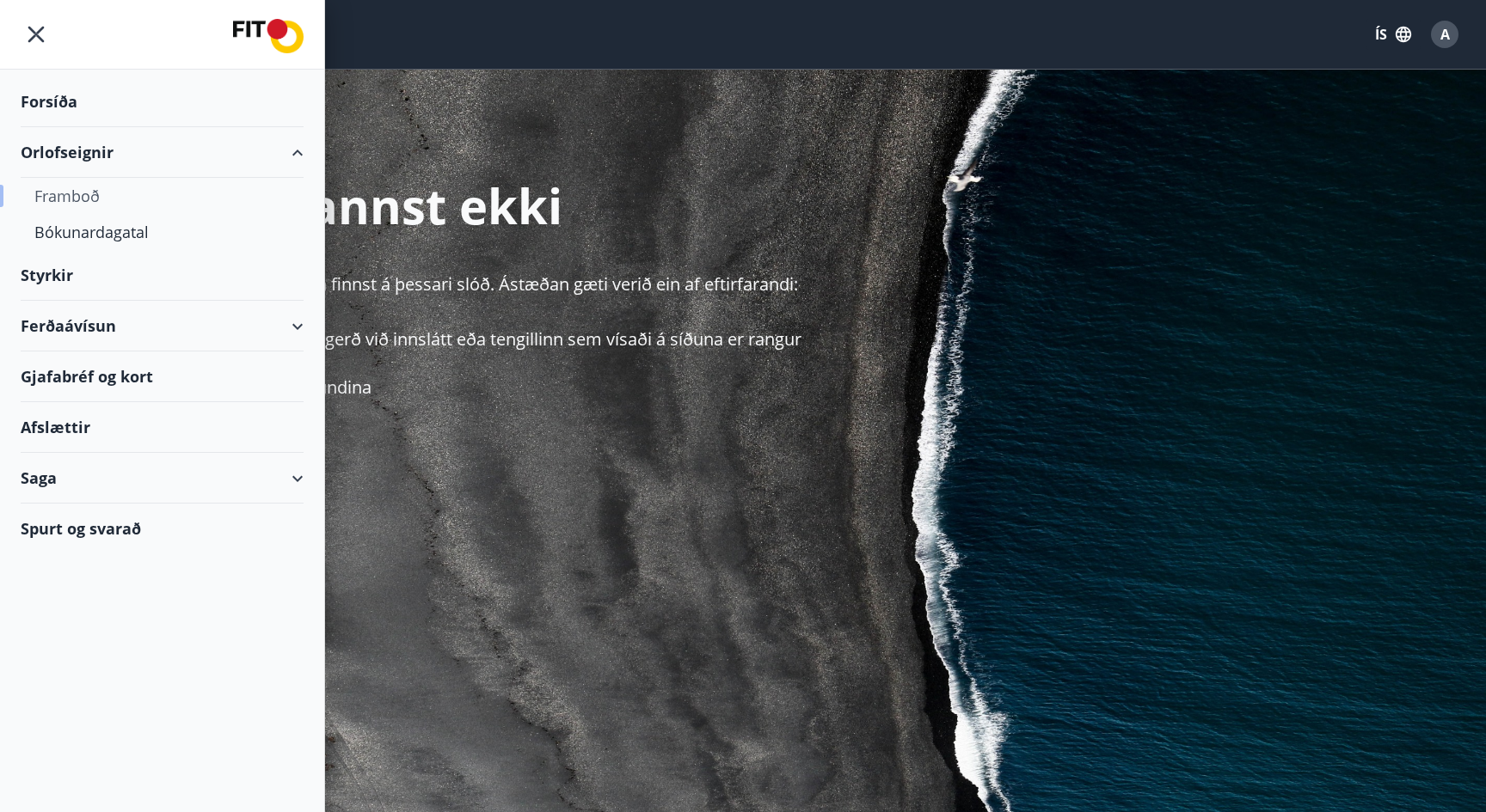
click at [82, 199] on div "Framboð" at bounding box center [162, 196] width 256 height 36
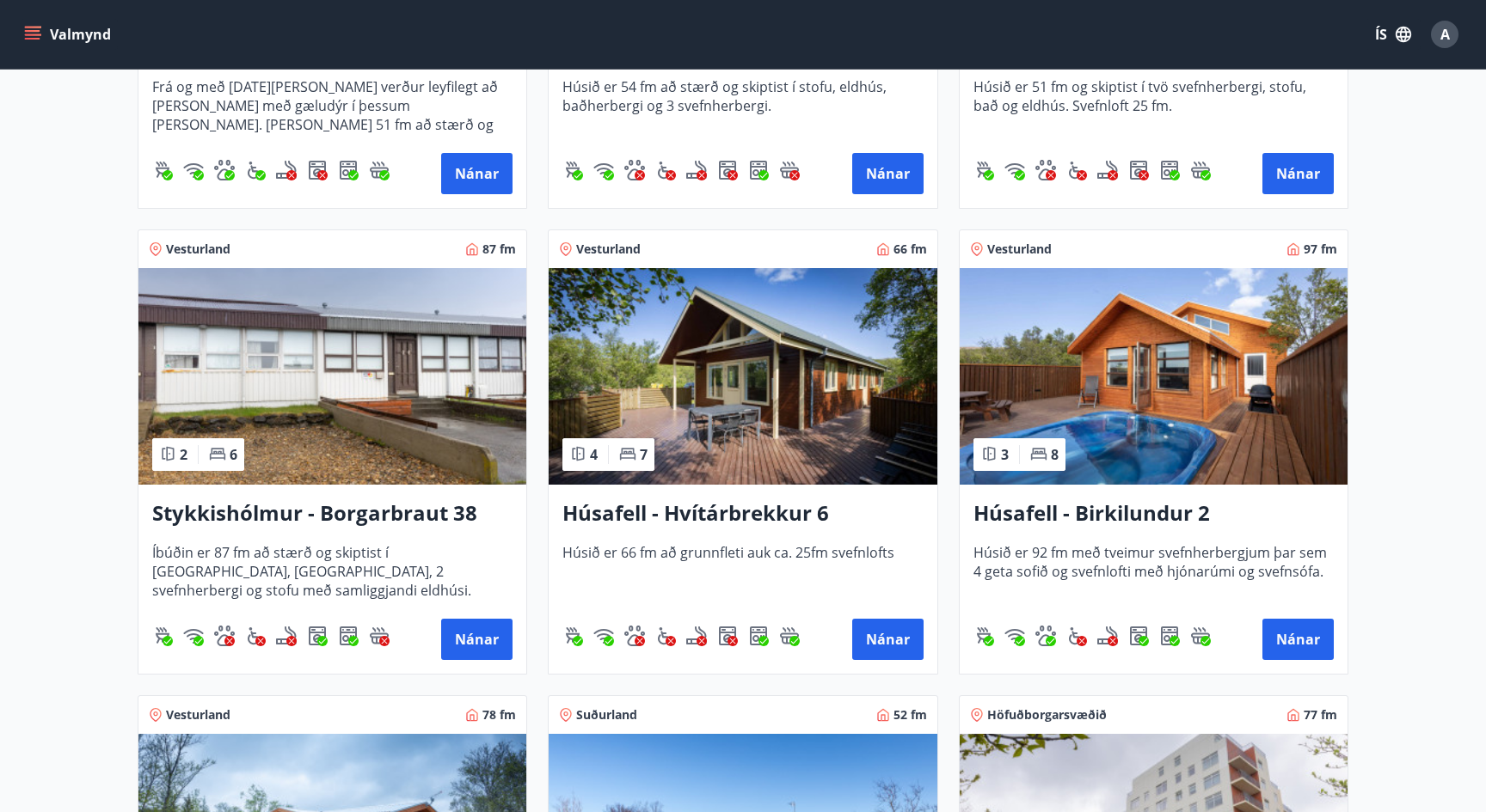
click at [711, 519] on h3 "Húsafell - Hvítárbrekkur 6" at bounding box center [743, 513] width 360 height 30
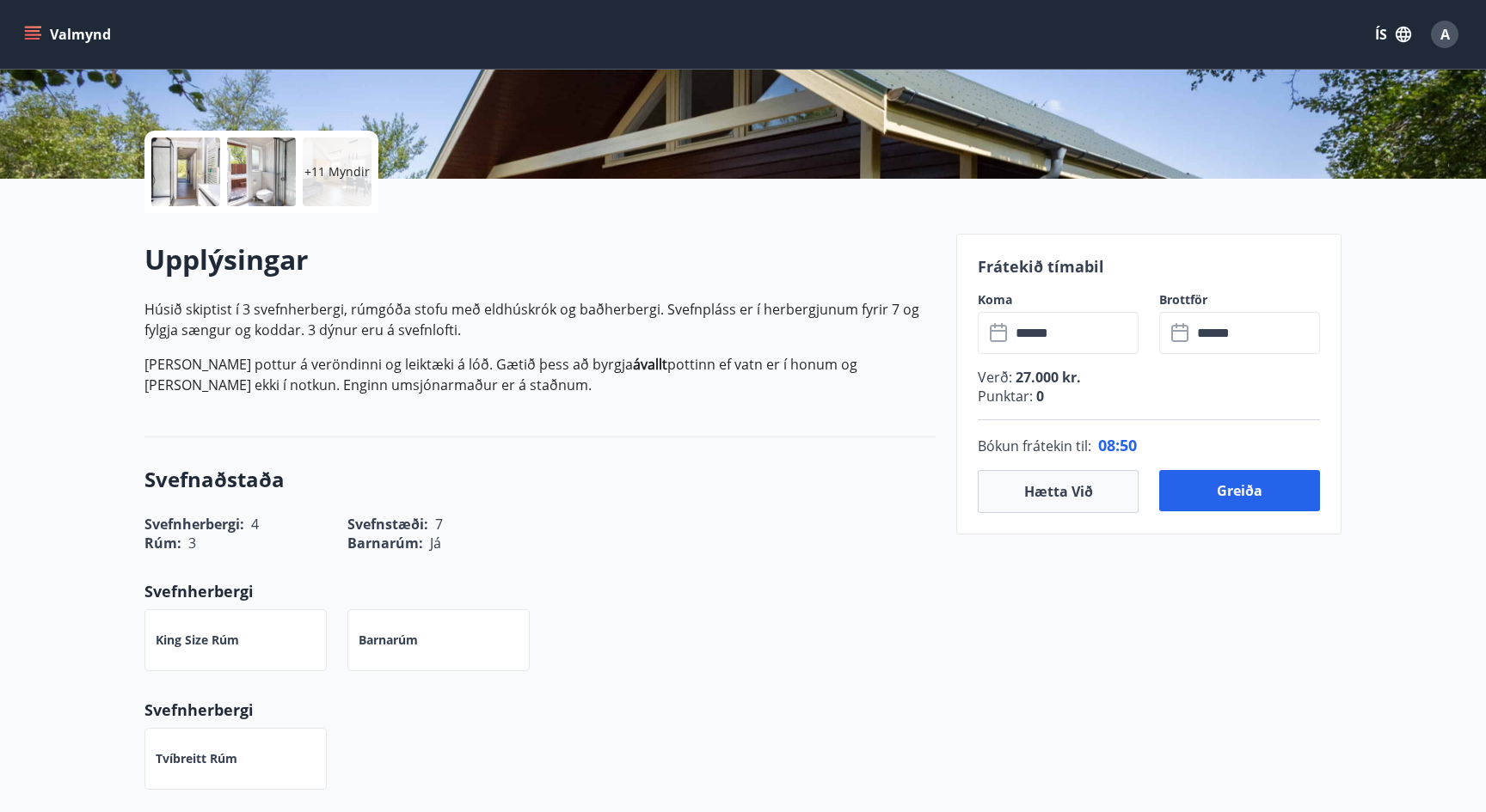
scroll to position [352, 0]
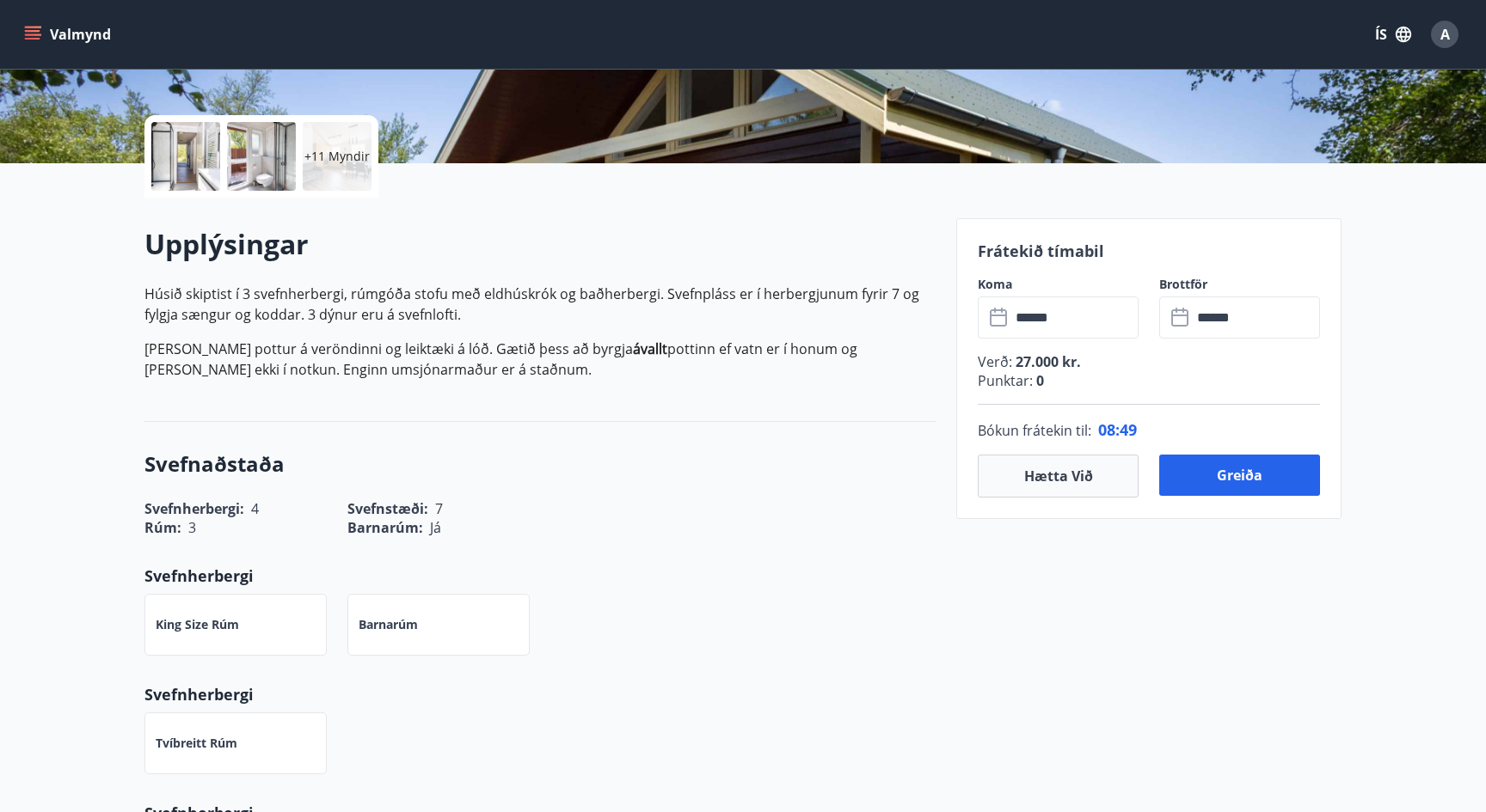
click at [213, 155] on div at bounding box center [186, 156] width 69 height 69
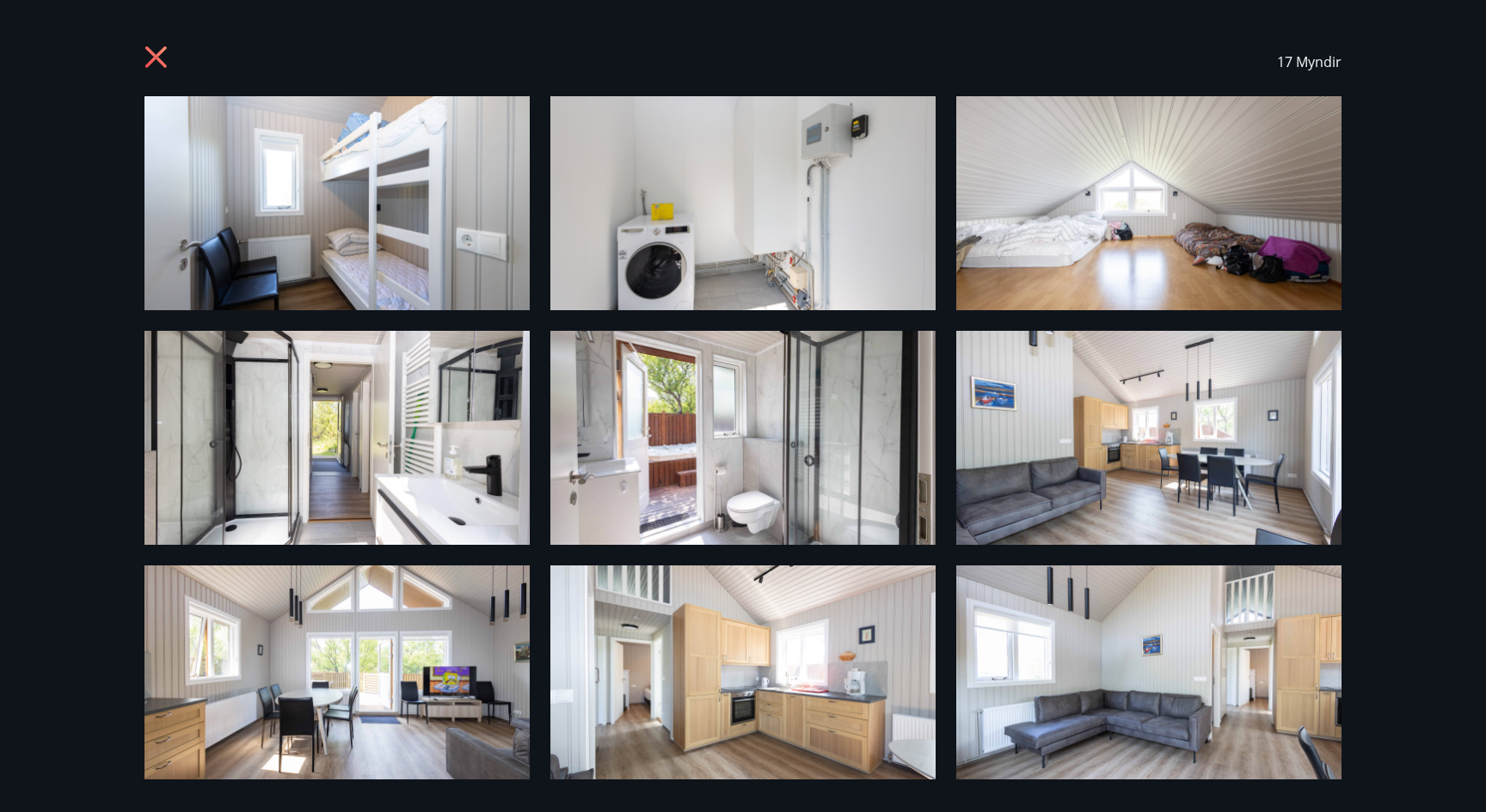
scroll to position [0, 0]
click at [161, 62] on icon at bounding box center [156, 57] width 22 height 22
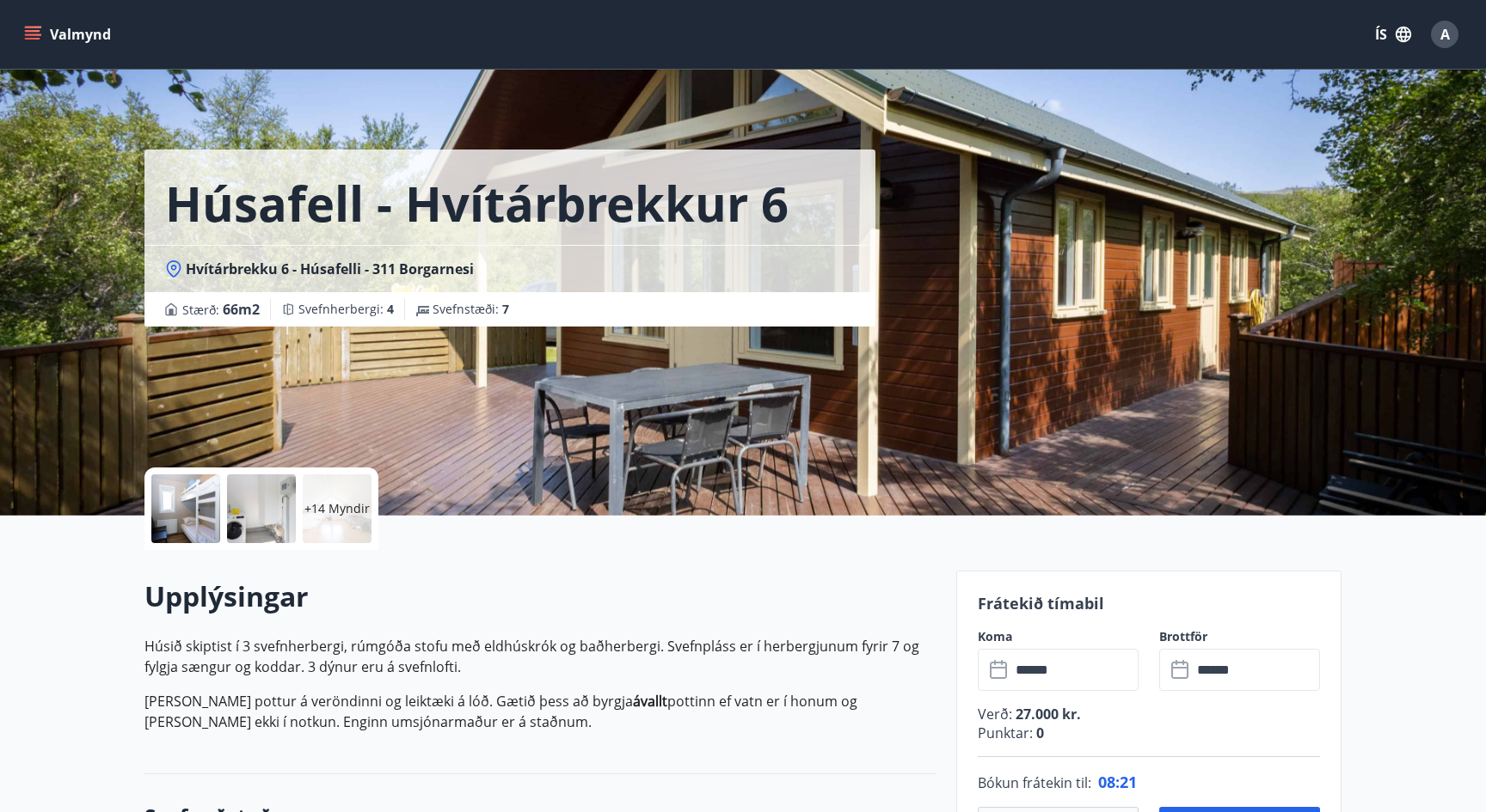
click at [28, 42] on icon "menu" at bounding box center [31, 33] width 17 height 17
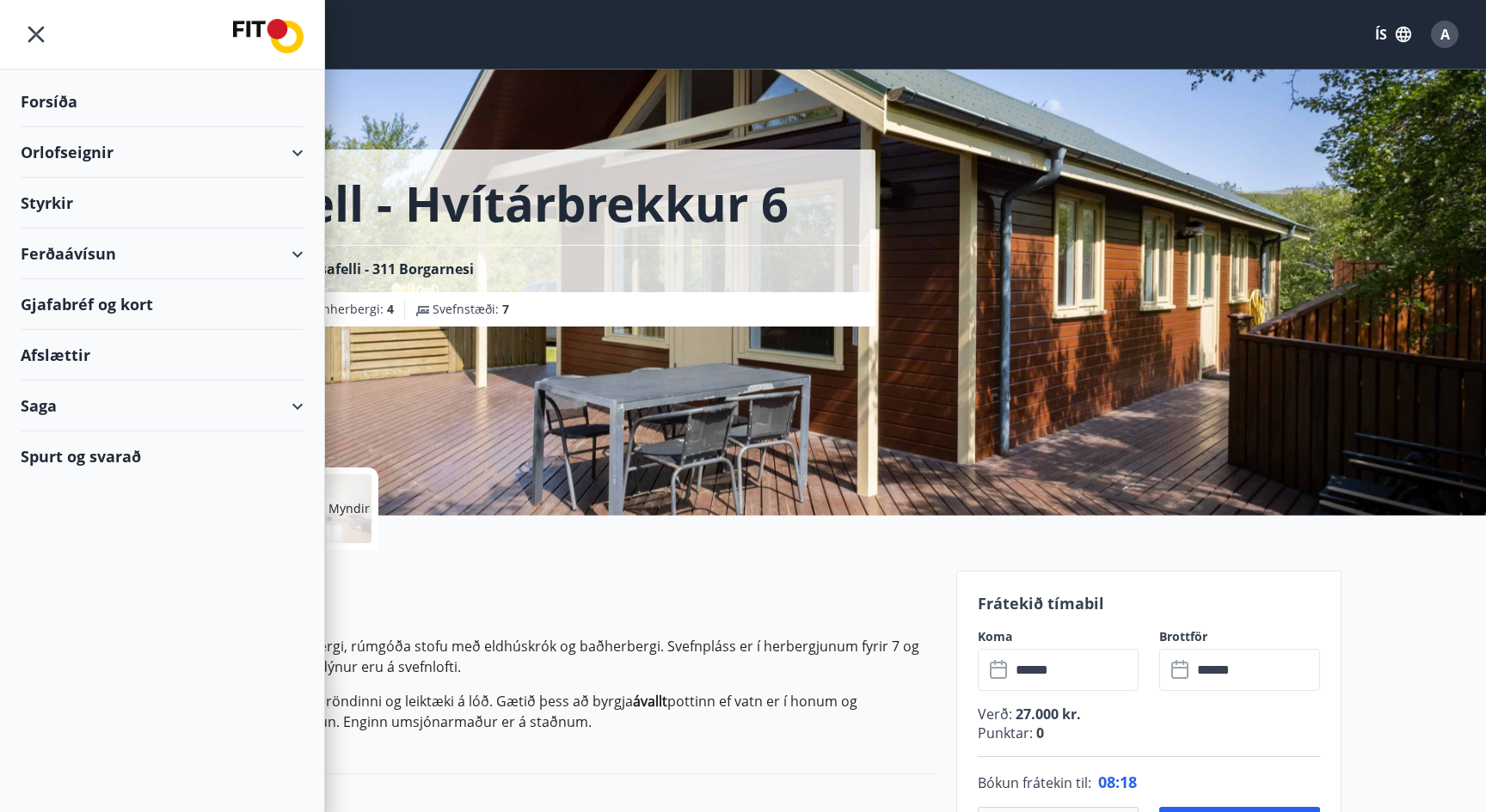
click at [106, 398] on div "Saga" at bounding box center [162, 406] width 283 height 51
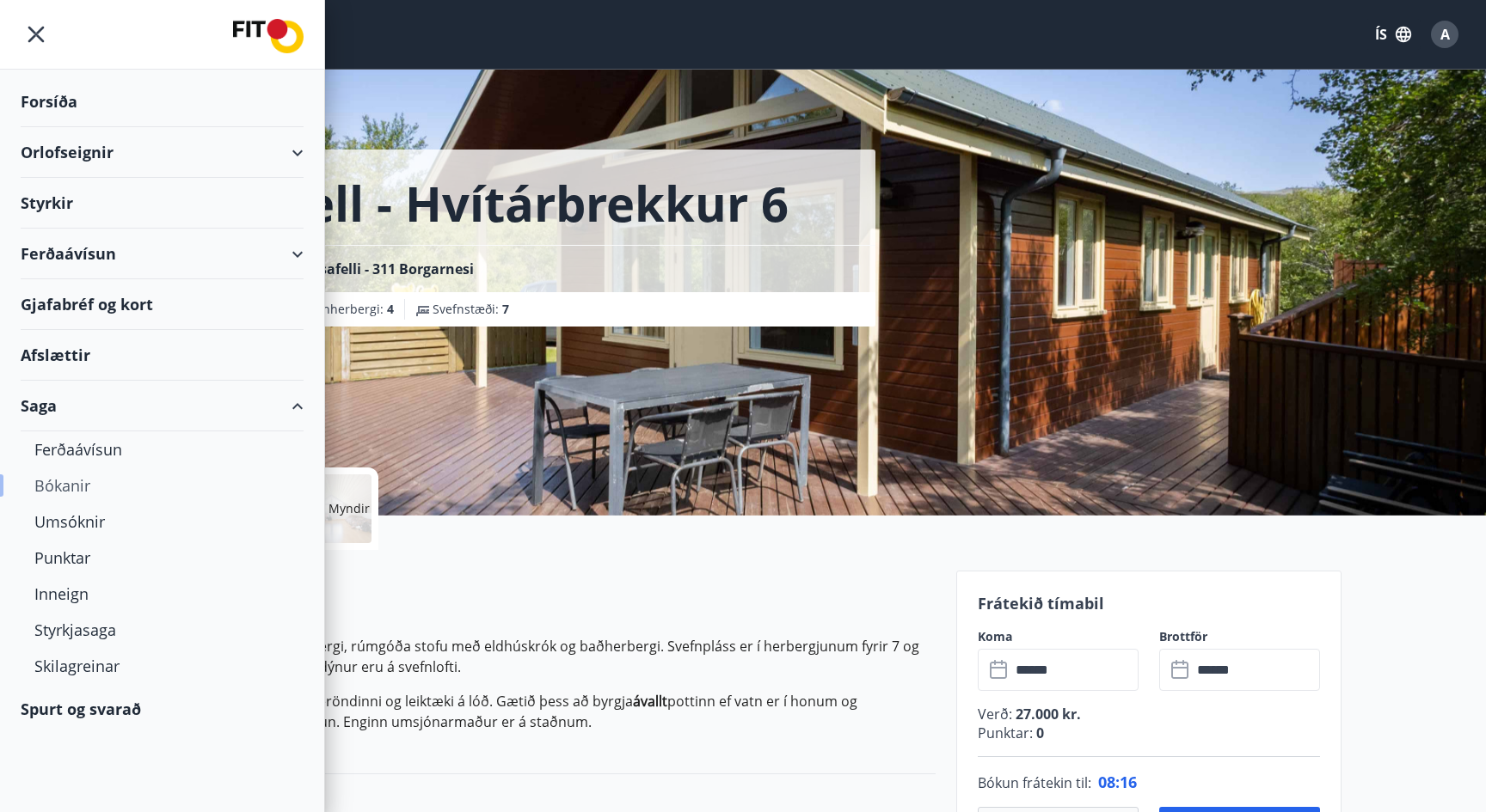
click at [68, 487] on div "Bókanir" at bounding box center [162, 486] width 256 height 36
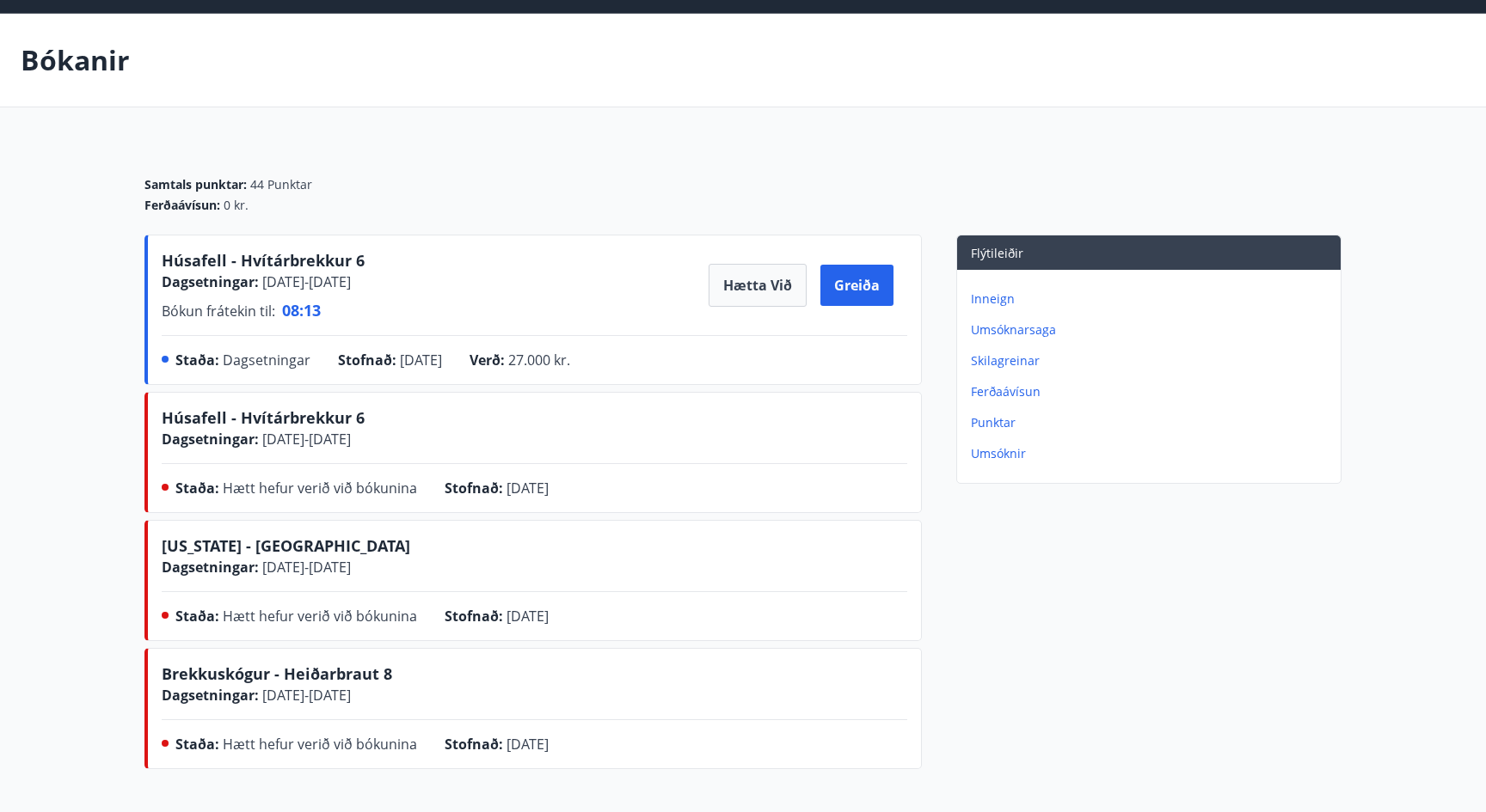
scroll to position [58, 0]
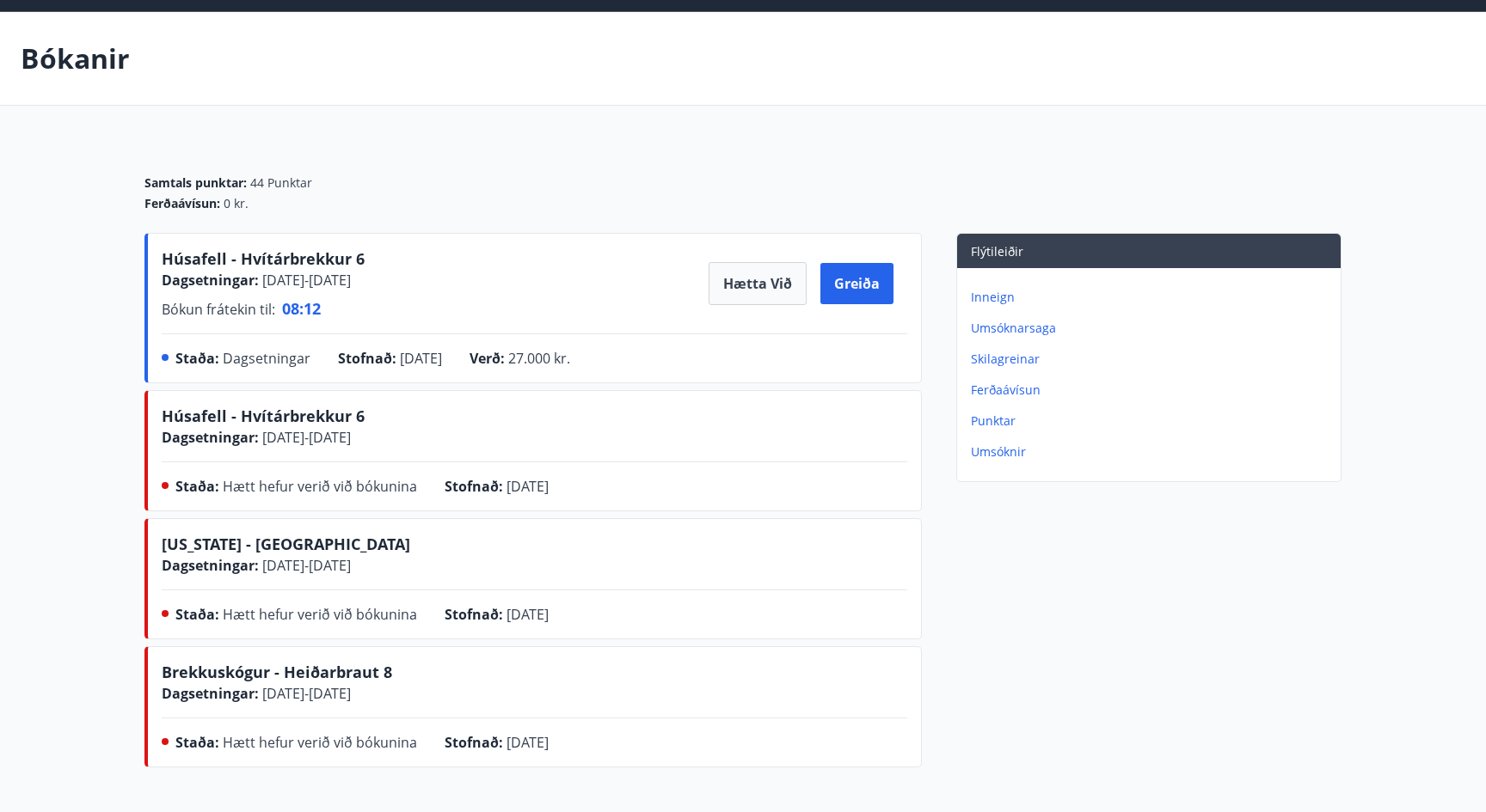
click at [252, 364] on span "Dagsetningar" at bounding box center [266, 358] width 88 height 19
click at [318, 284] on span "[DATE] - [DATE]" at bounding box center [305, 279] width 92 height 19
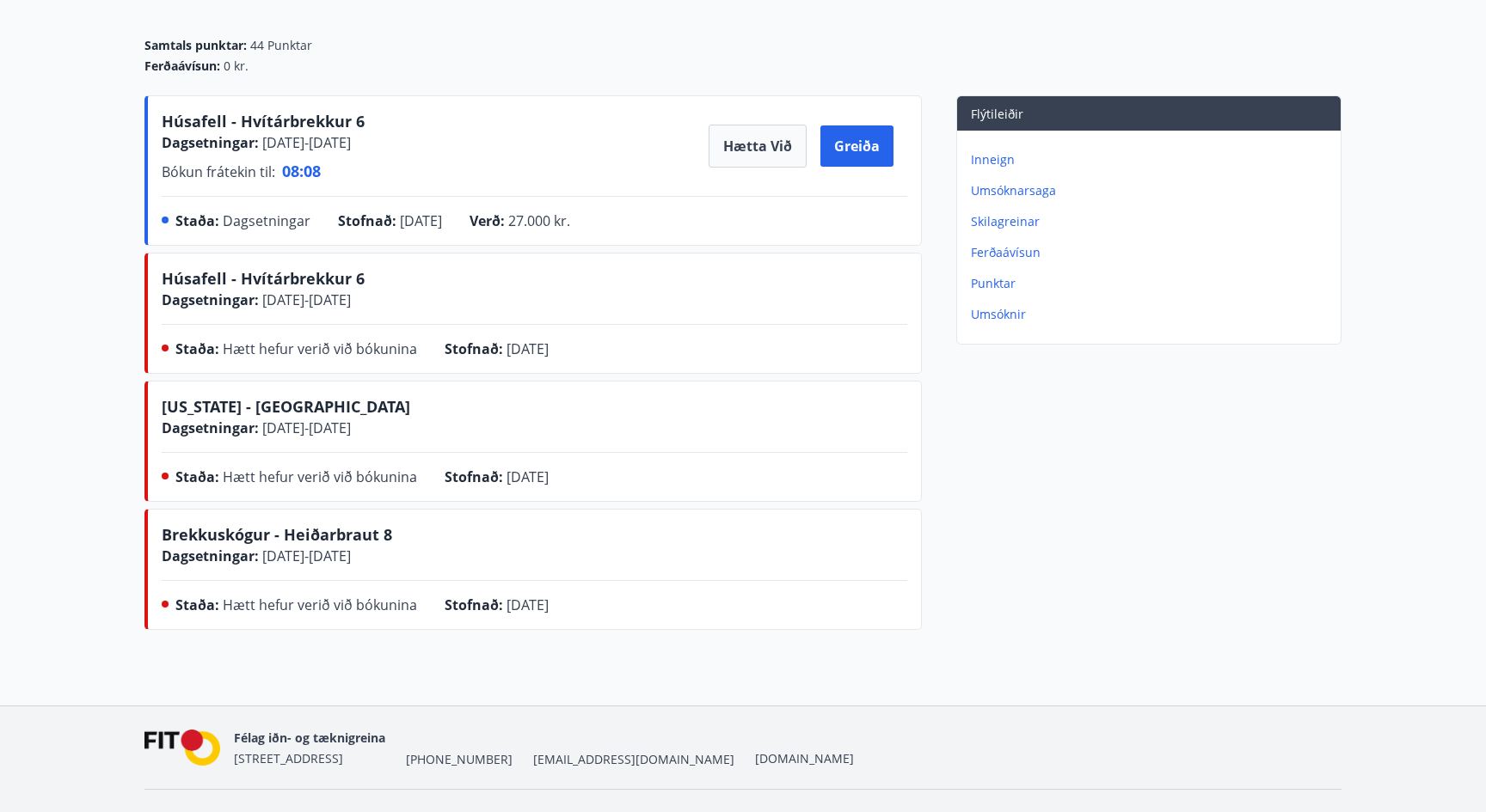
scroll to position [142, 0]
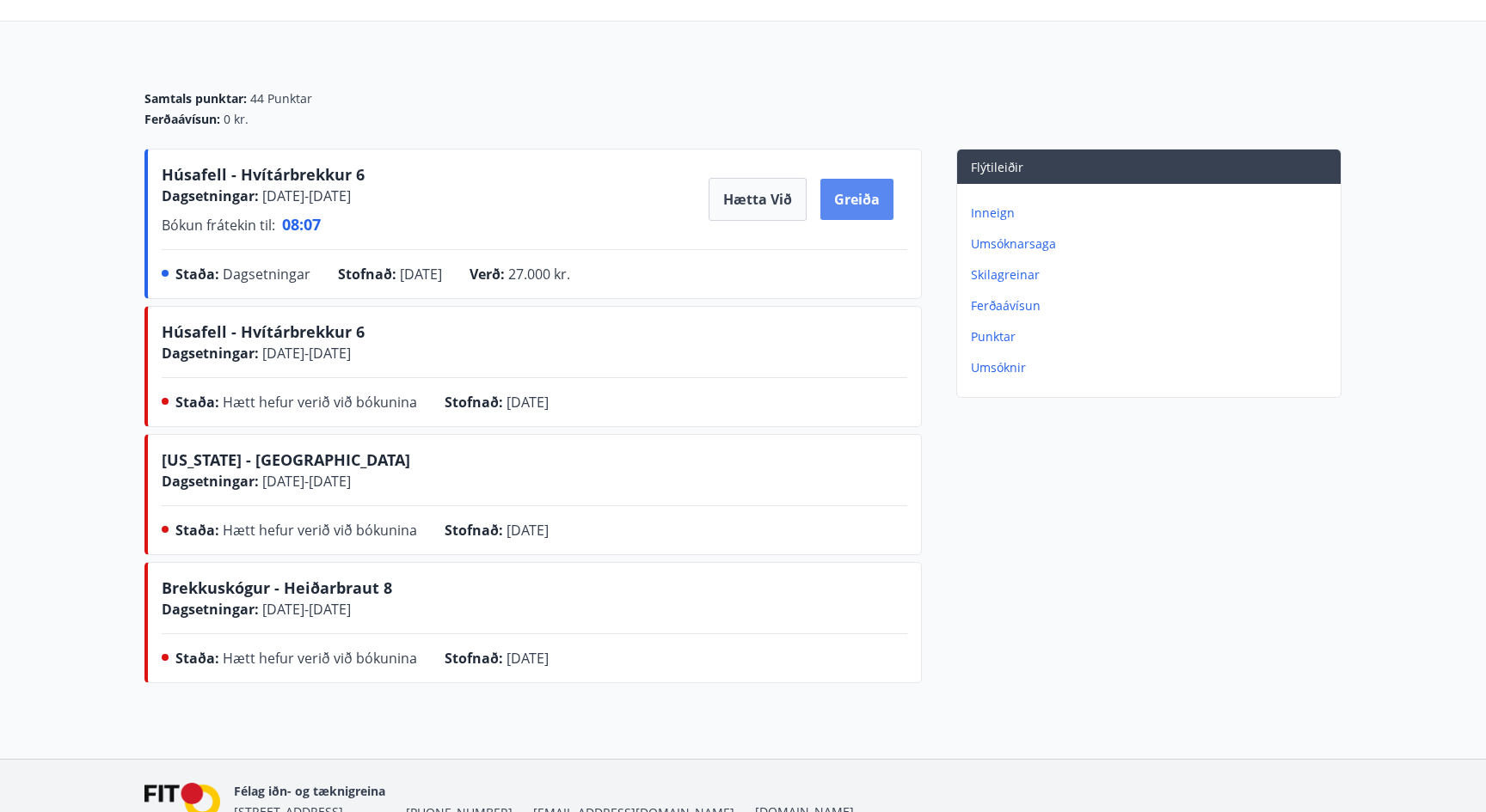
click at [848, 197] on button "Greiða" at bounding box center [857, 200] width 73 height 41
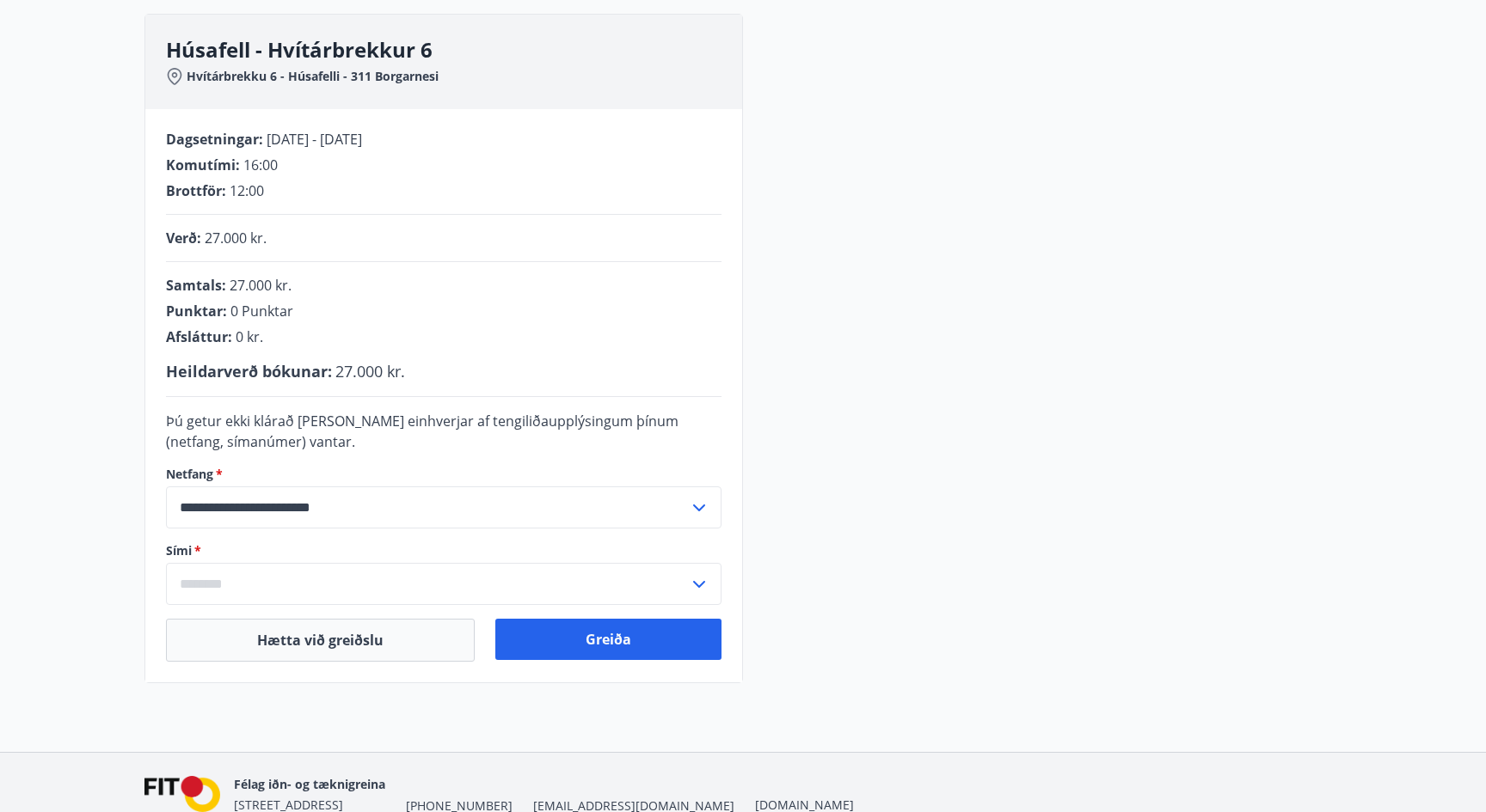
scroll to position [252, 0]
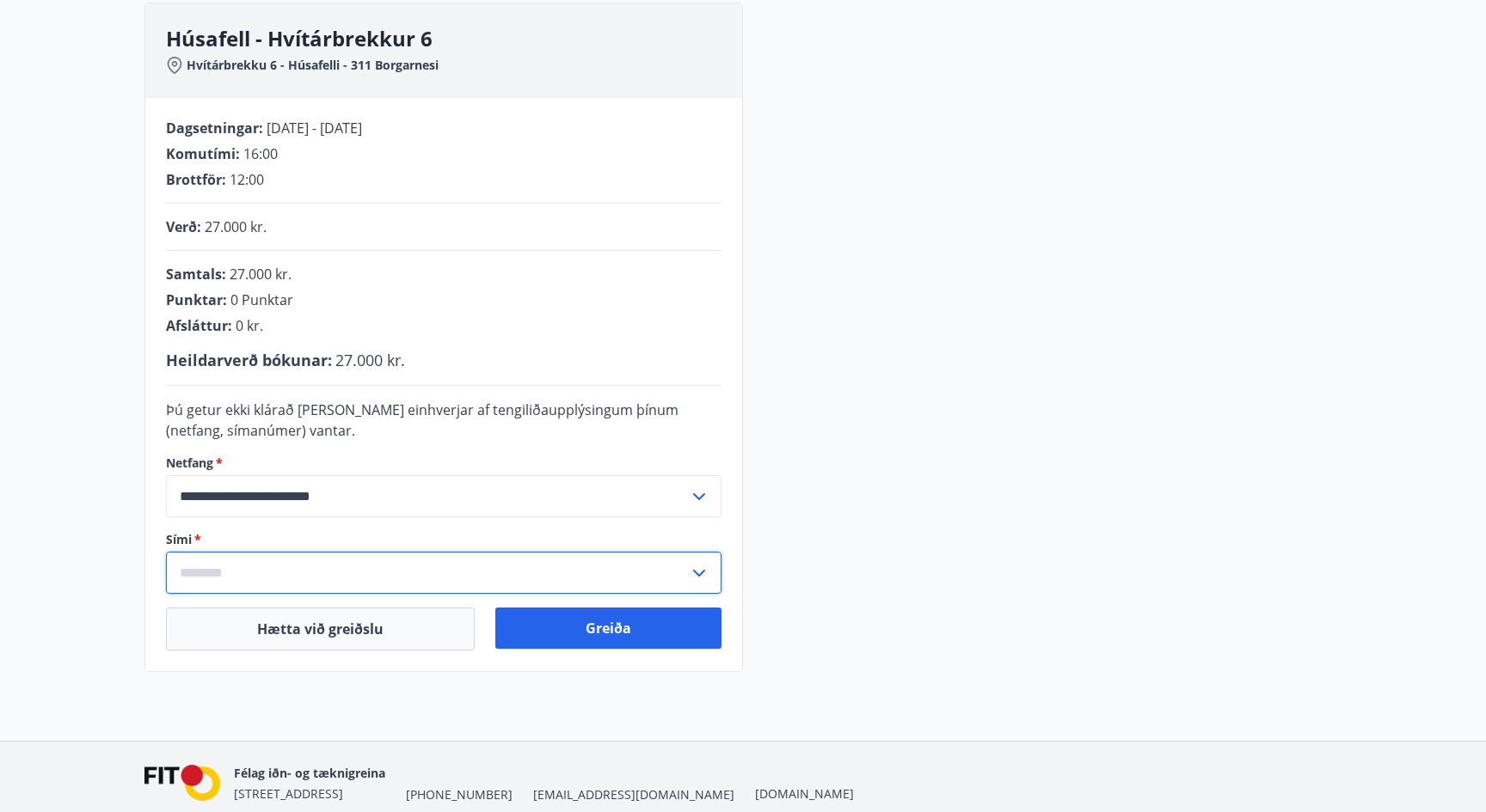
click at [317, 571] on input "text" at bounding box center [428, 572] width 523 height 42
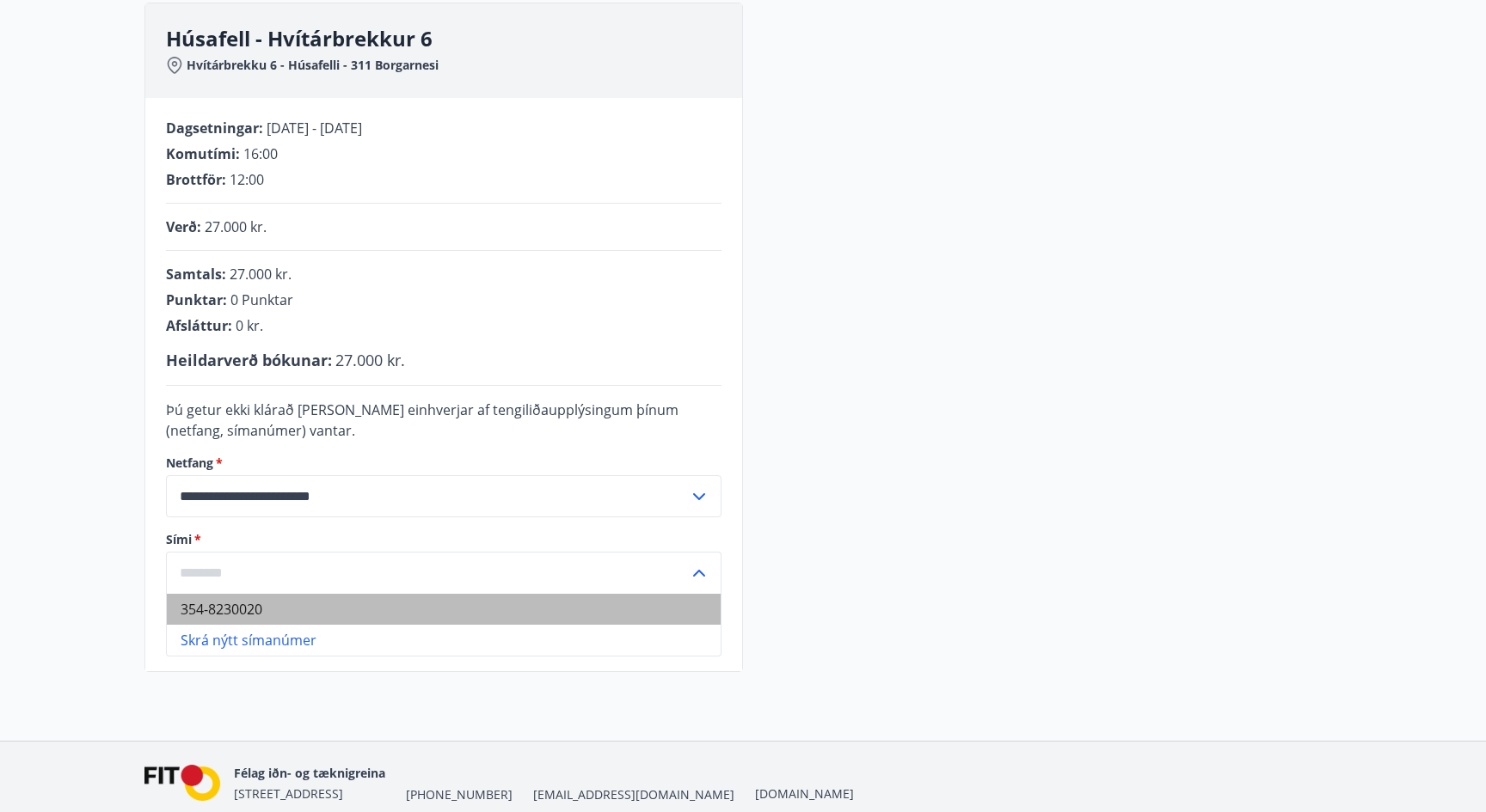
click at [270, 605] on li "354-8230020" at bounding box center [444, 609] width 554 height 30
type input "**********"
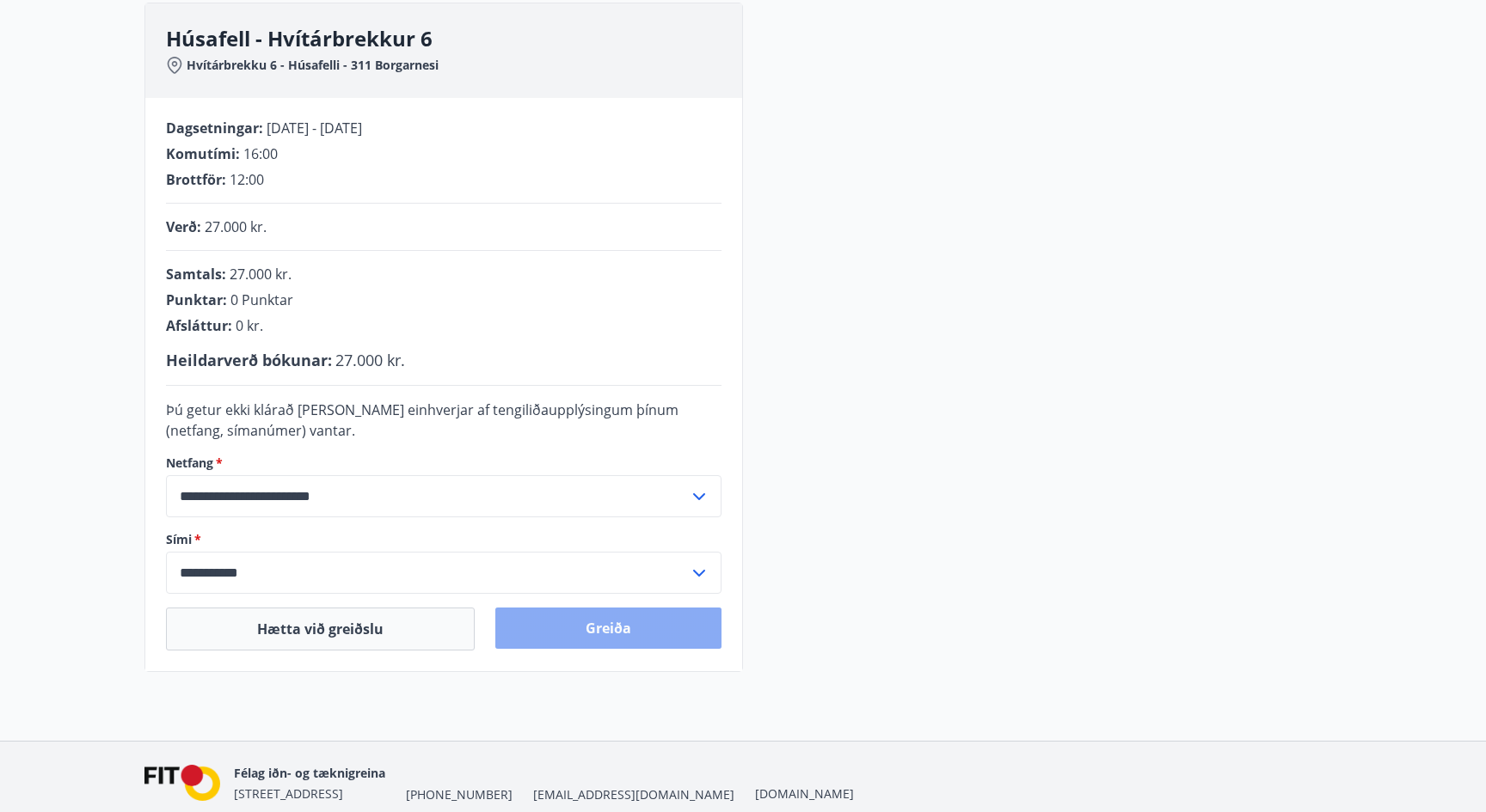
click at [628, 629] on button "Greiða" at bounding box center [609, 628] width 226 height 41
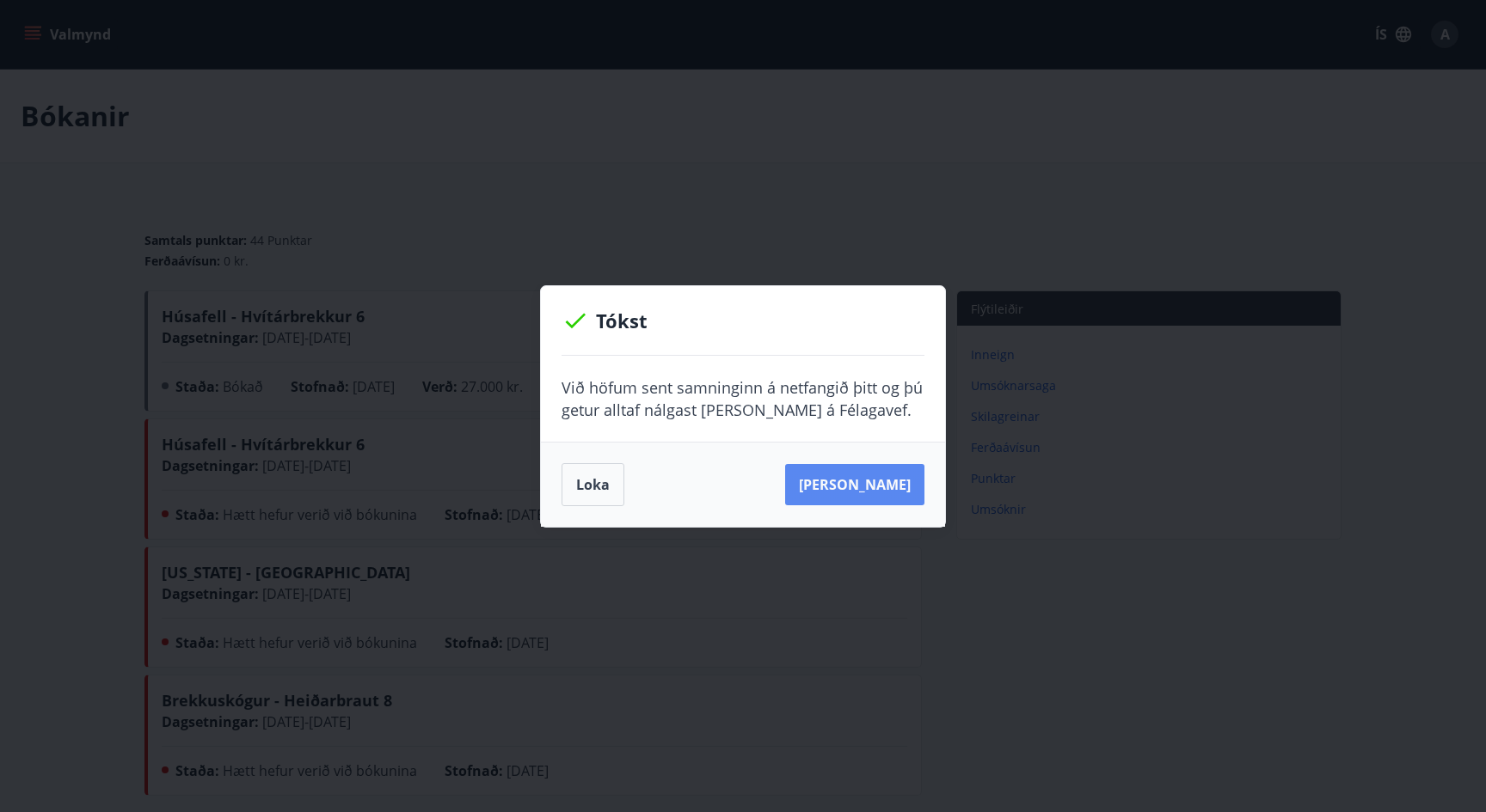
click at [865, 479] on button "Sjá samning" at bounding box center [855, 485] width 140 height 41
click at [838, 492] on button "Sjá samning" at bounding box center [855, 485] width 140 height 41
click at [580, 496] on button "Loka" at bounding box center [593, 485] width 63 height 43
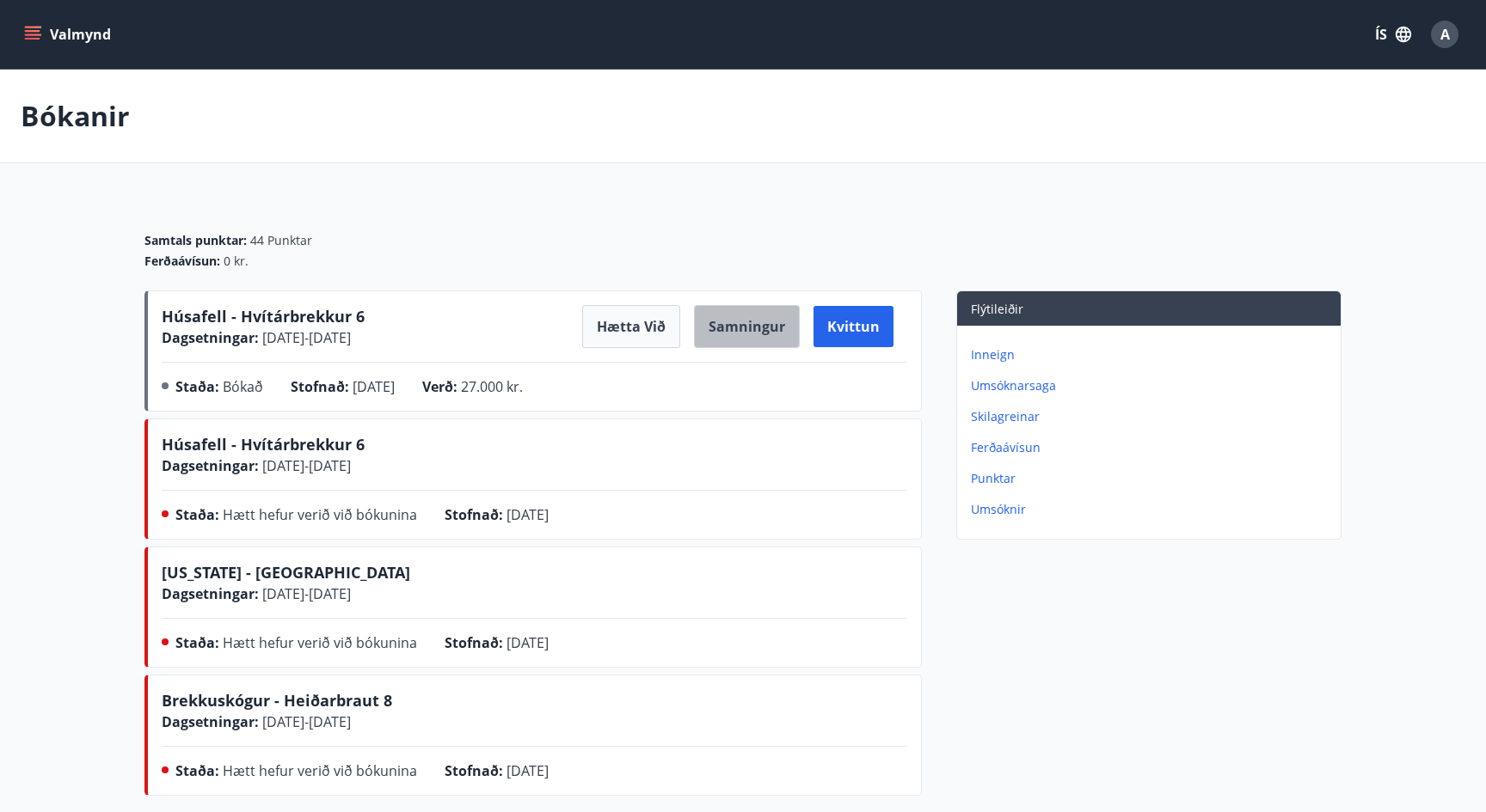
click at [757, 335] on button "Samningur" at bounding box center [747, 326] width 106 height 43
click at [749, 336] on button "Samningur" at bounding box center [747, 326] width 106 height 43
click at [747, 321] on button "Samningur" at bounding box center [747, 326] width 106 height 43
click at [744, 318] on button "Samningur" at bounding box center [747, 326] width 106 height 43
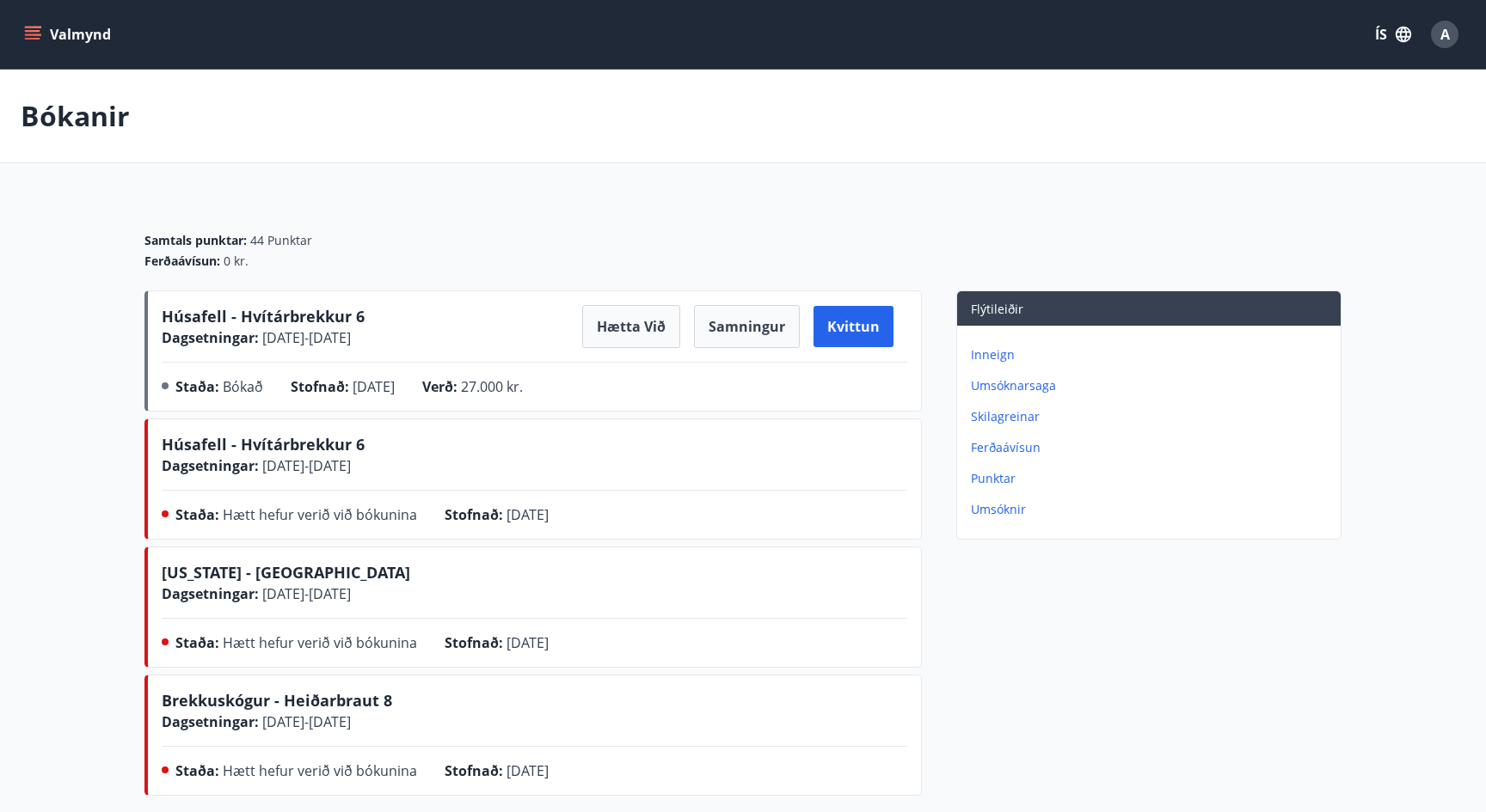
click at [862, 213] on div "Samtals punktar : 44 Punktar Ferðaávísun : 0 kr." at bounding box center [743, 244] width 1197 height 92
click at [1002, 349] on p "Inneign" at bounding box center [1152, 354] width 363 height 17
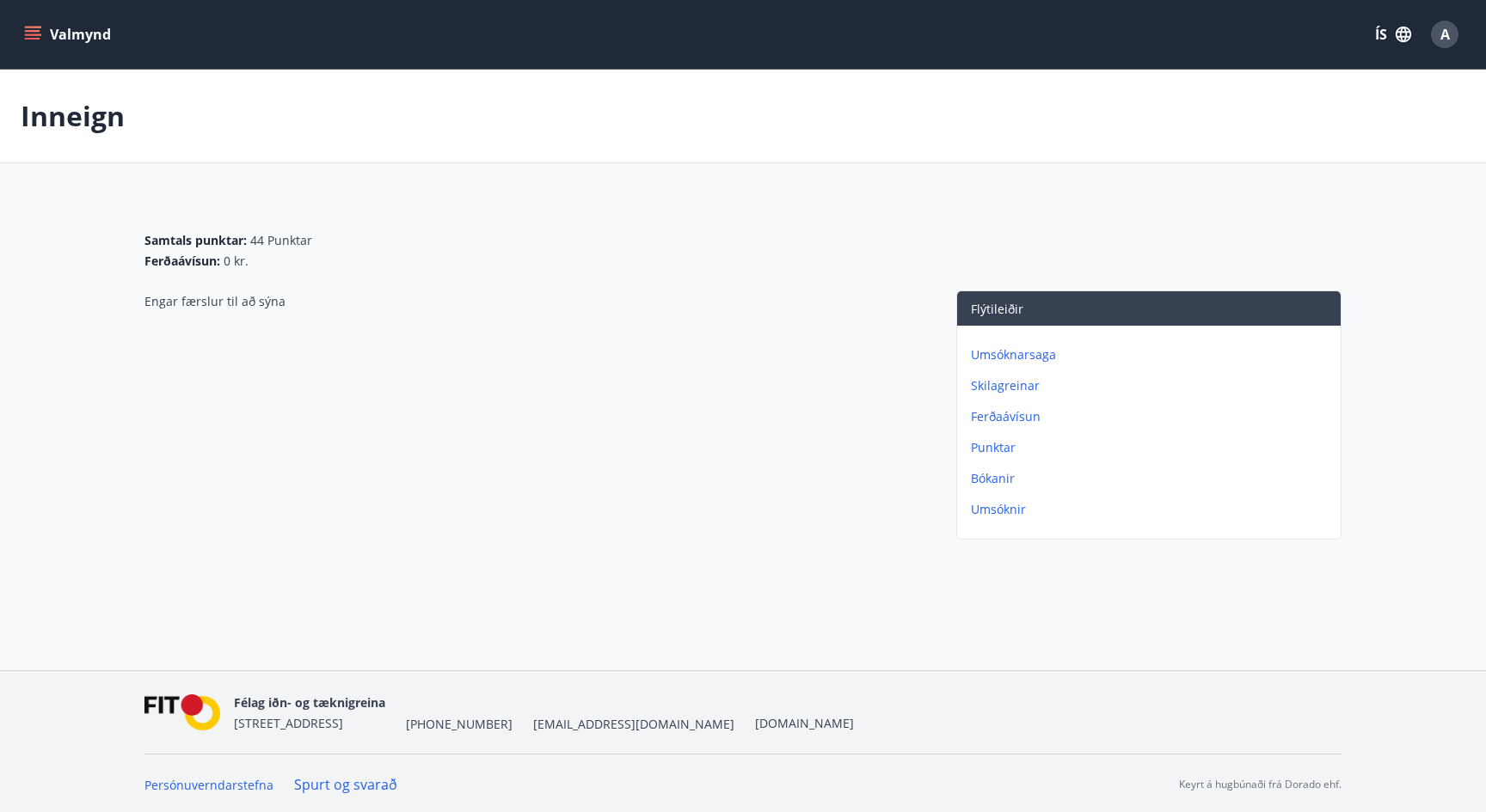
click at [30, 30] on icon "menu" at bounding box center [32, 31] width 16 height 2
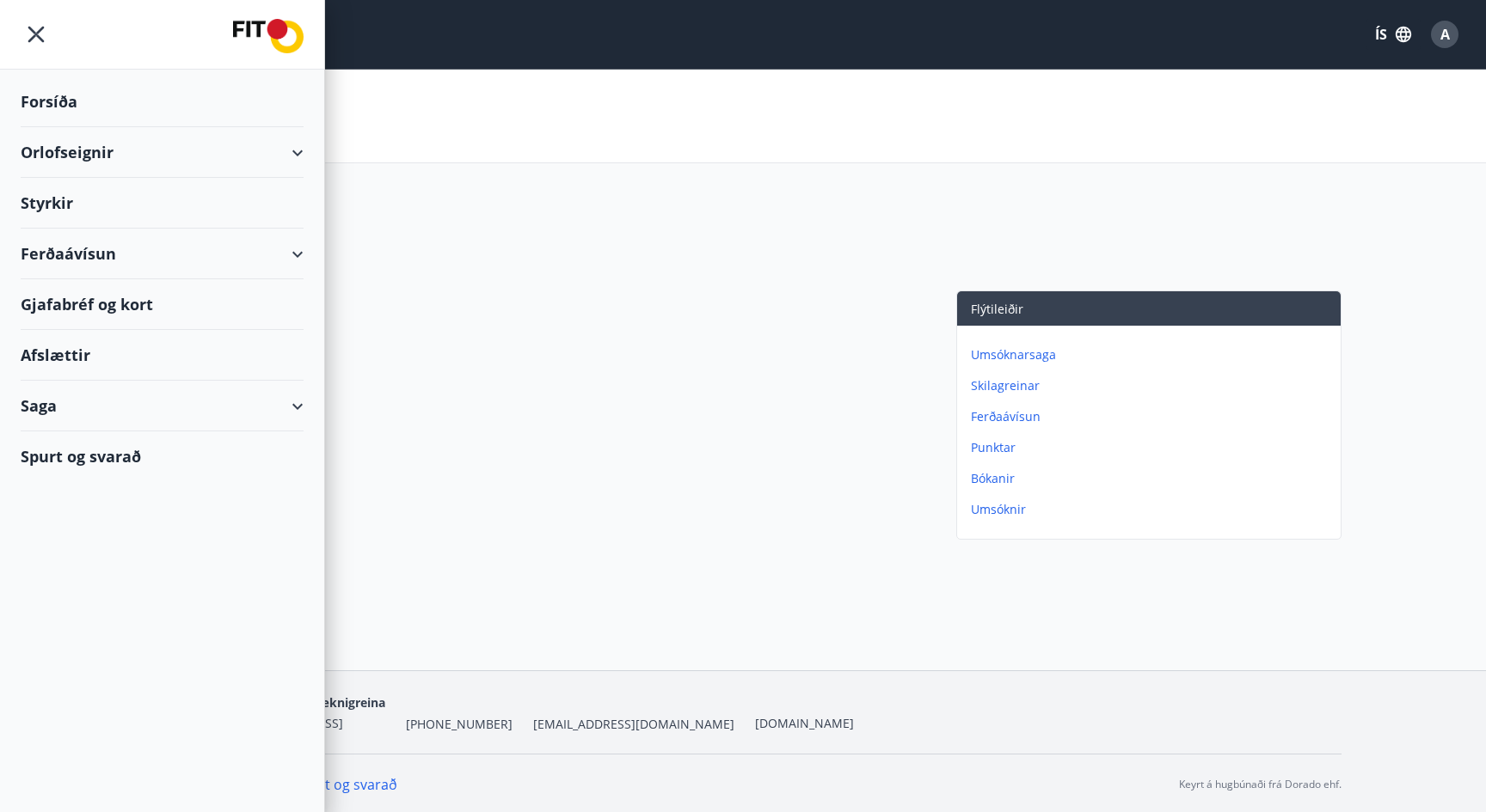
click at [58, 242] on div "Ferðaávísun" at bounding box center [162, 255] width 283 height 51
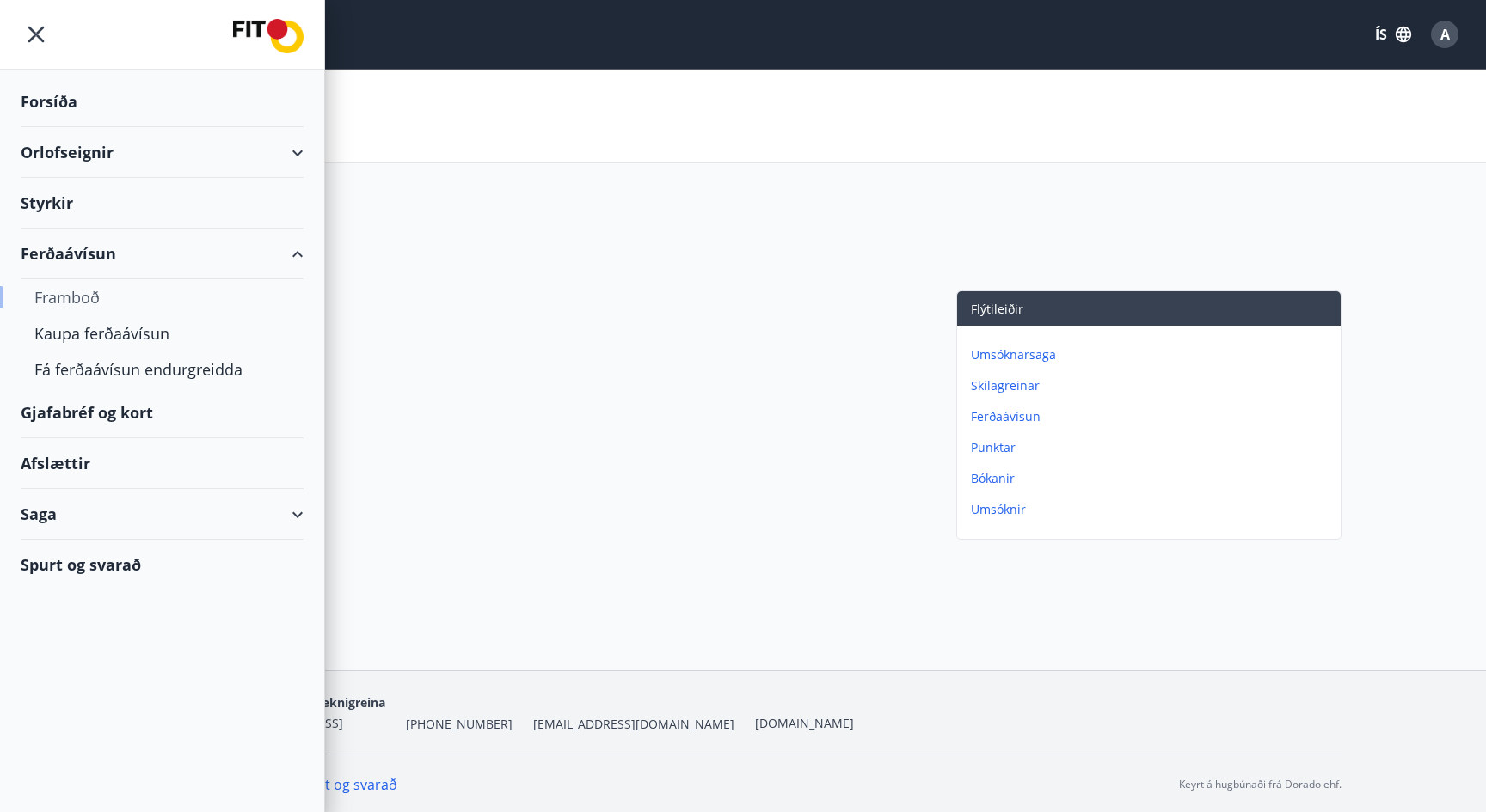
click at [65, 299] on div "Framboð" at bounding box center [162, 297] width 256 height 36
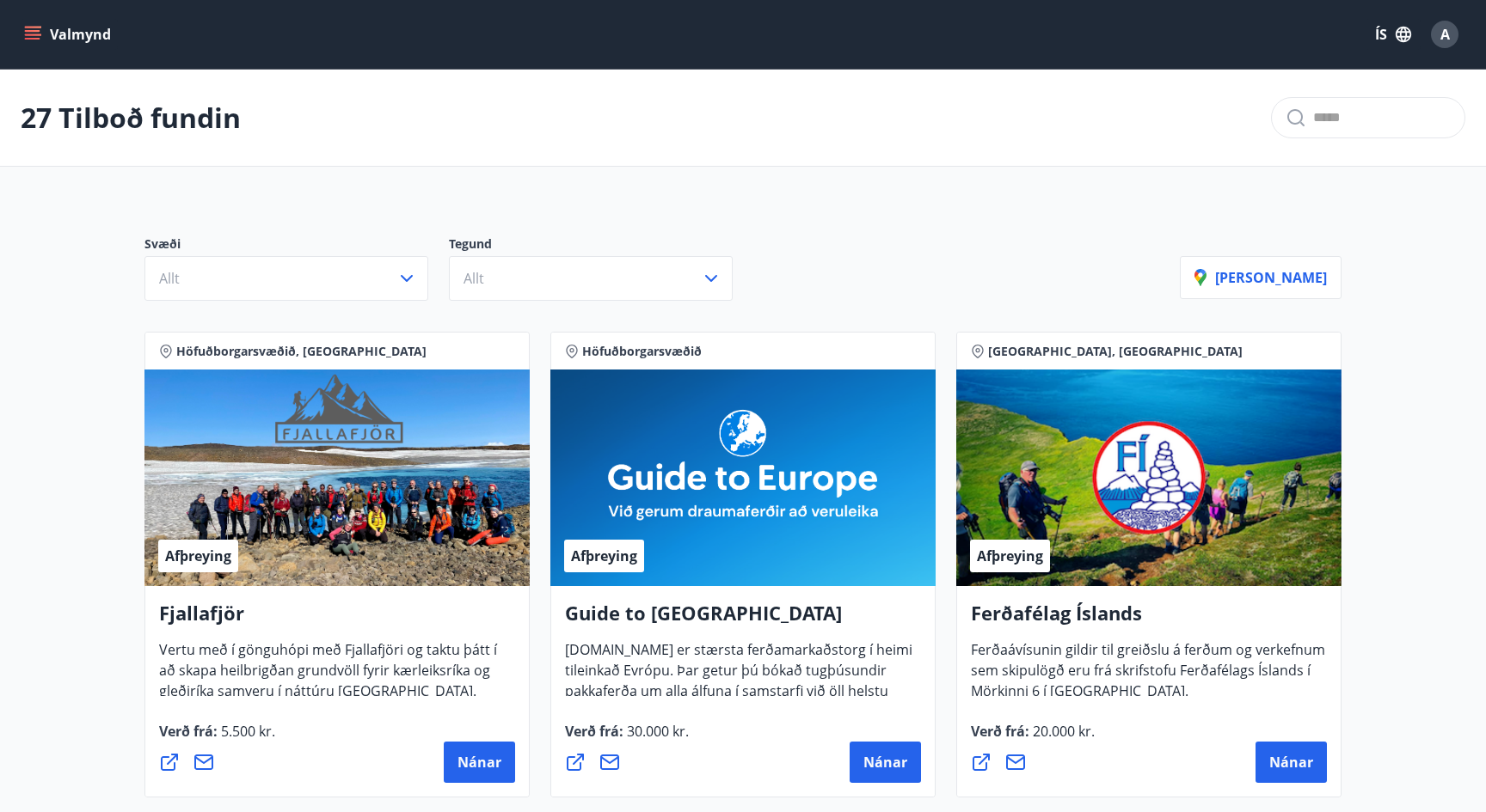
click at [46, 39] on button "Valmynd" at bounding box center [69, 33] width 97 height 30
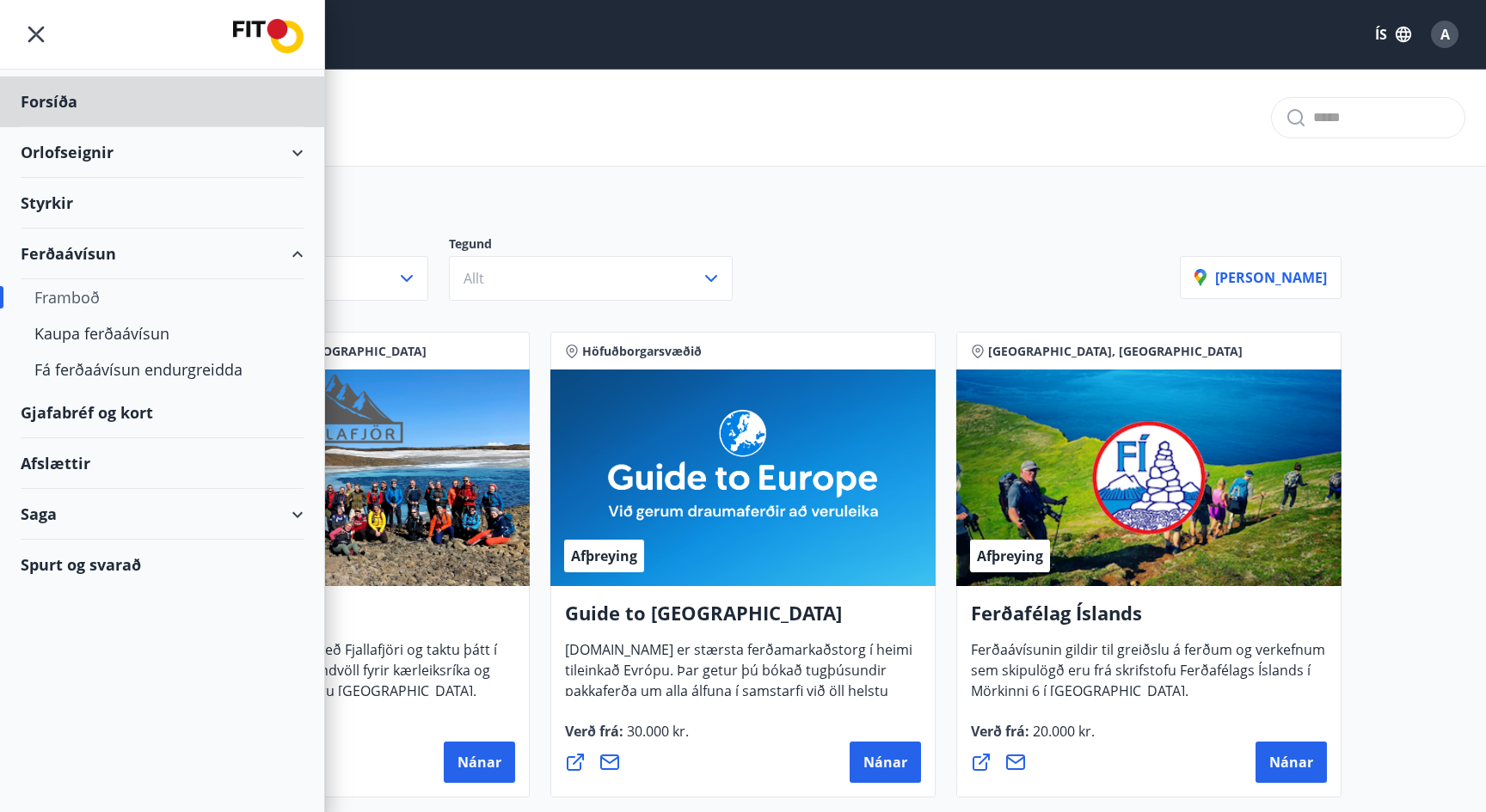
click at [37, 198] on div "Styrkir" at bounding box center [162, 203] width 283 height 51
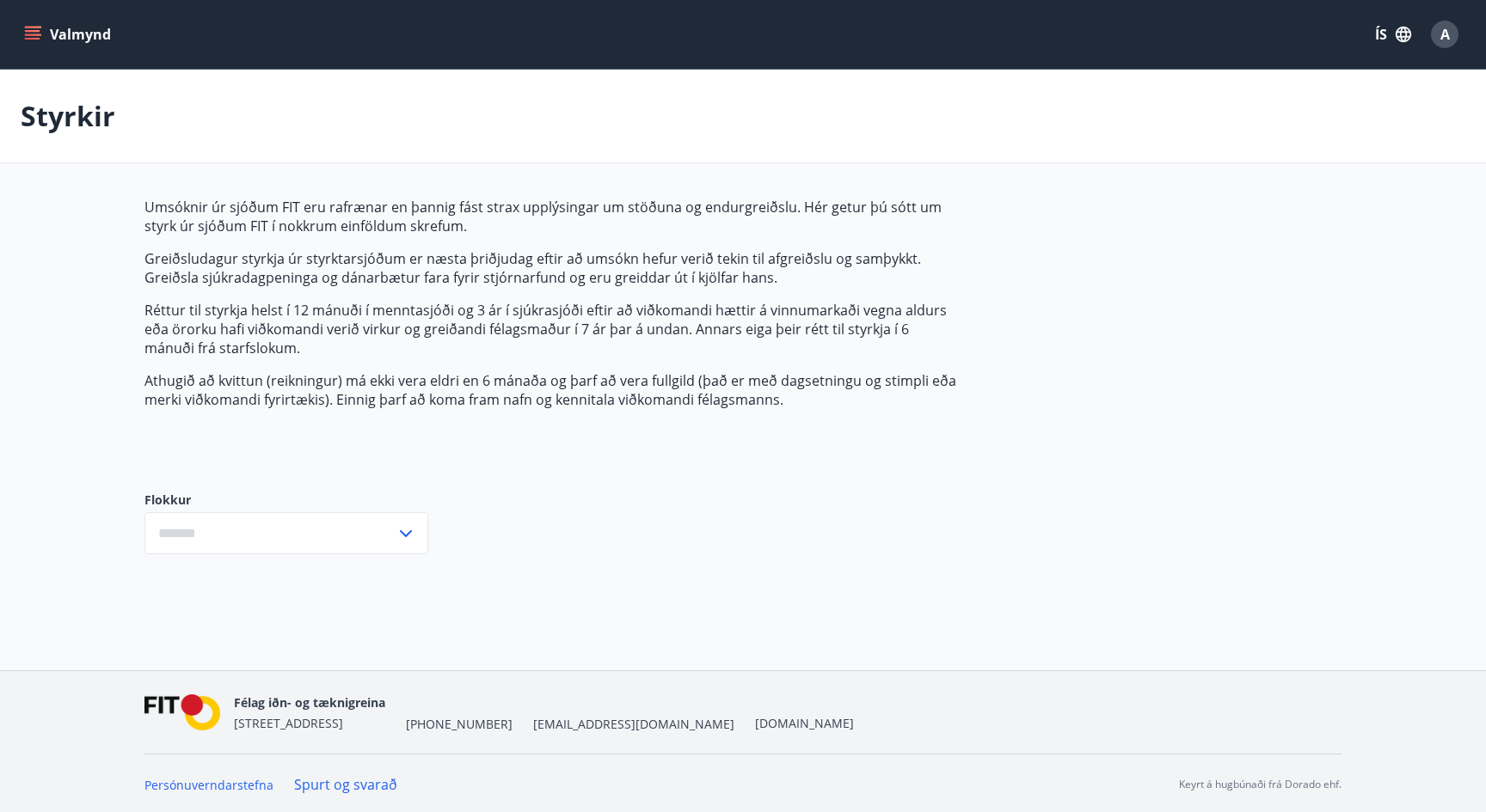
type input "***"
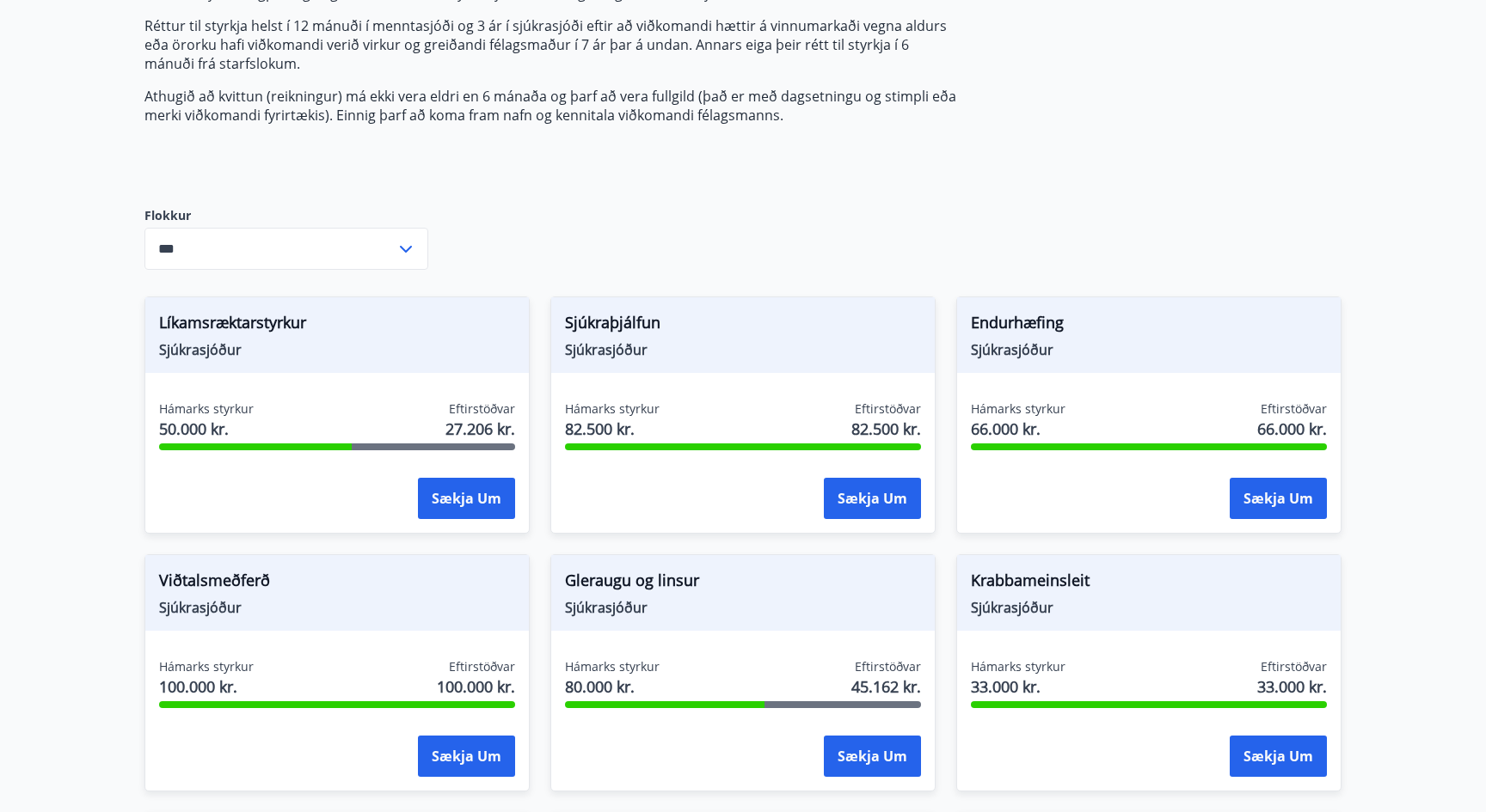
scroll to position [272, 0]
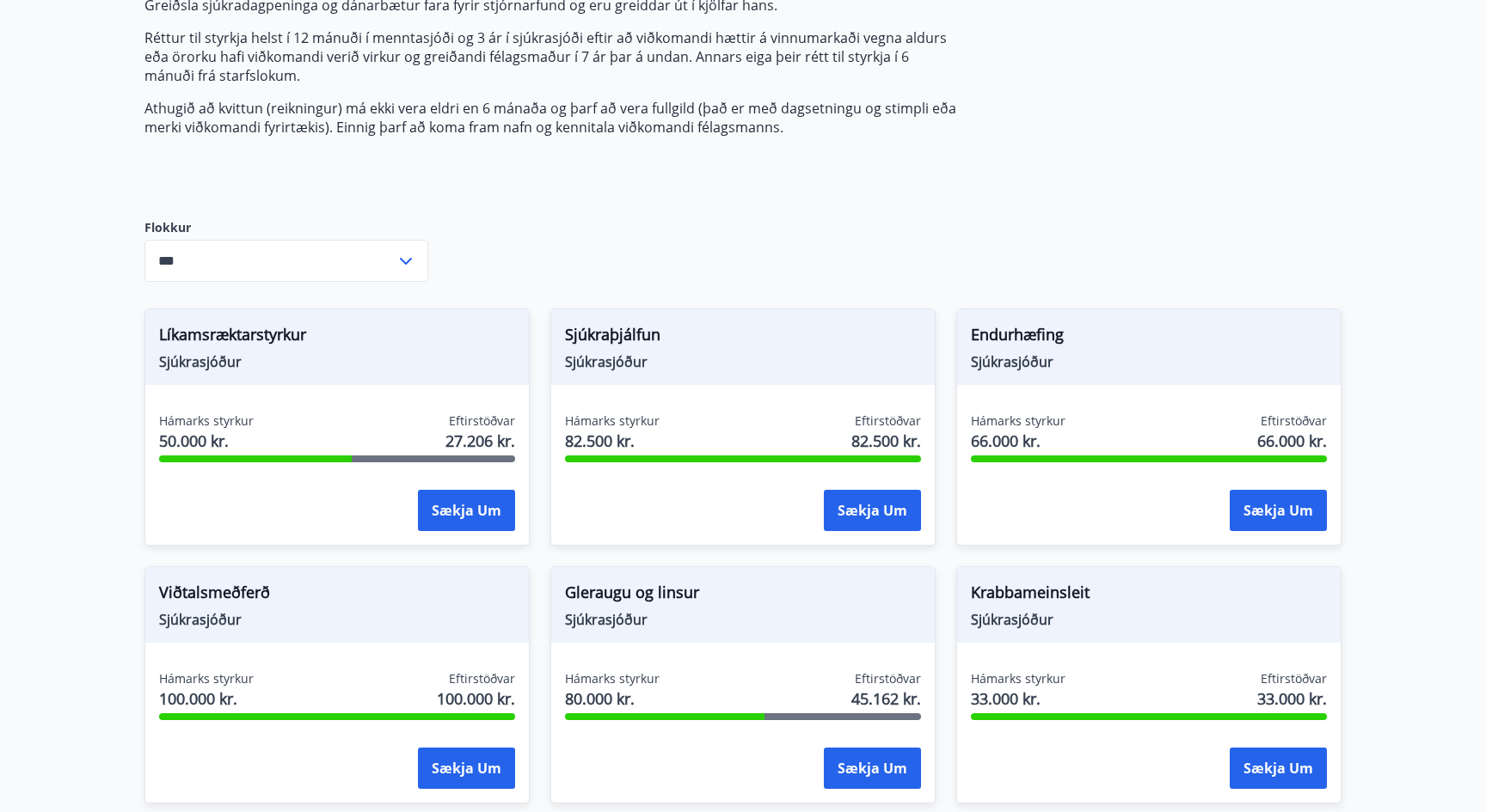
click at [1122, 225] on div "Umsóknir úr sjóðum FIT eru rafrænar en þannig fást strax upplýsingar um stöðuna…" at bounding box center [743, 761] width 1197 height 1672
click at [1122, 228] on div "Umsóknir úr sjóðum FIT eru rafrænar en þannig fást strax upplýsingar um stöðuna…" at bounding box center [743, 761] width 1197 height 1672
click at [978, 154] on div "Umsóknir úr sjóðum FIT eru rafrænar en þannig fást strax upplýsingar um stöðuna…" at bounding box center [743, 761] width 1197 height 1672
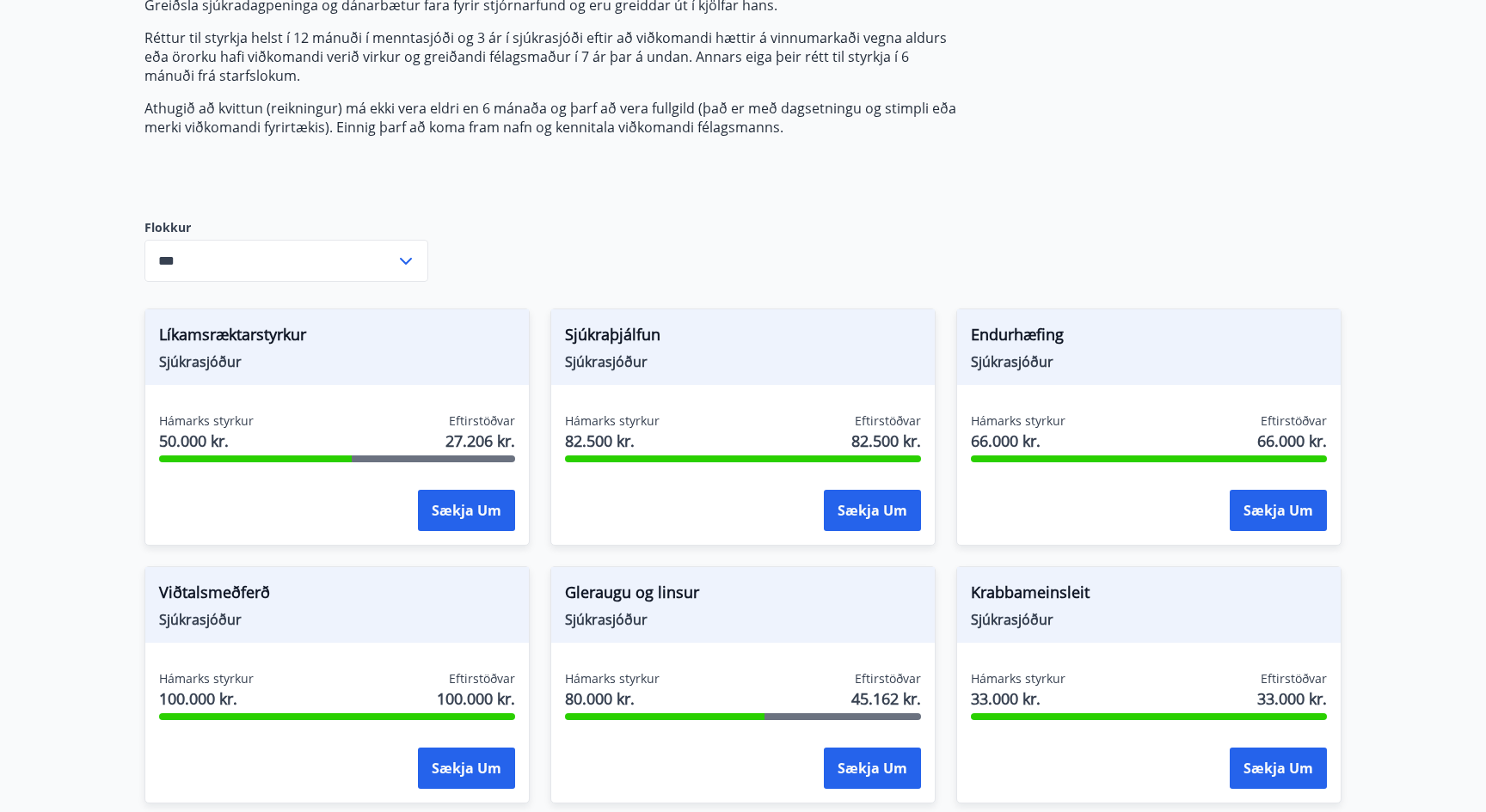
click at [978, 154] on div "Umsóknir úr sjóðum FIT eru rafrænar en þannig fást strax upplýsingar um stöðuna…" at bounding box center [743, 761] width 1197 height 1672
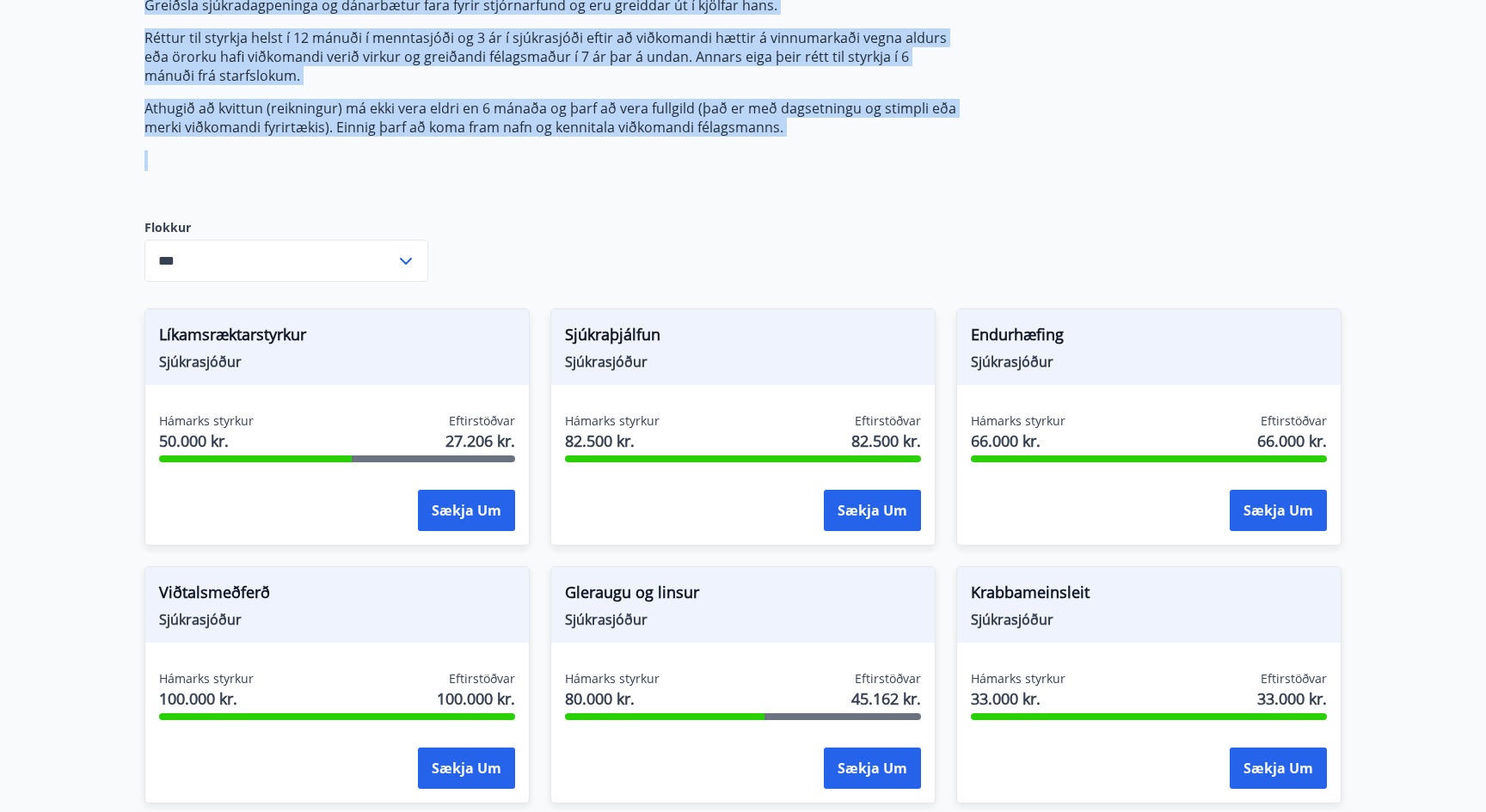
click at [978, 154] on div "Umsóknir úr sjóðum FIT eru rafrænar en þannig fást strax upplýsingar um stöðuna…" at bounding box center [743, 761] width 1197 height 1672
click at [891, 124] on p "Athugið að kvittun (reikningur) má ekki vera eldri en 6 mánaða og þarf að vera …" at bounding box center [550, 118] width 811 height 37
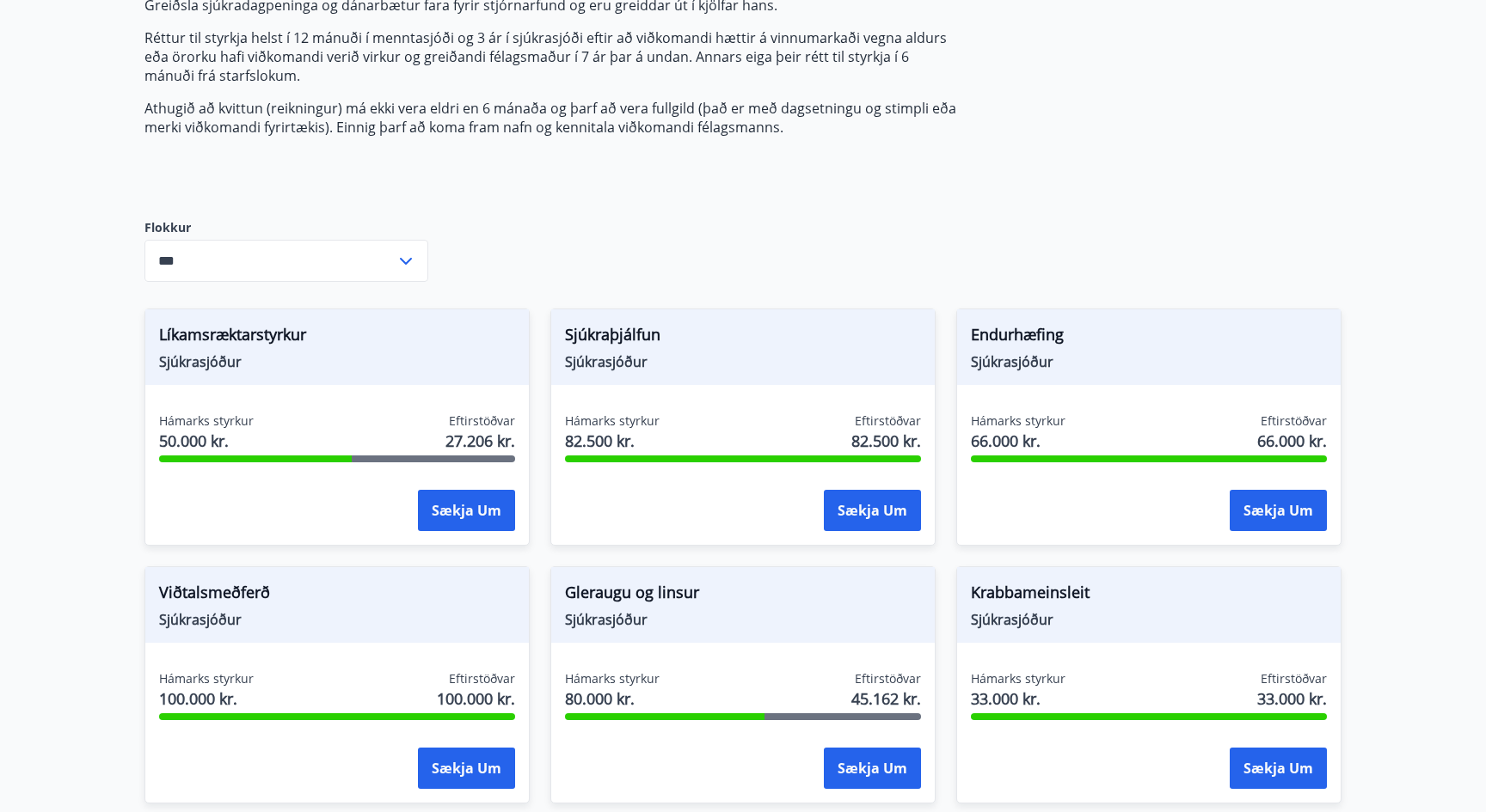
click at [891, 124] on p "Athugið að kvittun (reikningur) má ekki vera eldri en 6 mánaða og þarf að vera …" at bounding box center [550, 118] width 811 height 37
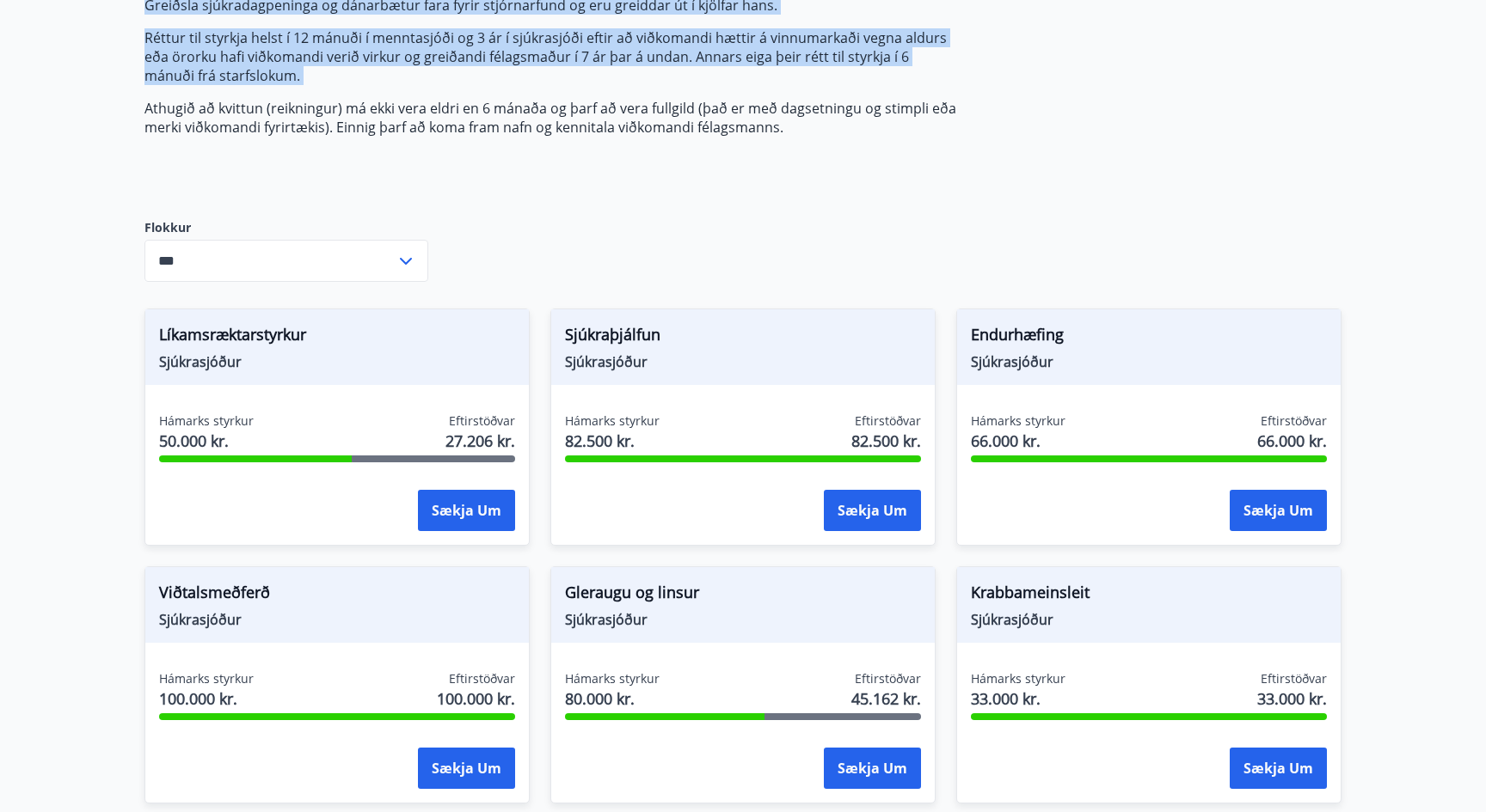
click at [891, 124] on p "Athugið að kvittun (reikningur) má ekki vera eldri en 6 mánaða og þarf að vera …" at bounding box center [550, 118] width 811 height 37
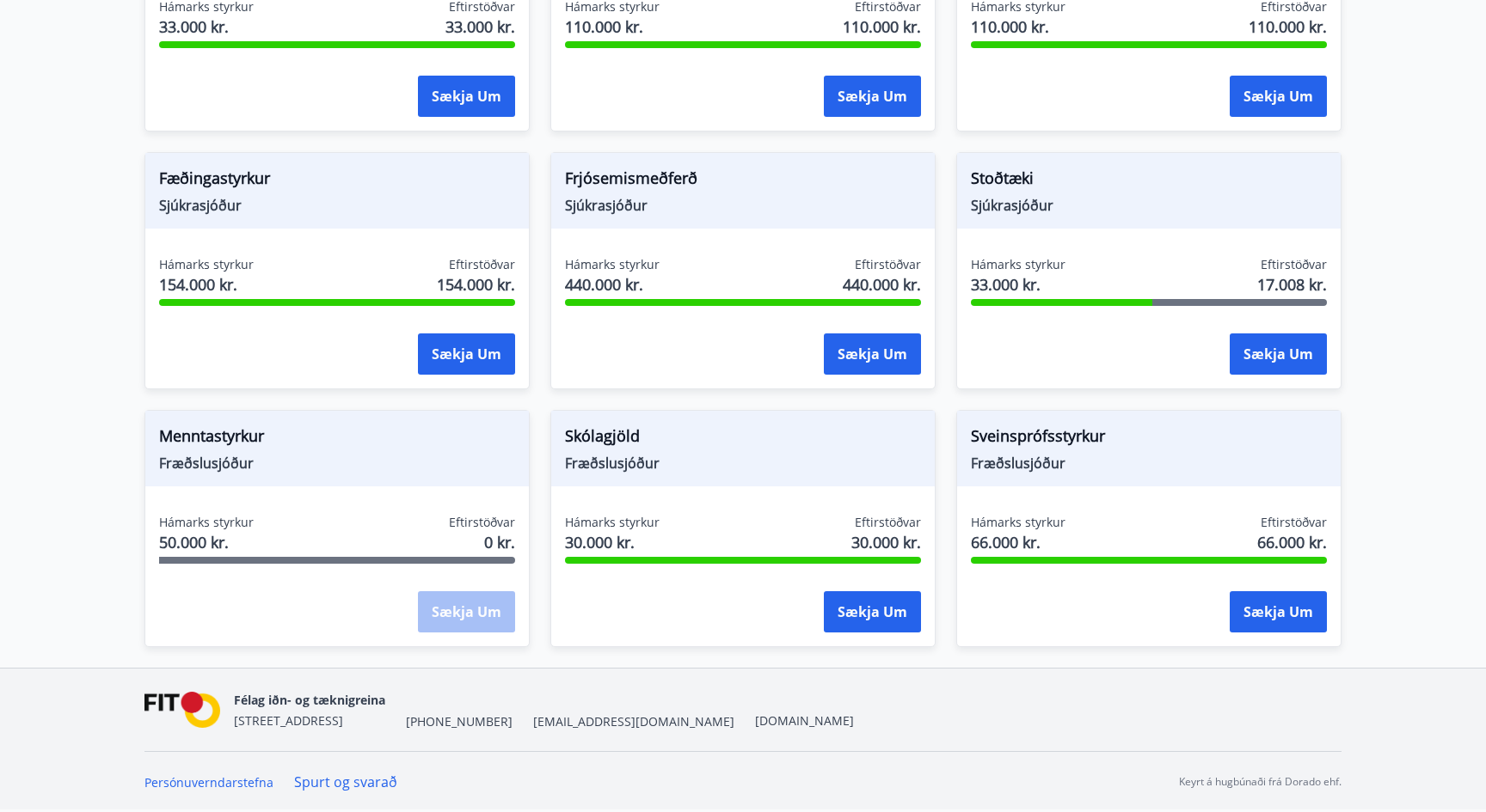
scroll to position [1202, 0]
click at [957, 402] on div "Sveinsprófsstyrkur Fræðslusjóður Hámarks styrkur 66.000 kr. Eftirstöðvar 66.000…" at bounding box center [1138, 518] width 406 height 258
drag, startPoint x: 962, startPoint y: 400, endPoint x: 921, endPoint y: 425, distance: 48.0
click at [921, 425] on div "Líkamsræktarstyrkur Sjúkrasjóður Hámarks styrkur 50.000 kr. Eftirstöðvar 27.206…" at bounding box center [733, 2] width 1218 height 1289
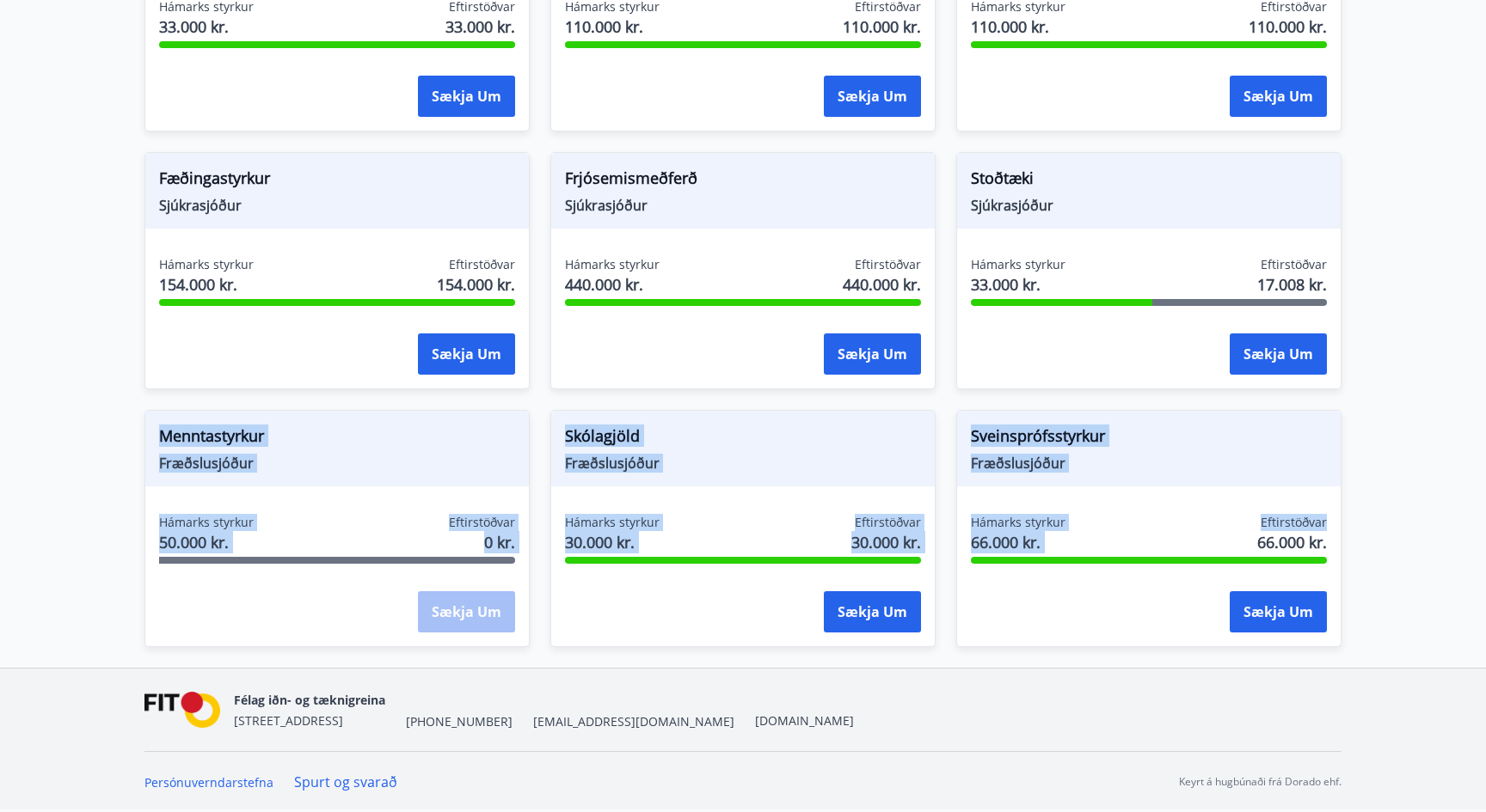
drag, startPoint x: 1381, startPoint y: 529, endPoint x: 1091, endPoint y: 327, distance: 353.4
click at [1327, 510] on div "Sveinsprófsstyrkur Fræðslusjóður Hámarks styrkur 66.000 kr. Eftirstöðvar 66.000…" at bounding box center [1149, 528] width 386 height 237
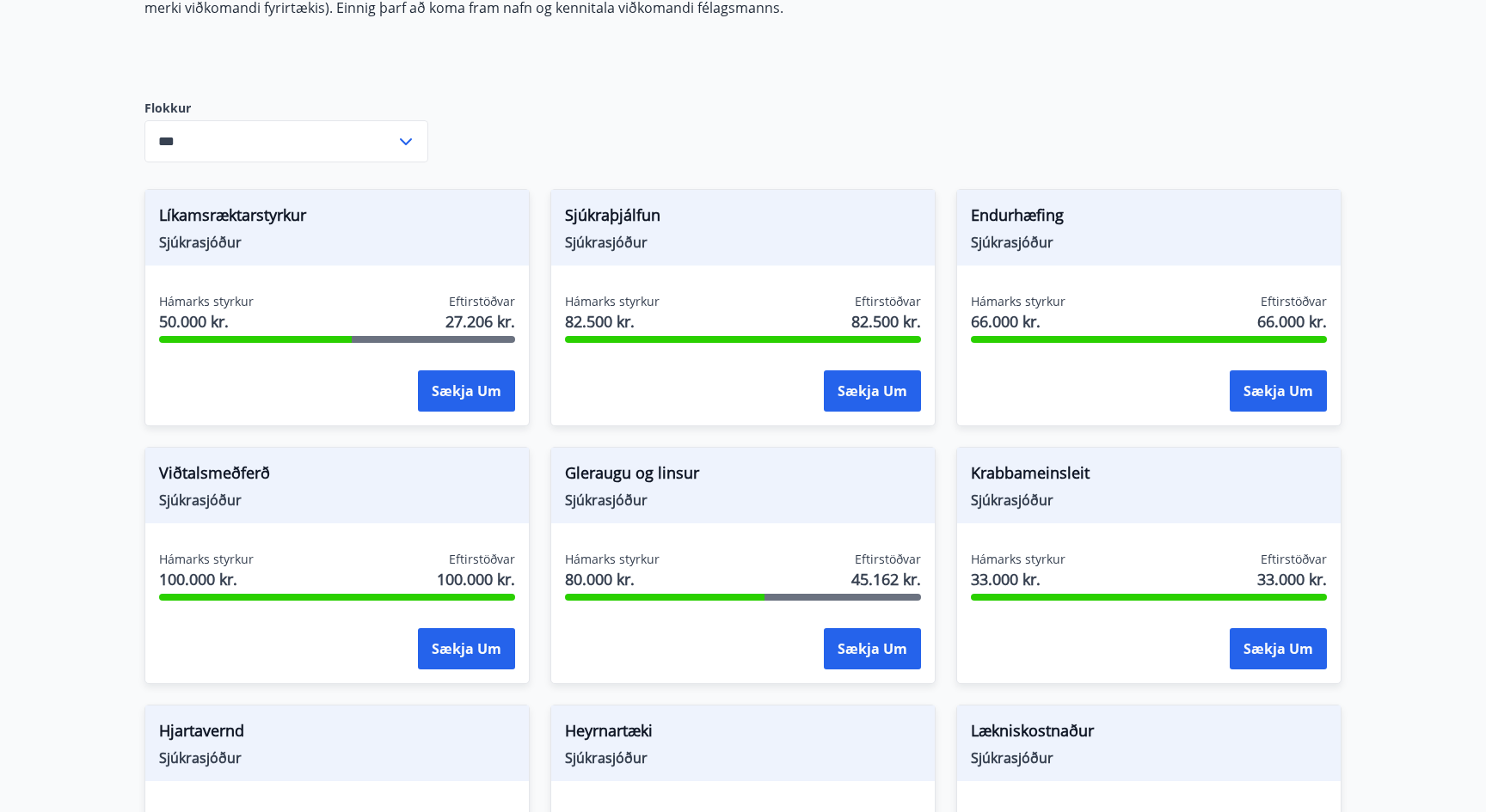
scroll to position [390, 0]
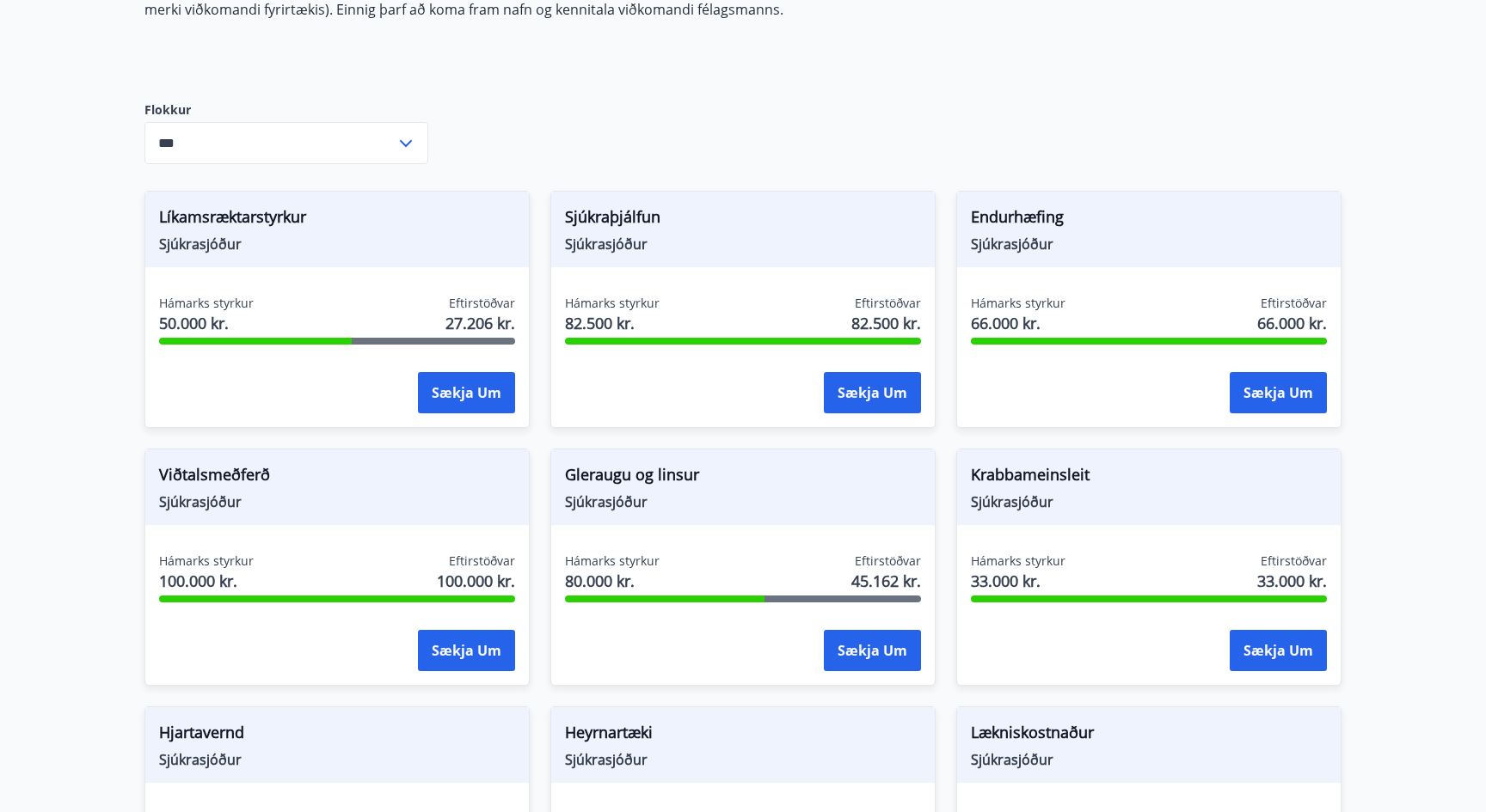
click at [1283, 500] on span "Sjúkrasjóður" at bounding box center [1149, 501] width 356 height 19
click at [1303, 513] on div "Krabbameinsleit Sjúkrasjóður" at bounding box center [1149, 487] width 384 height 76
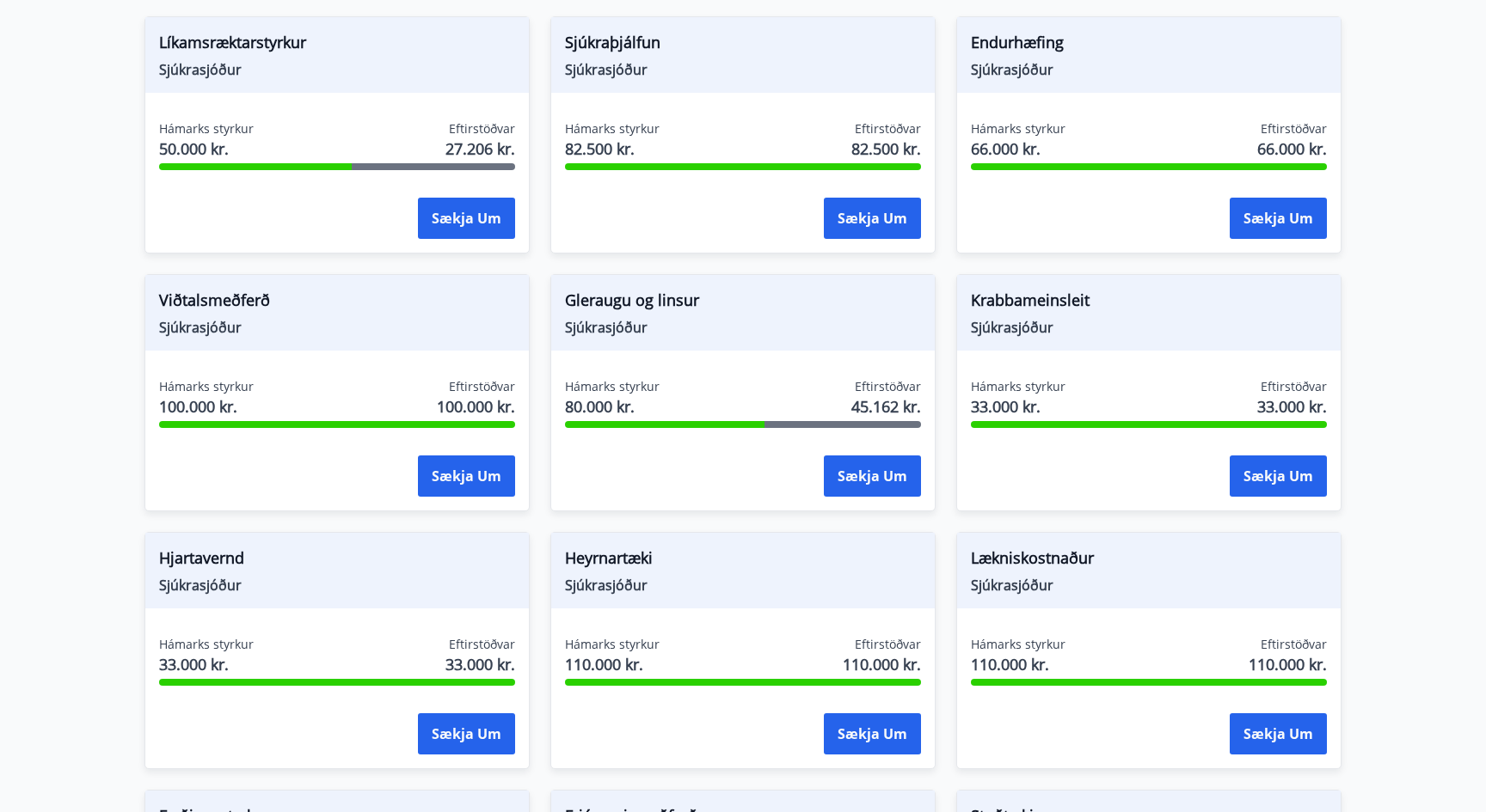
scroll to position [581, 0]
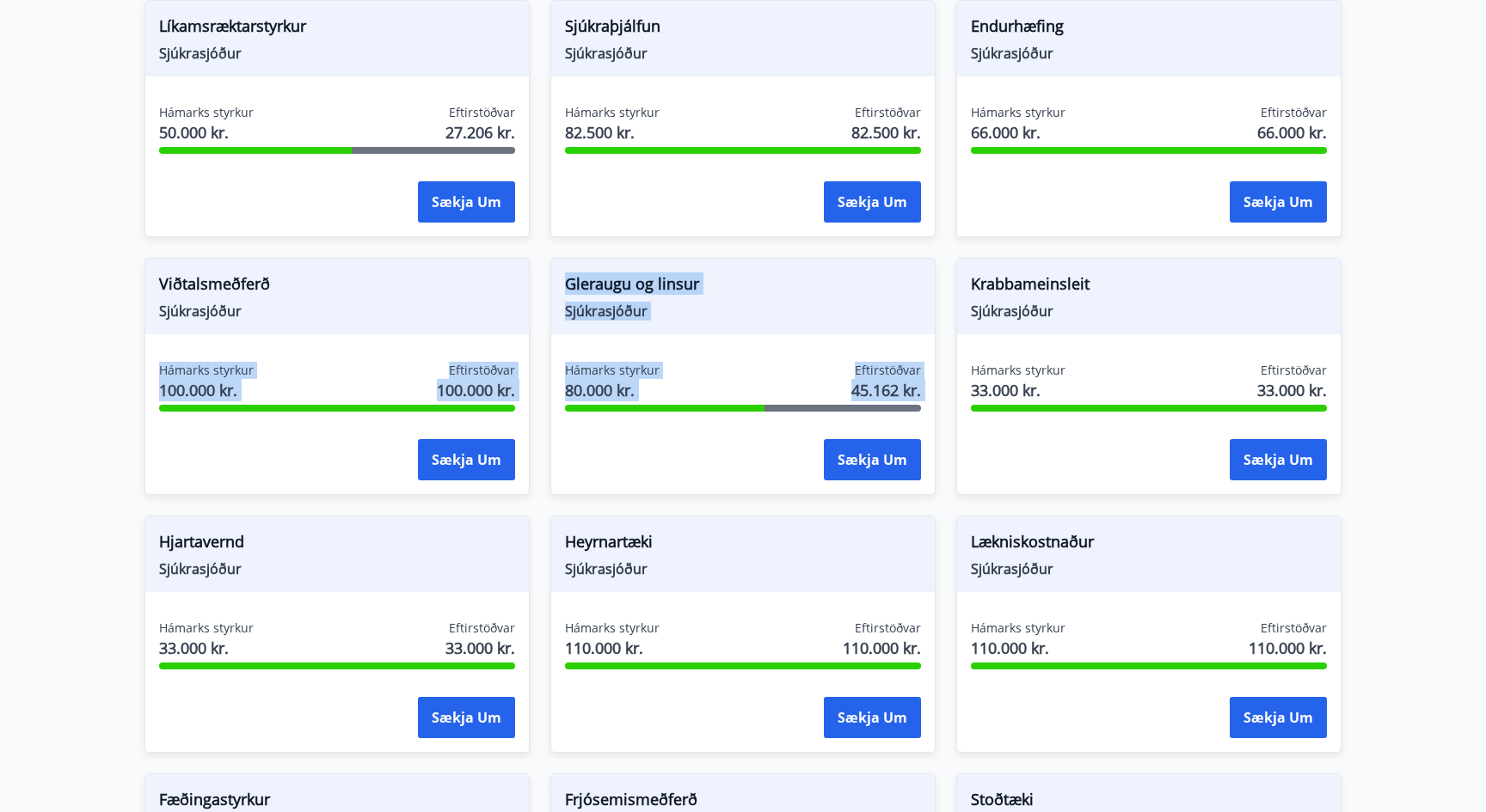
drag, startPoint x: 536, startPoint y: 487, endPoint x: 403, endPoint y: 323, distance: 211.2
click at [402, 324] on div "Líkamsræktarstyrkur Sjúkrasjóður Hámarks styrkur 50.000 kr. Eftirstöðvar 27.206…" at bounding box center [733, 623] width 1218 height 1289
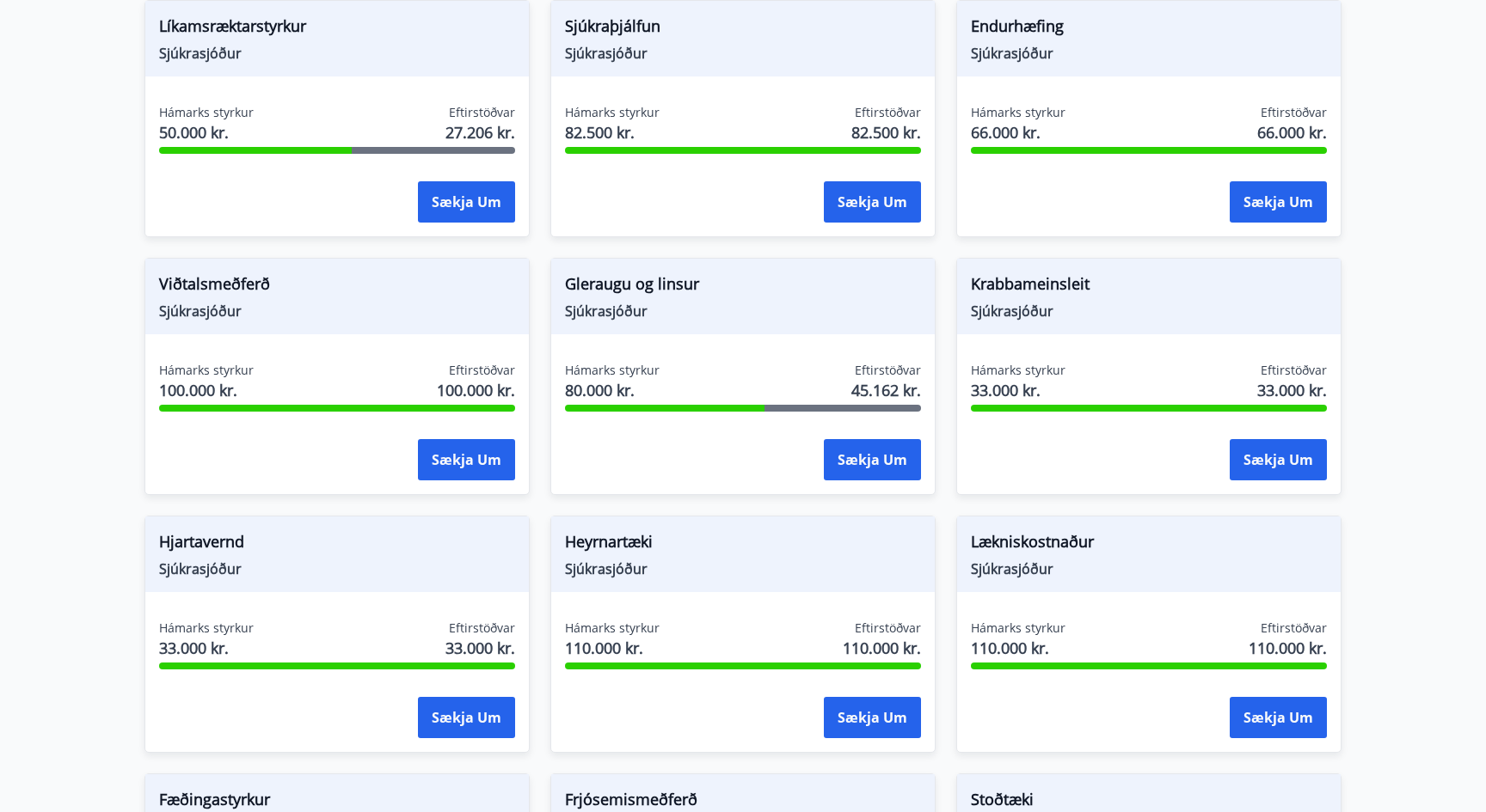
click at [516, 315] on div "Viðtalsmeðferð Sjúkrasjóður" at bounding box center [337, 296] width 384 height 76
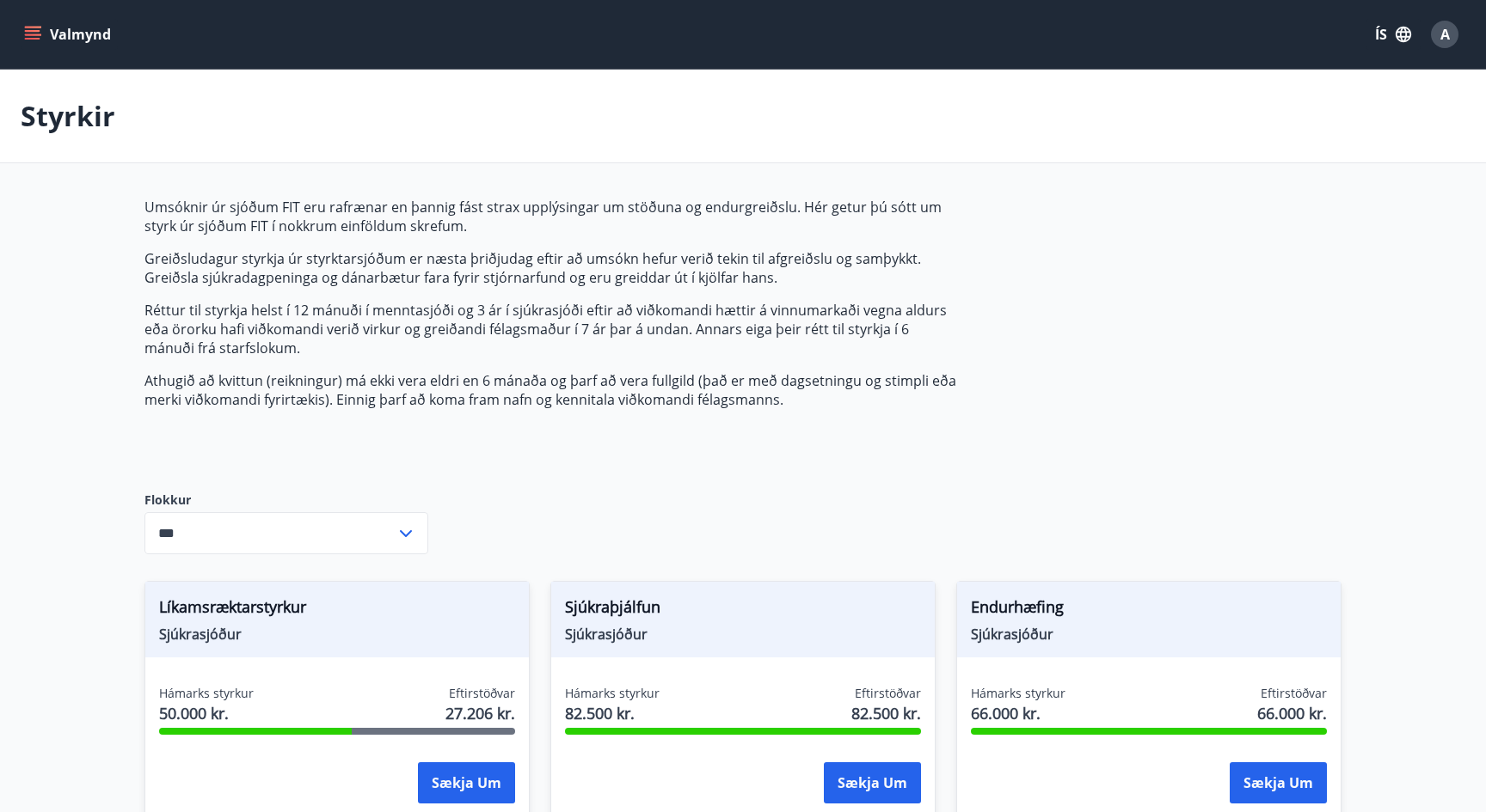
scroll to position [0, 0]
click at [32, 31] on icon "menu" at bounding box center [32, 31] width 16 height 2
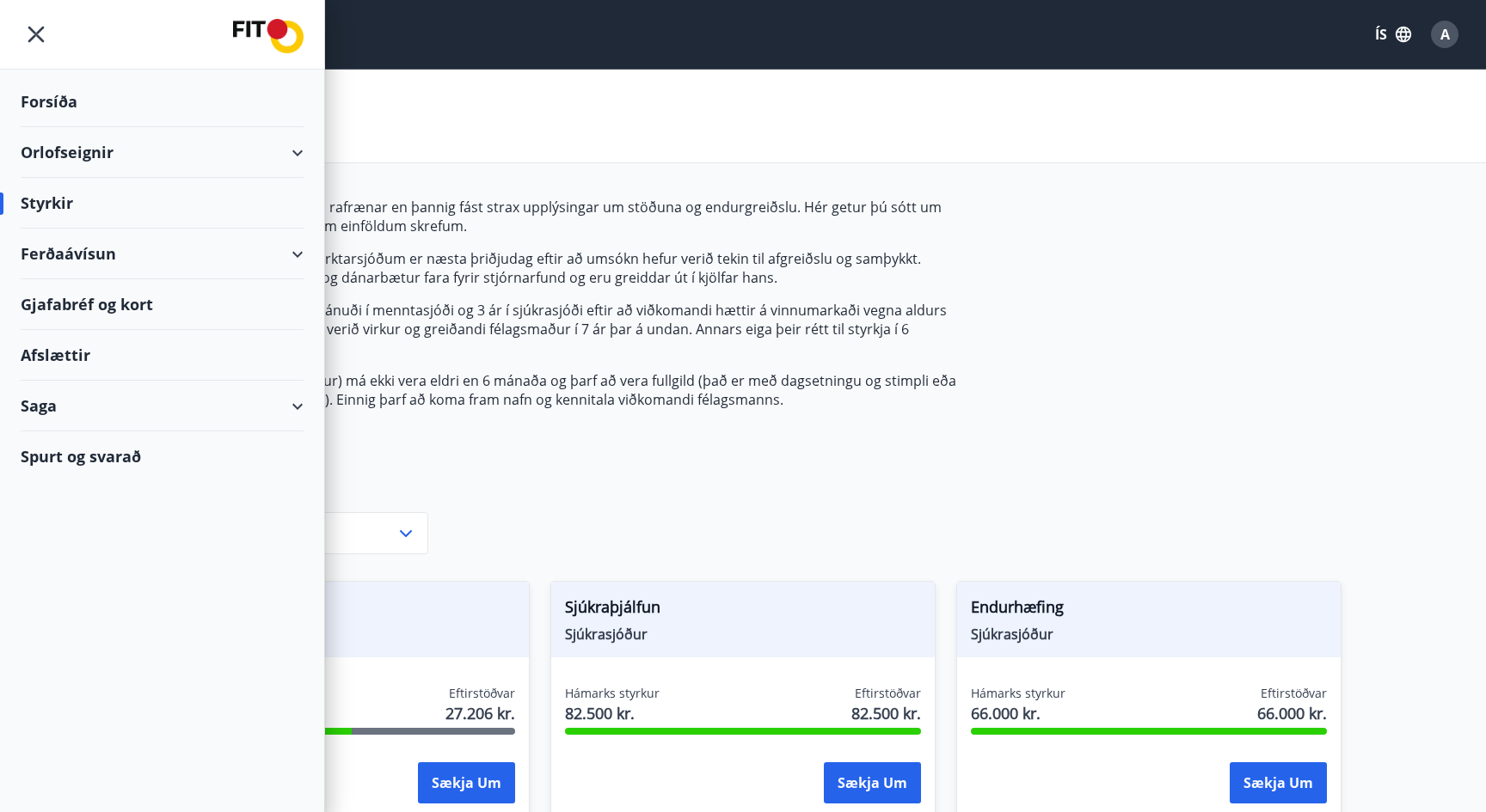
click at [58, 139] on div "Orlofseignir" at bounding box center [162, 152] width 283 height 51
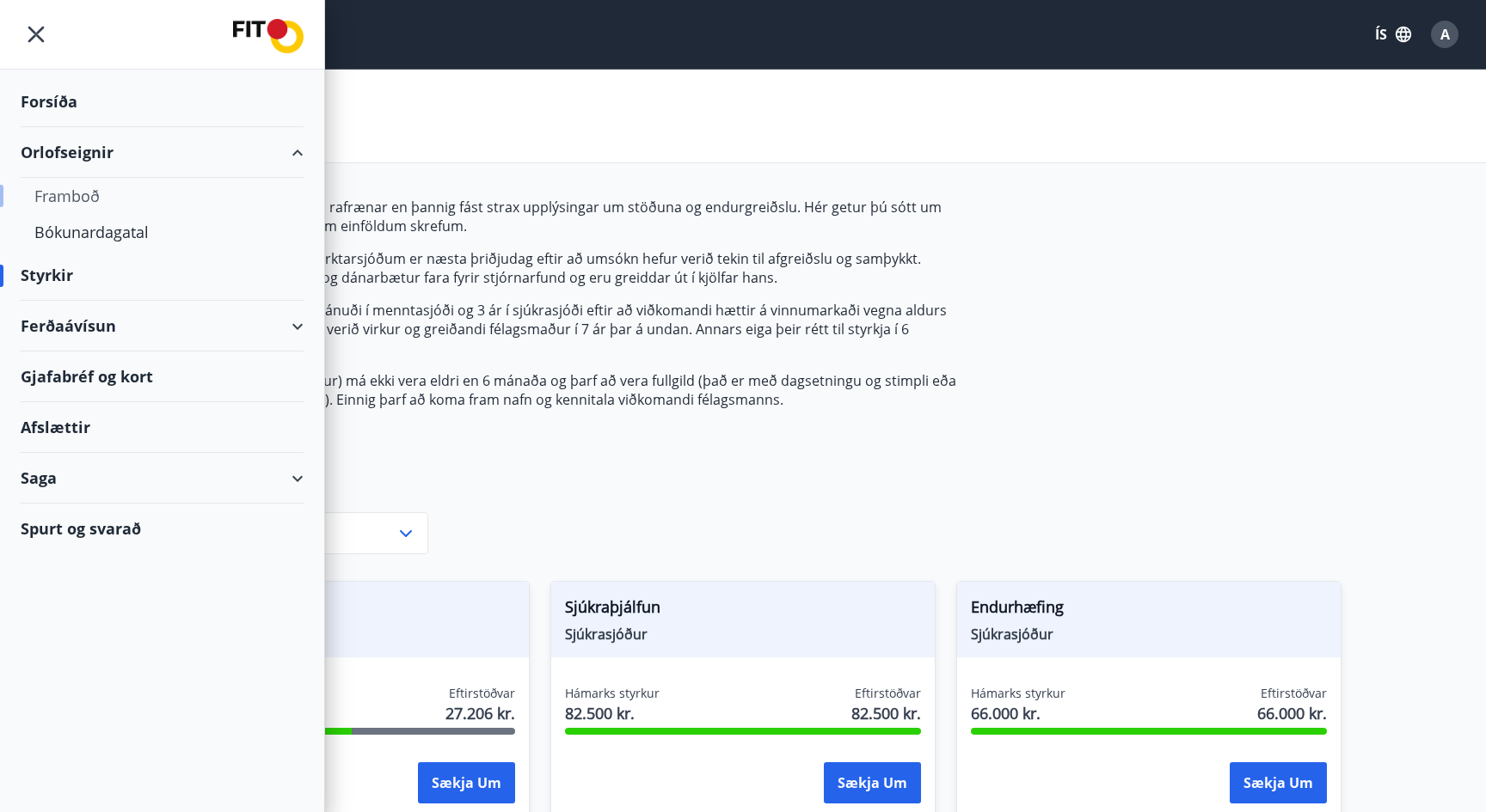
click at [65, 188] on div "Framboð" at bounding box center [162, 196] width 256 height 36
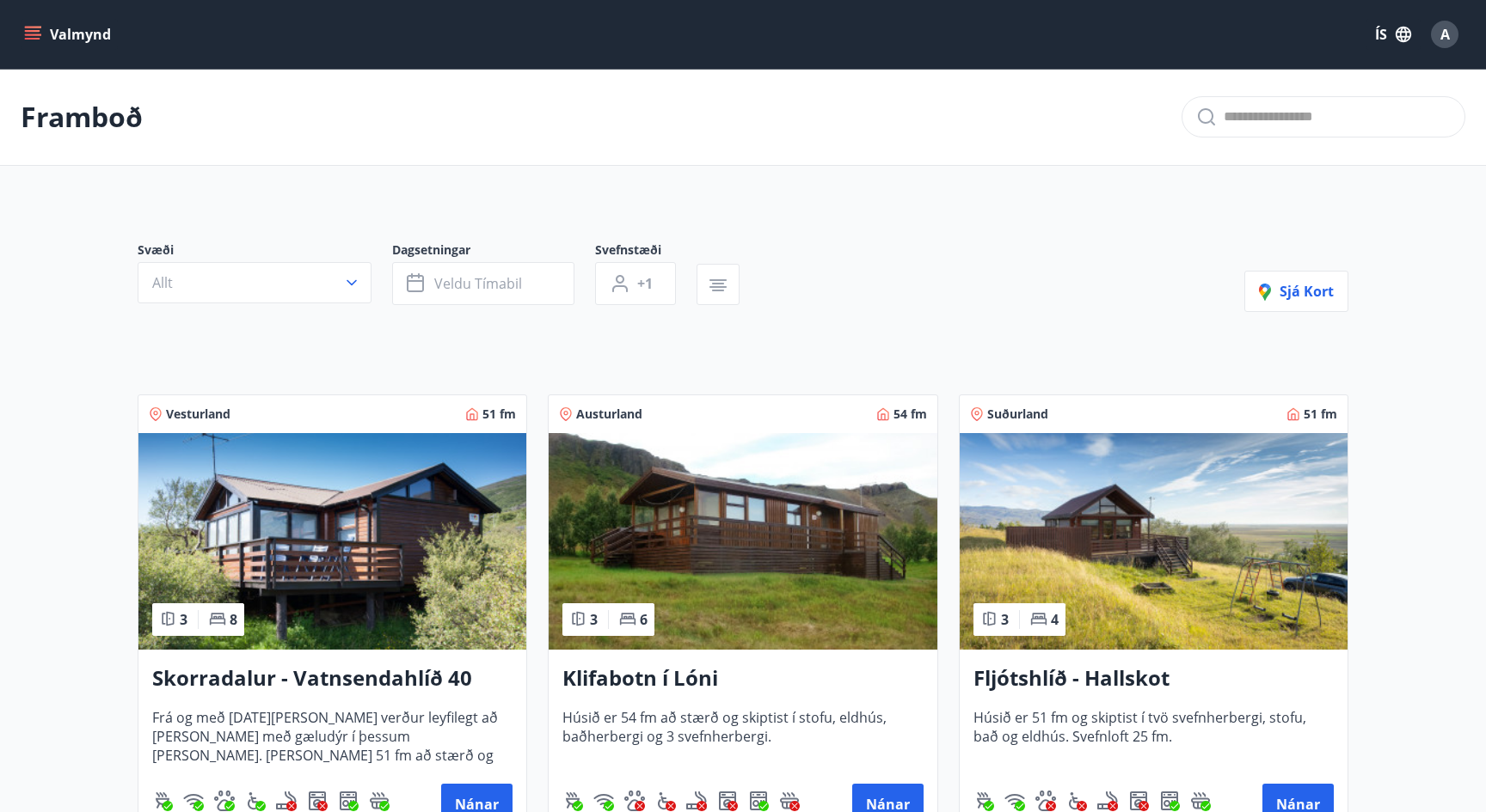
click at [30, 21] on button "Valmynd" at bounding box center [69, 33] width 97 height 30
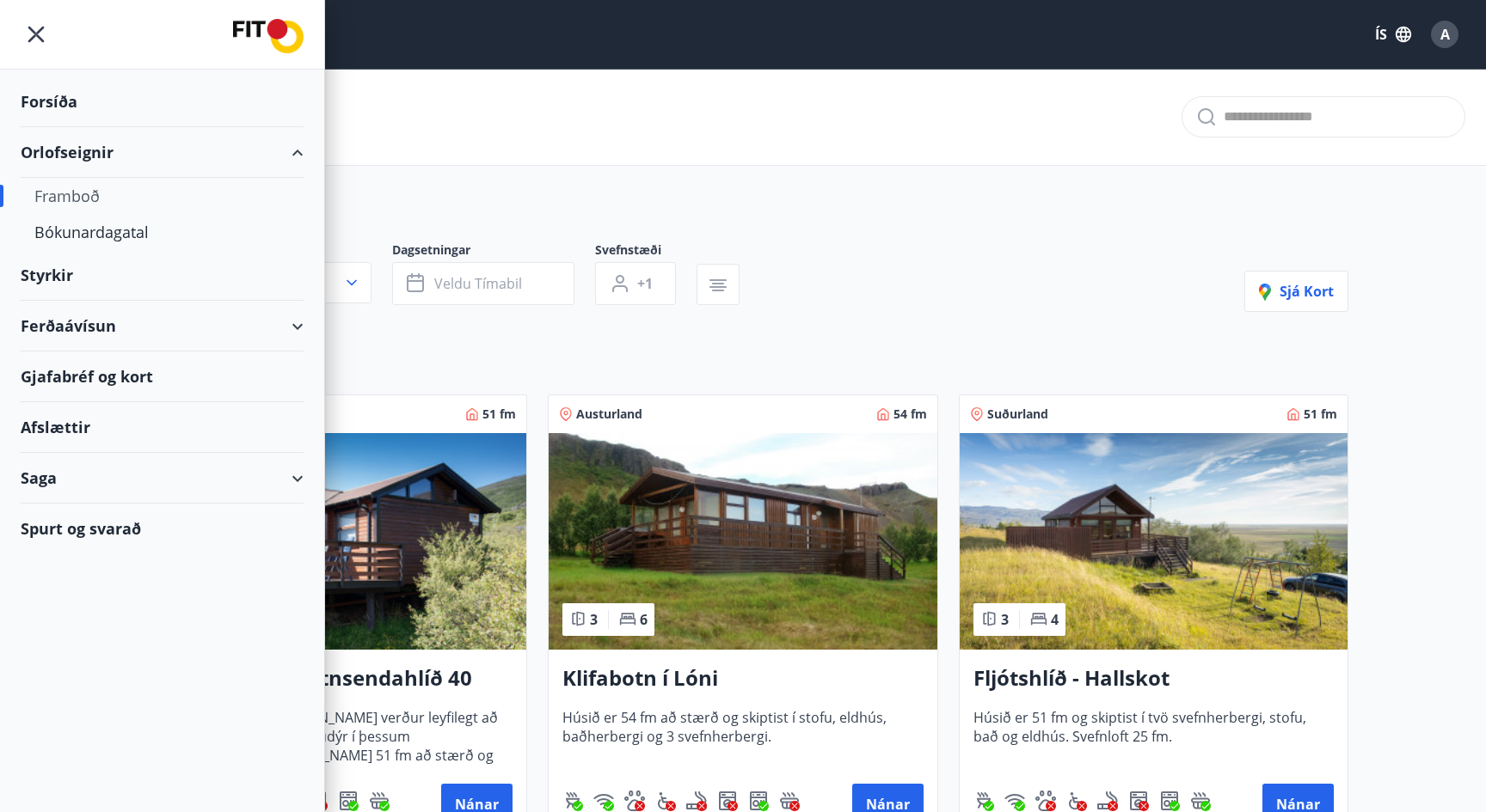
click at [52, 429] on div "Afslættir" at bounding box center [162, 428] width 283 height 51
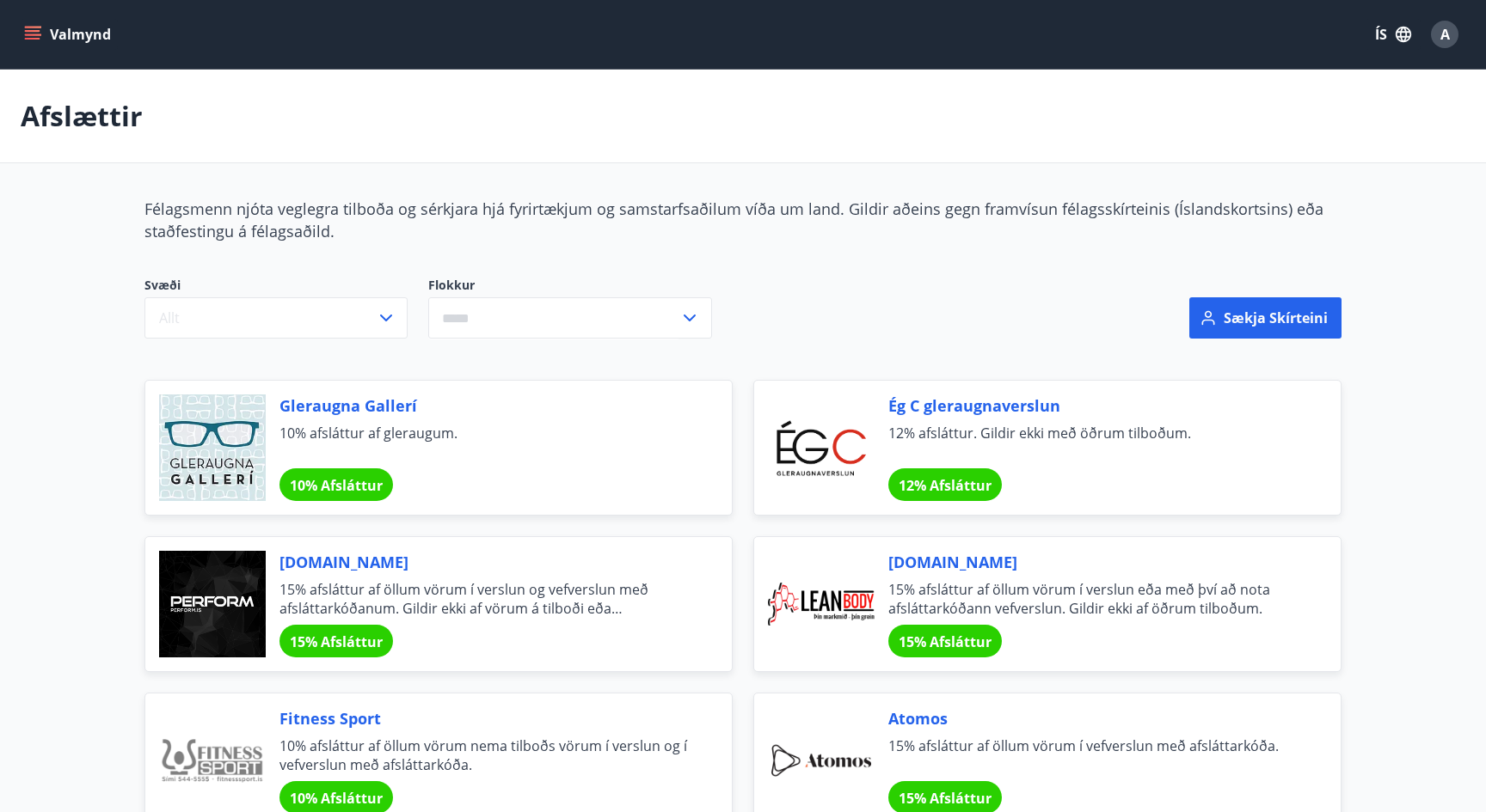
click at [30, 40] on icon "menu" at bounding box center [31, 33] width 17 height 17
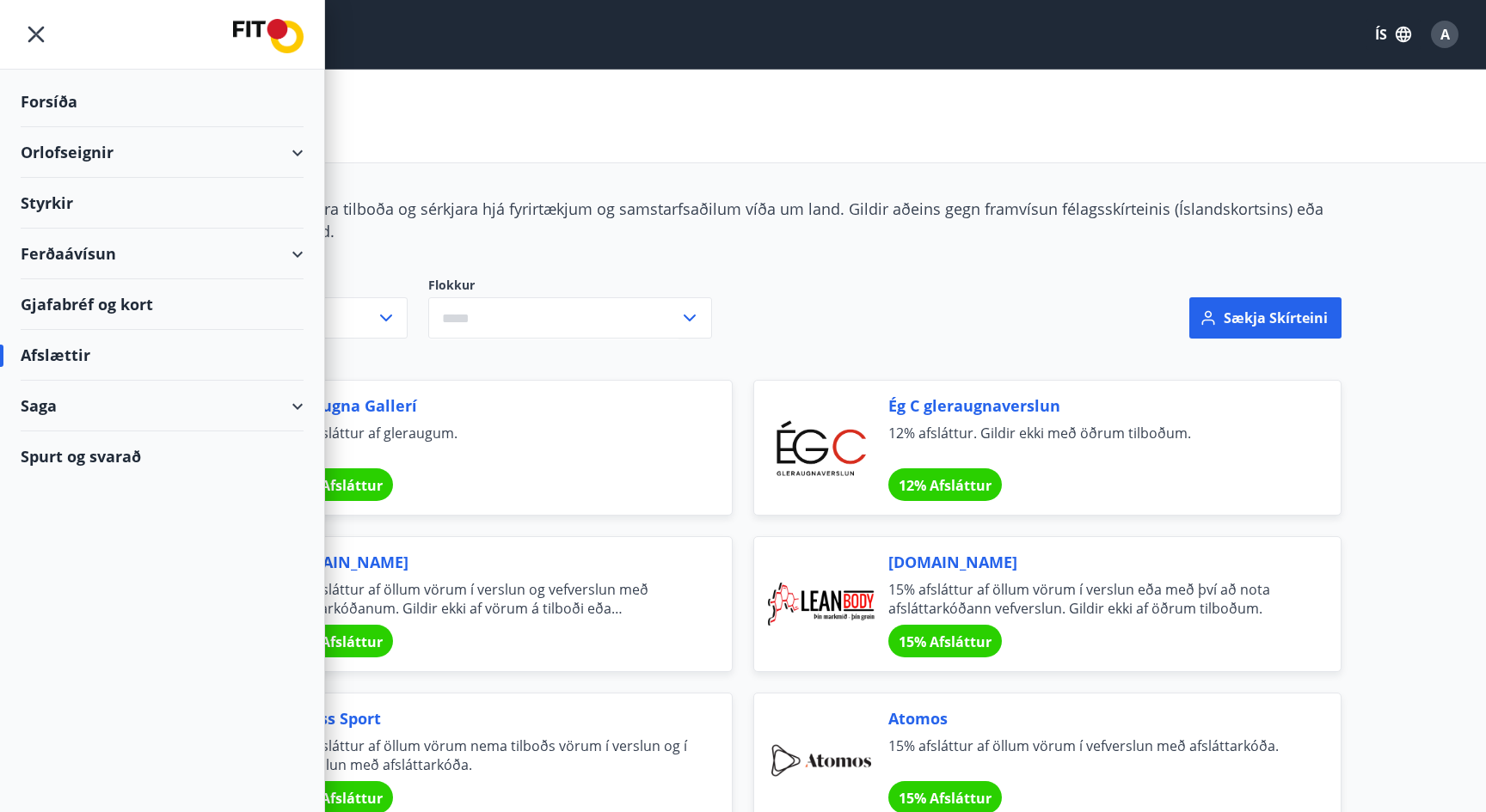
click at [276, 152] on div "Orlofseignir" at bounding box center [162, 152] width 283 height 51
